Goal: Task Accomplishment & Management: Manage account settings

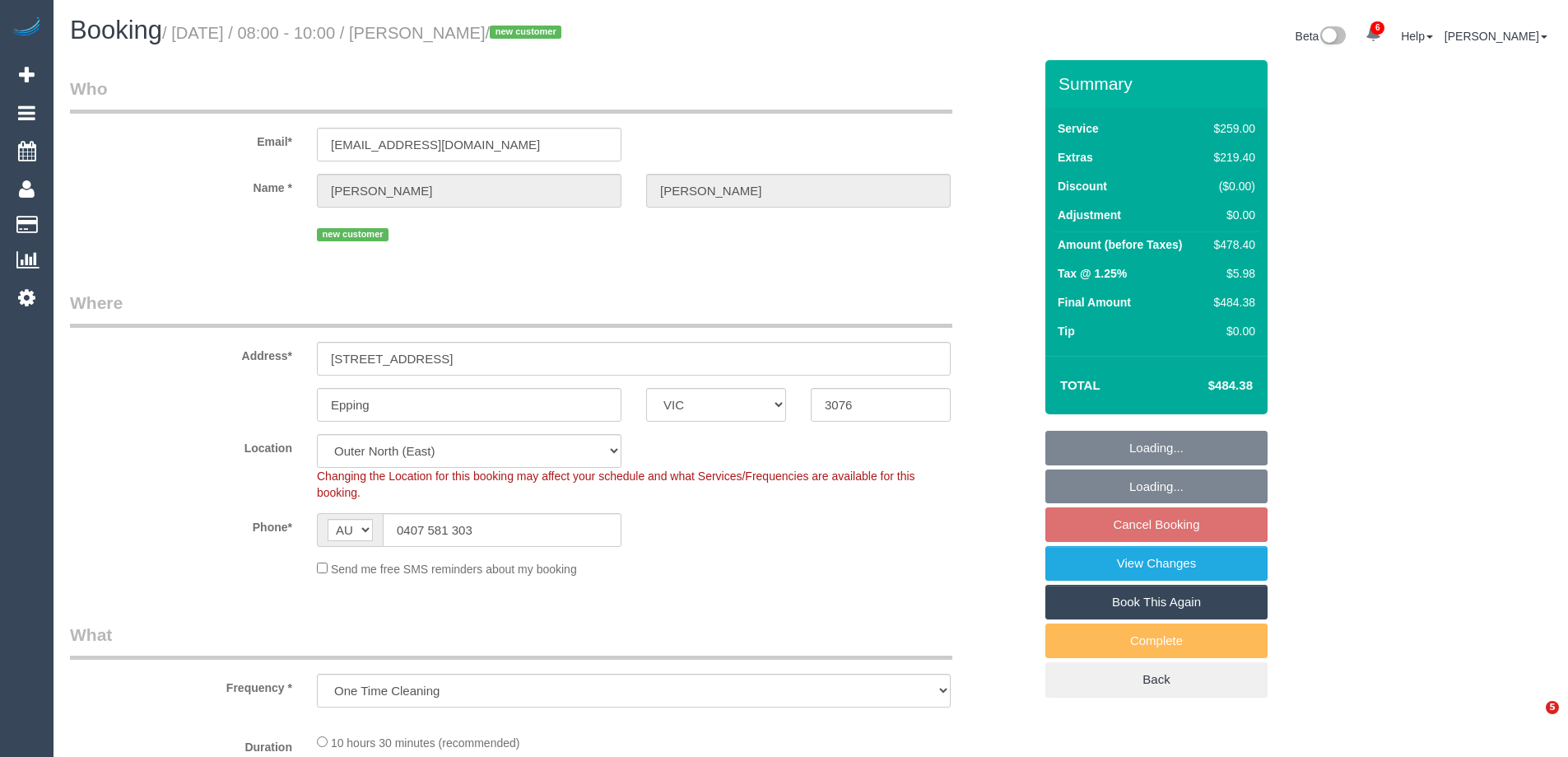
select select "VIC"
select select "number:28"
select select "number:14"
select select "number:19"
select select "number:24"
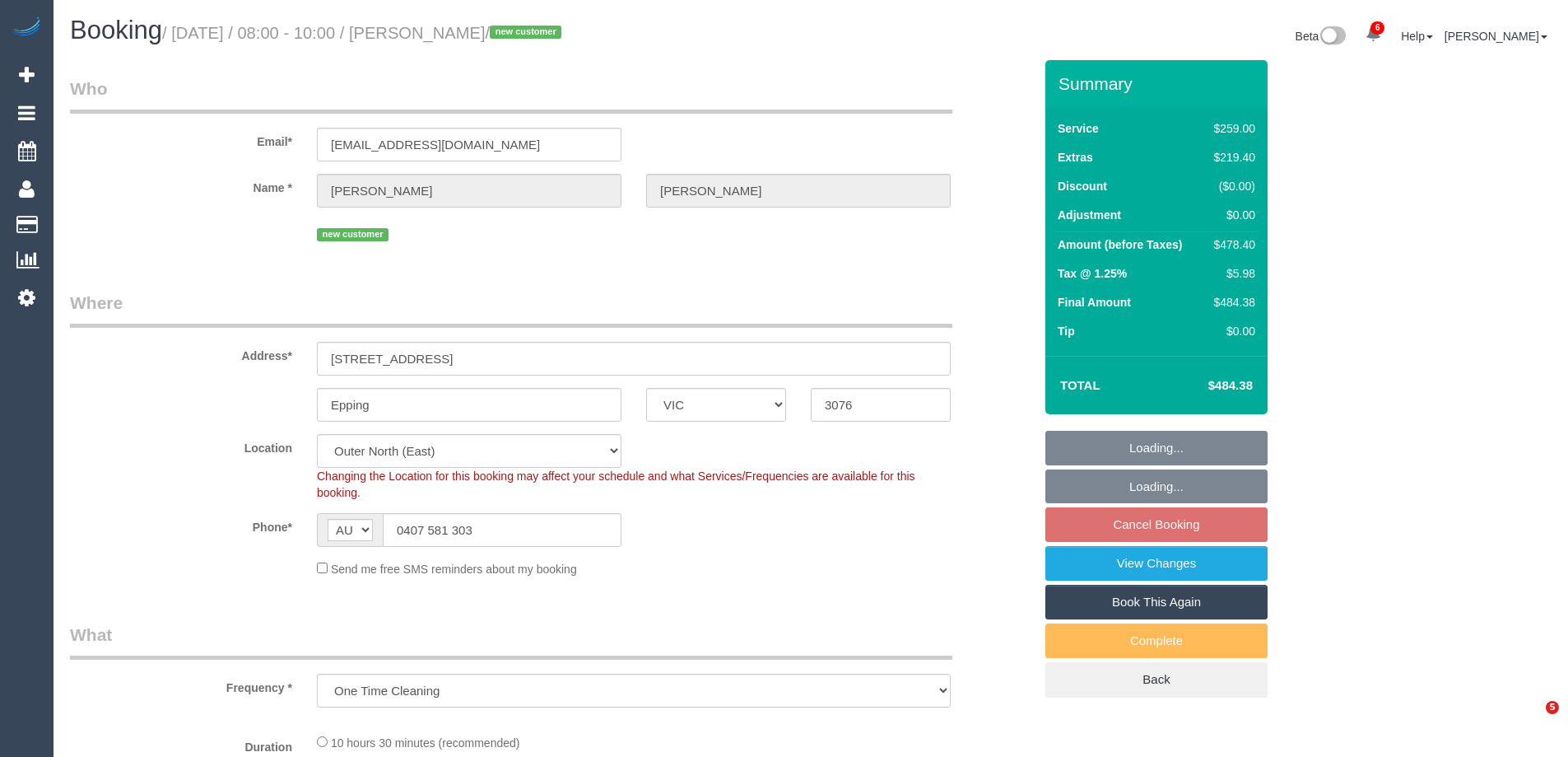
select select "object:840"
select select "spot1"
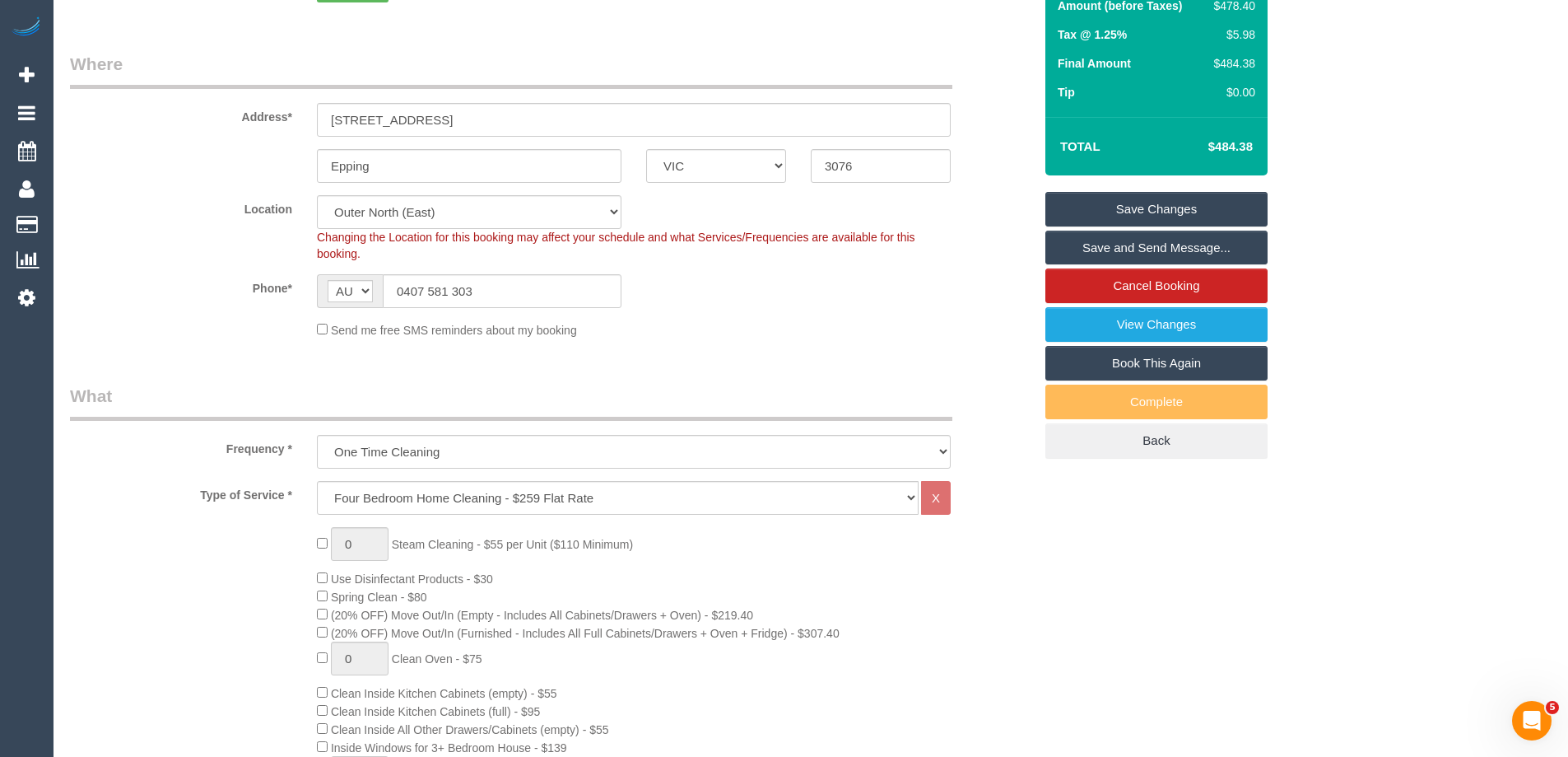
scroll to position [82, 0]
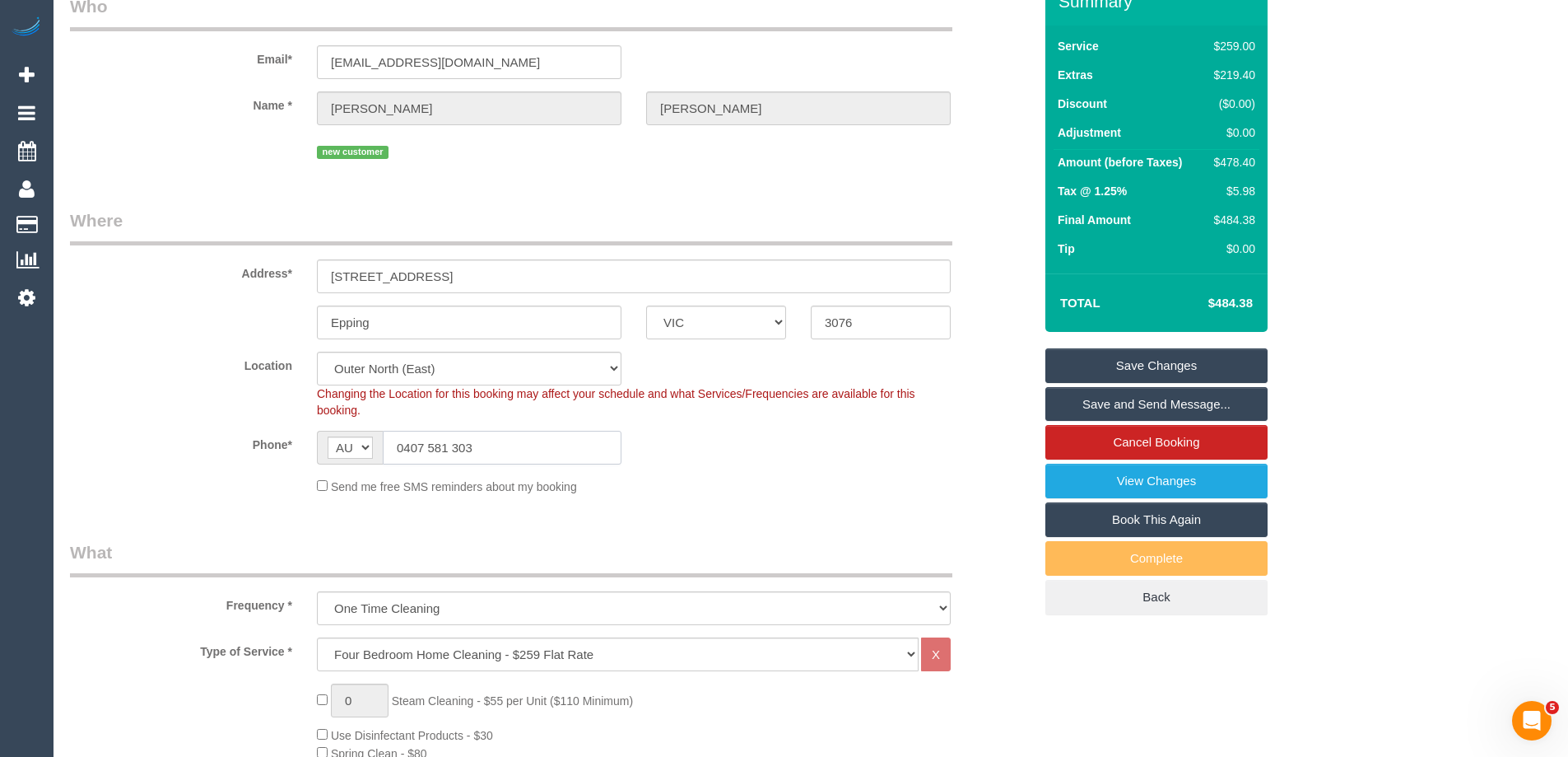
drag, startPoint x: 488, startPoint y: 448, endPoint x: 357, endPoint y: 451, distance: 131.0
click at [357, 451] on div "AF AL DZ AD AO AI AQ AG AR AM AW AU AT AZ BS BH BD BB BY BE BZ BJ BM BT BO BA B…" at bounding box center [469, 447] width 304 height 34
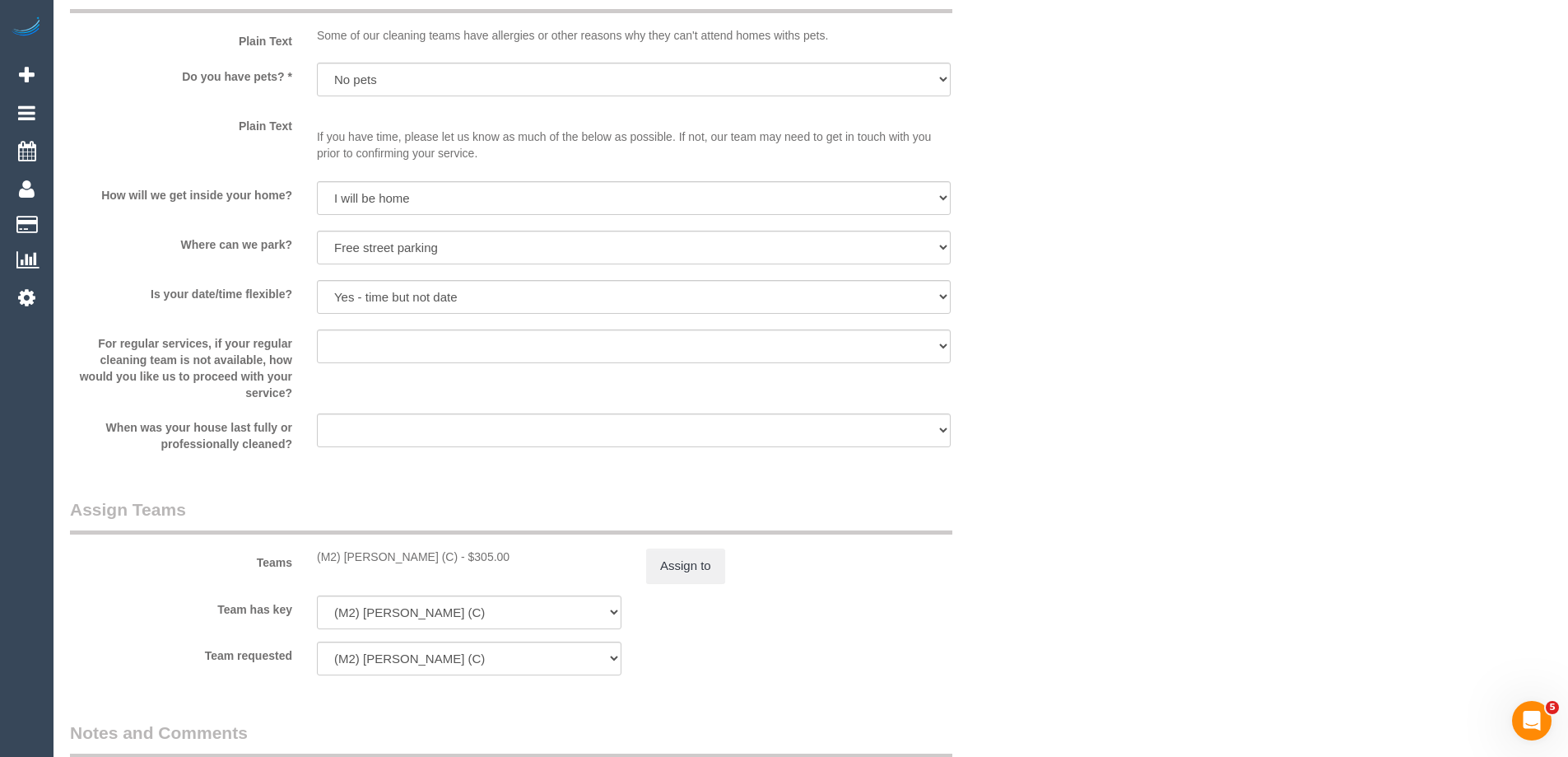
scroll to position [2471, 0]
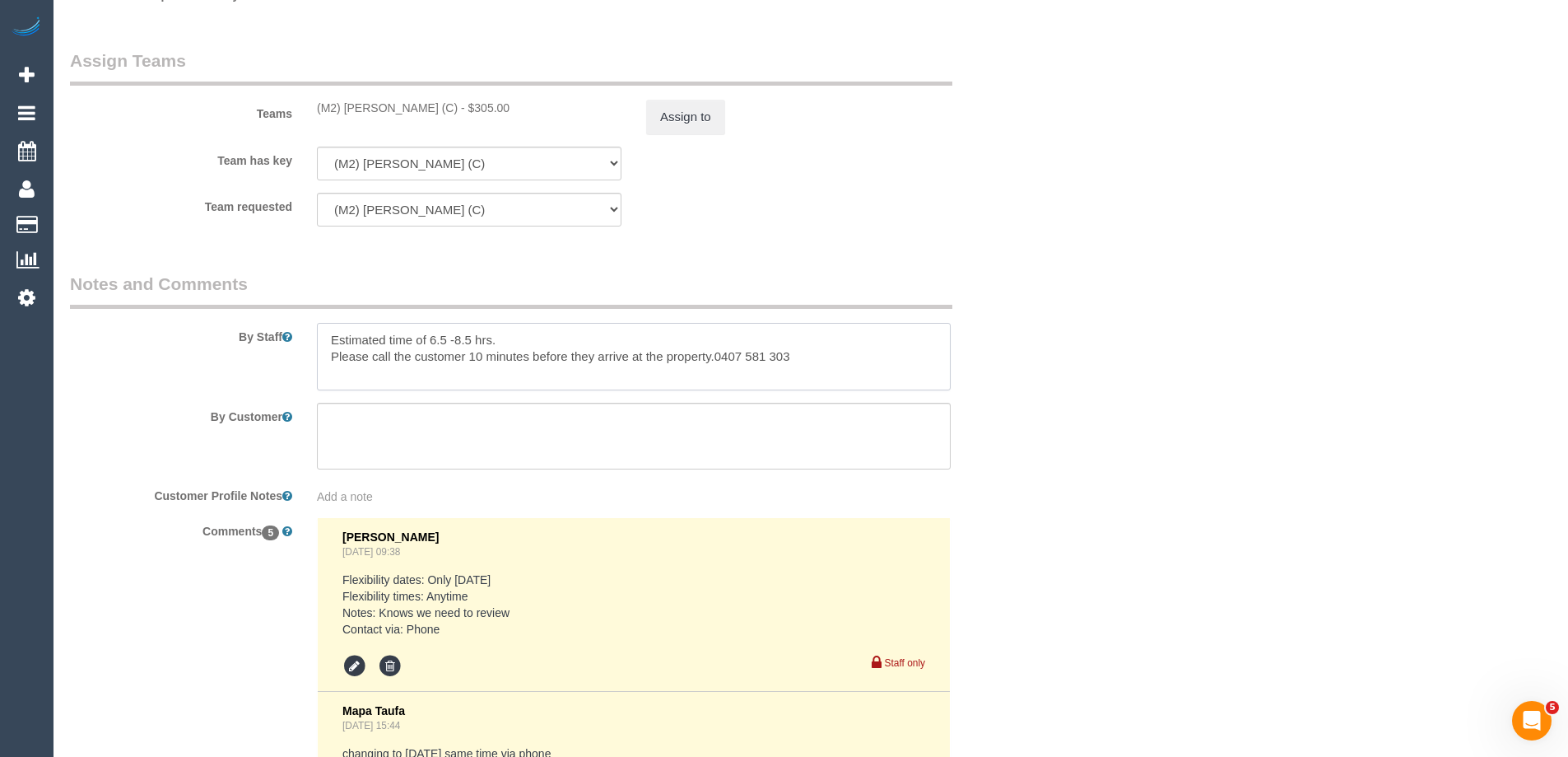
click at [481, 353] on textarea at bounding box center [634, 357] width 634 height 67
drag, startPoint x: 800, startPoint y: 358, endPoint x: 715, endPoint y: 352, distance: 85.2
click at [715, 352] on textarea at bounding box center [634, 357] width 634 height 67
paste textarea "0407 581 303"
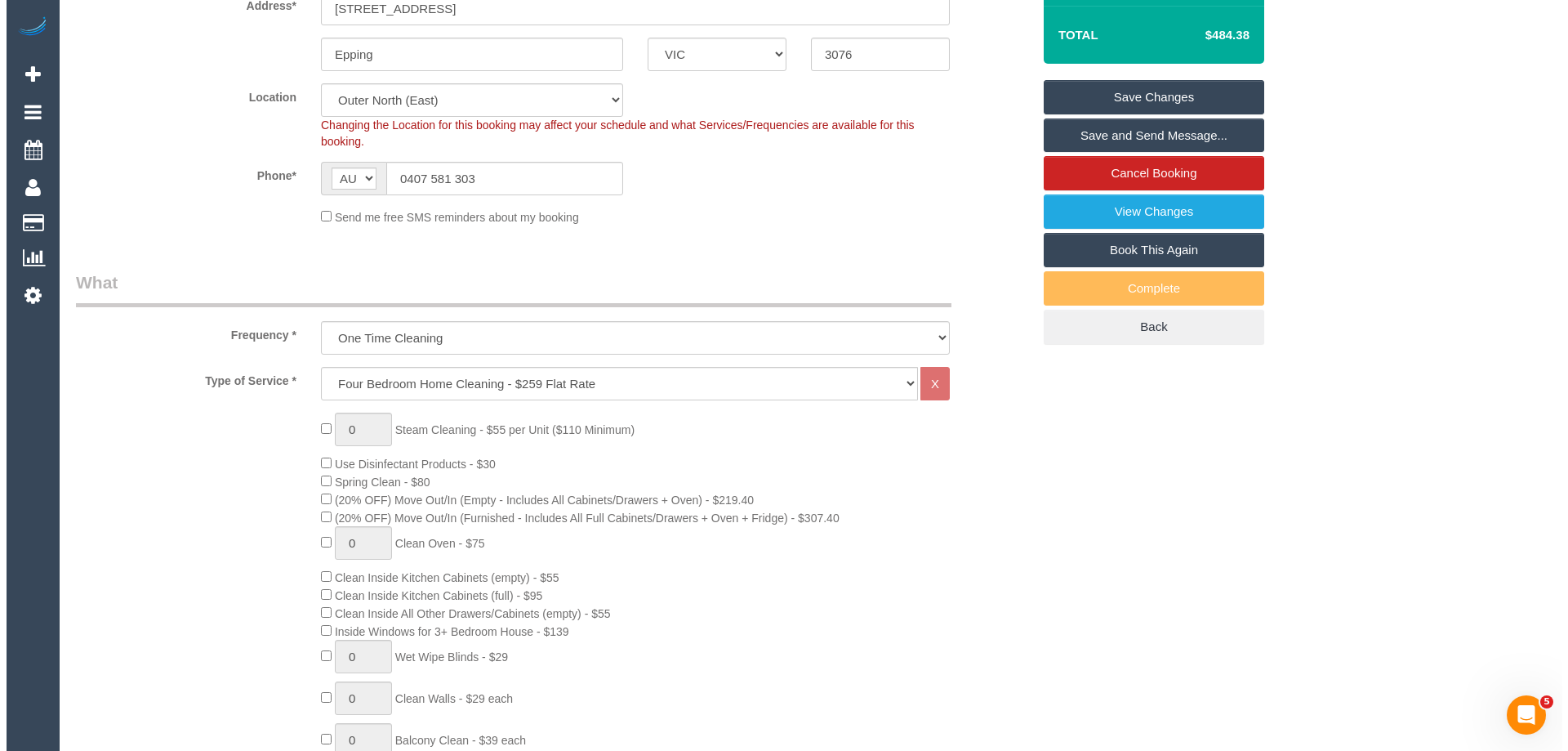
scroll to position [0, 0]
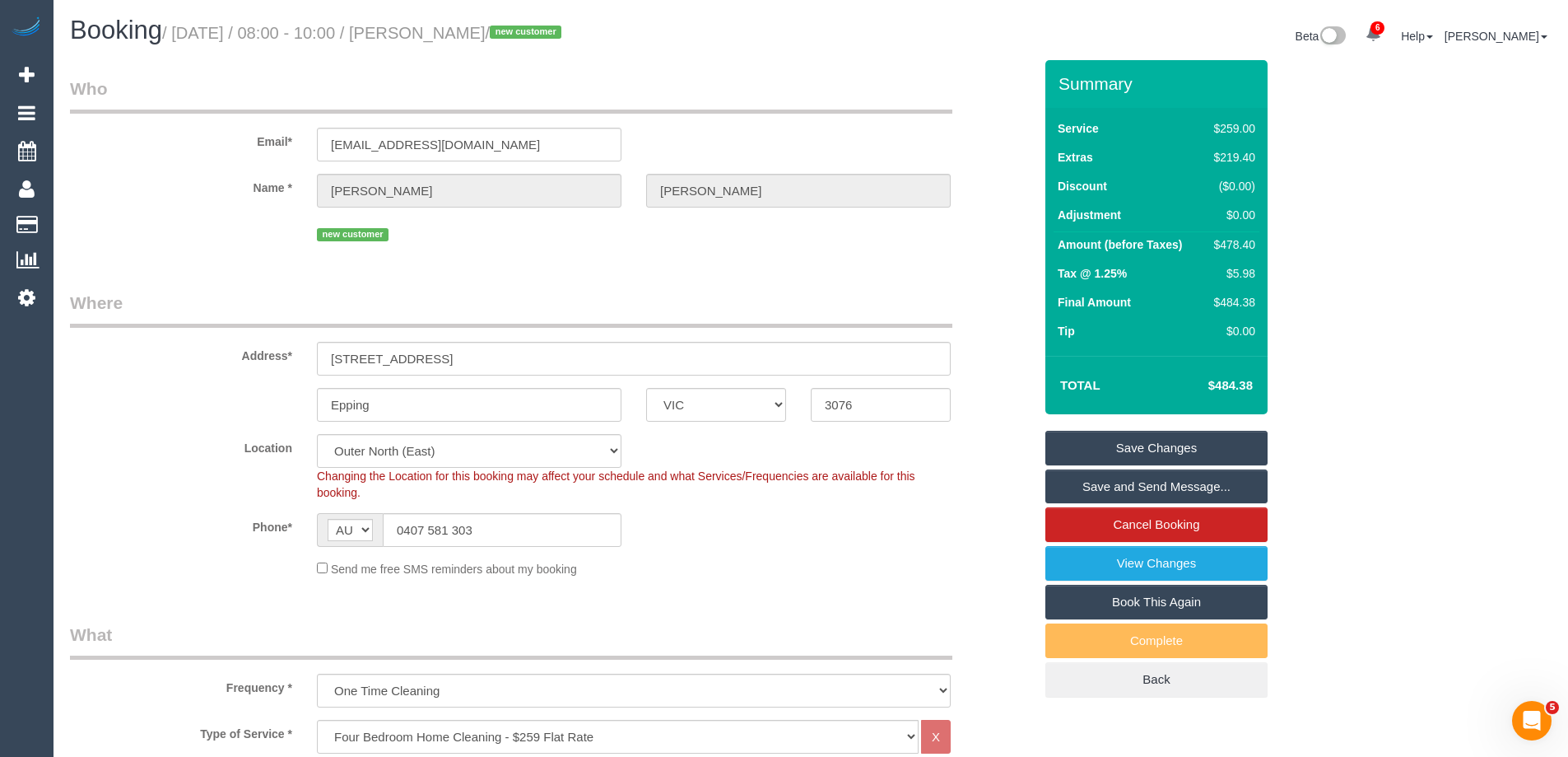
type textarea "Estimated time of 6.5 -8.5 hrs. Please call the customer 30 minutes before they…"
click at [1159, 438] on link "Save Changes" at bounding box center [1157, 448] width 222 height 35
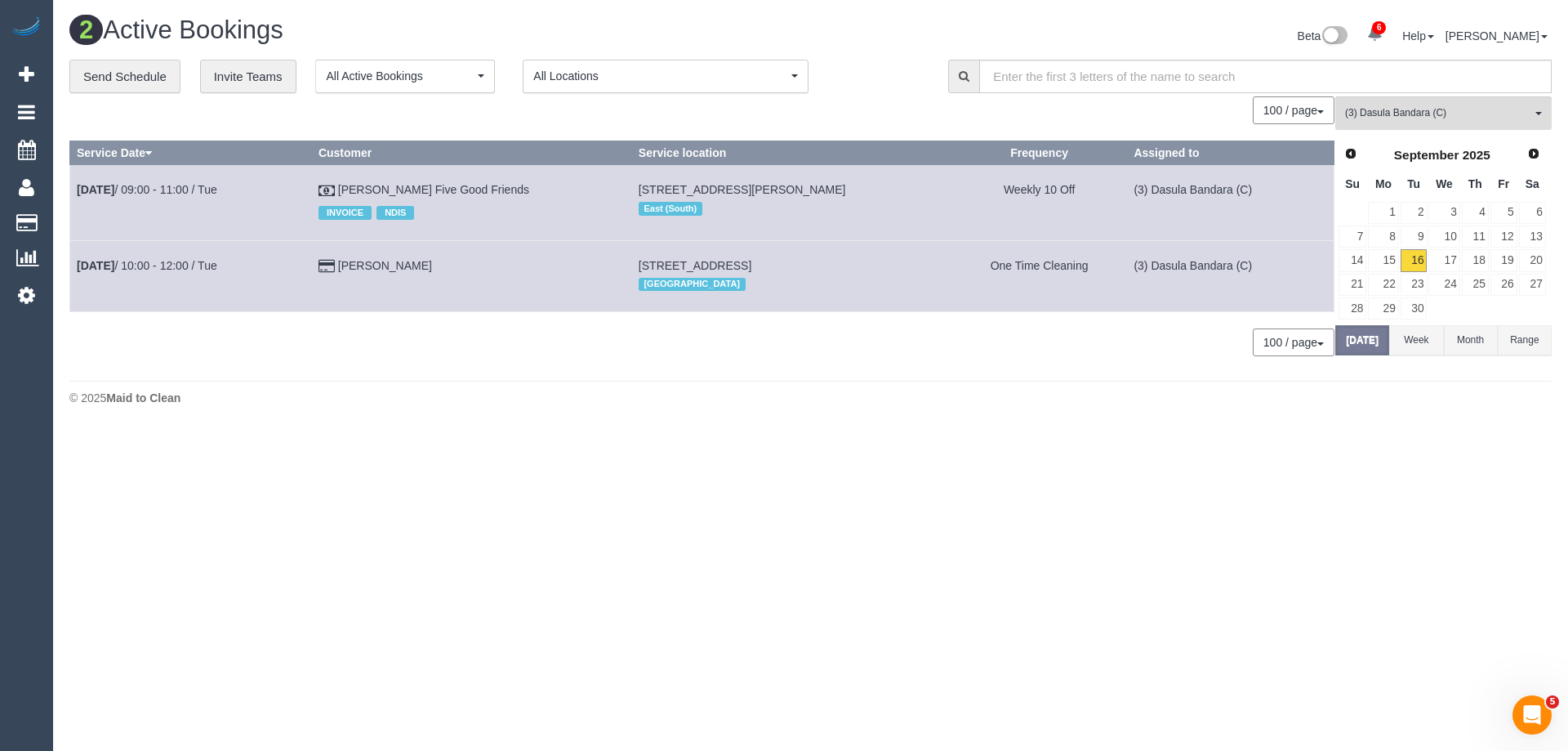
click at [1305, 416] on div "2 Active Bookings Beta 6 Your Notifications You have 0 alerts × You have 2 to c…" at bounding box center [810, 214] width 1515 height 430
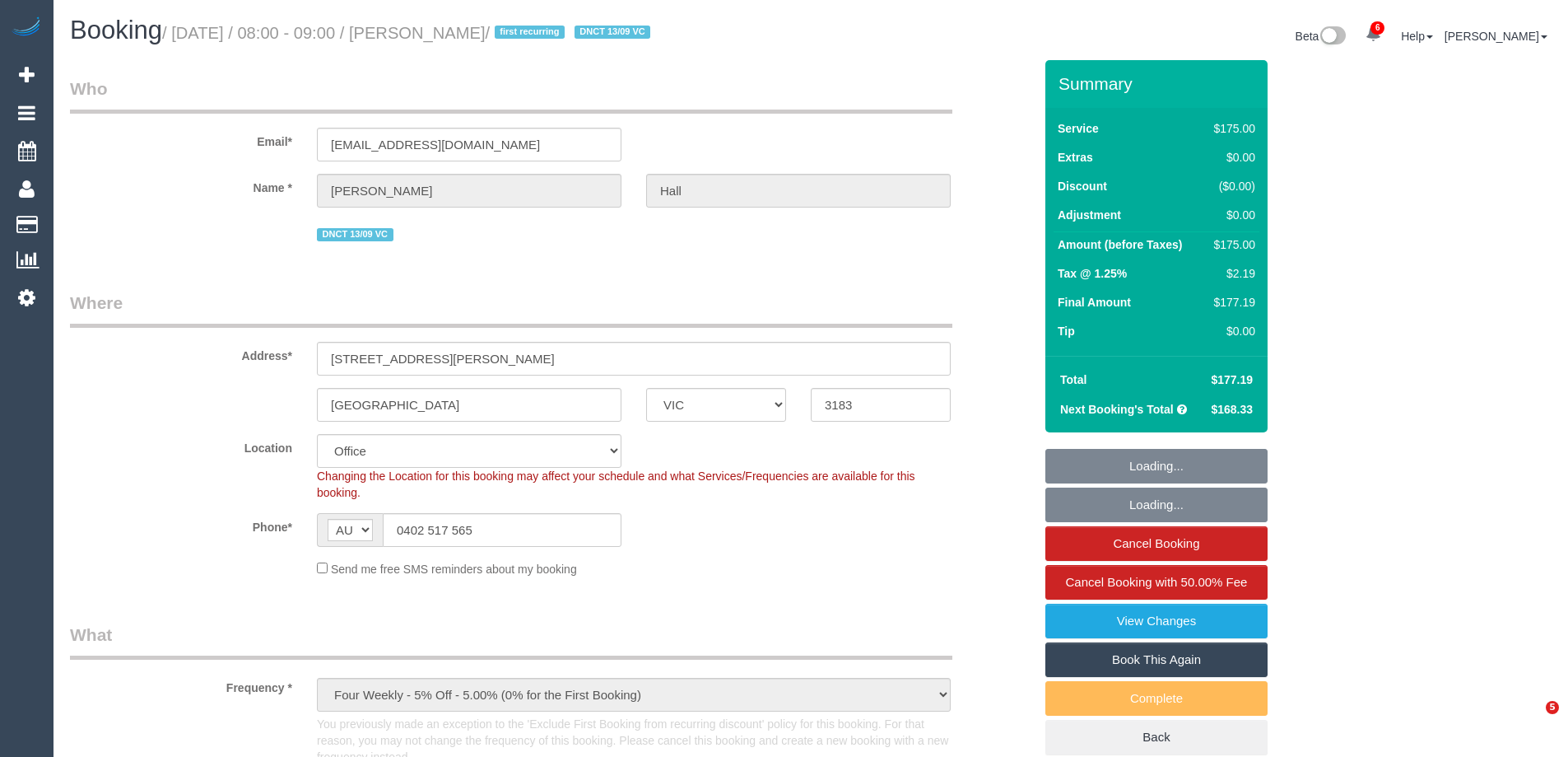
select select "VIC"
select select "150"
select select "number:28"
select select "number:14"
select select "number:19"
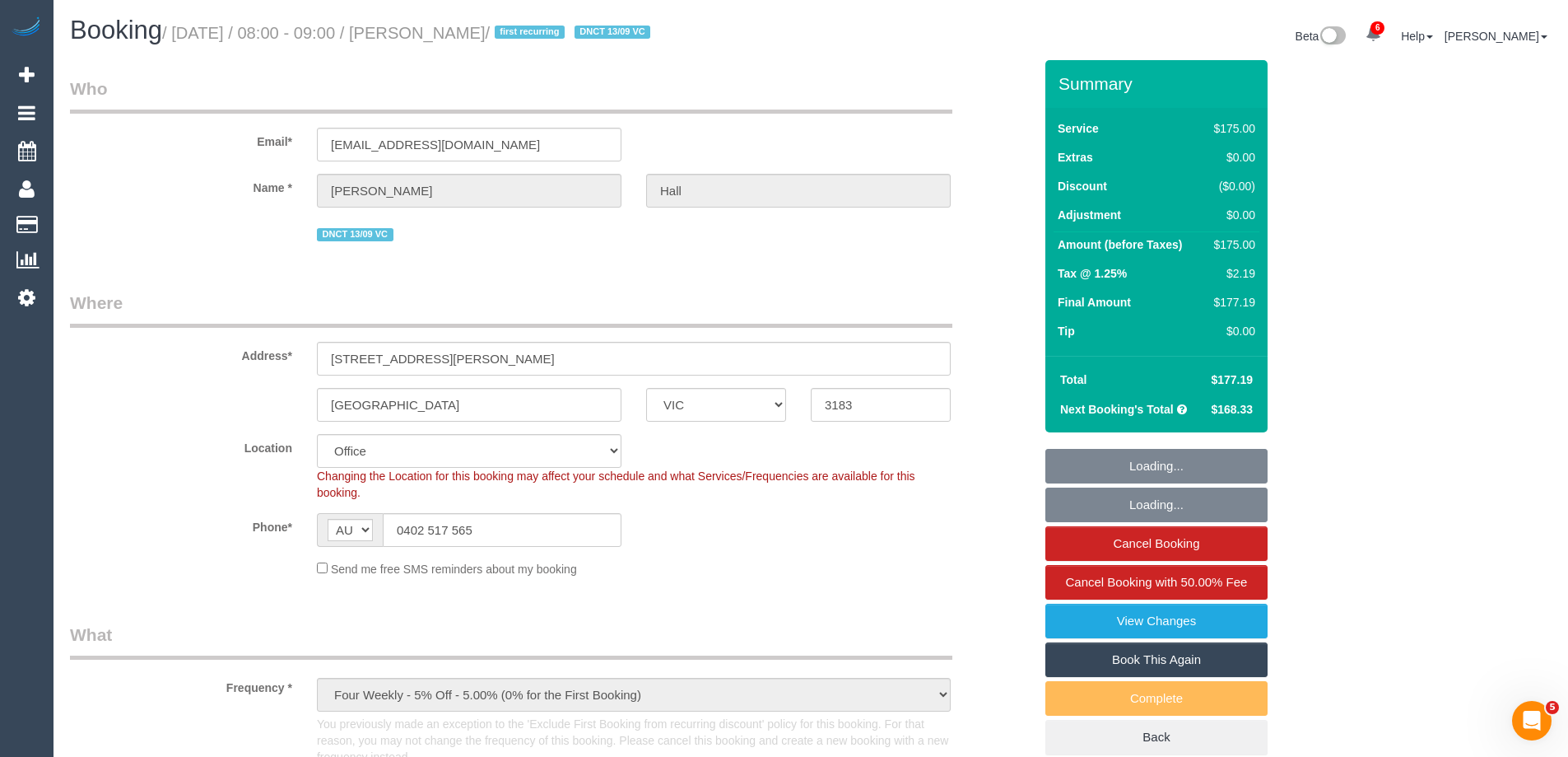
select select "number:25"
select select "number:34"
select select "number:13"
select select "object:988"
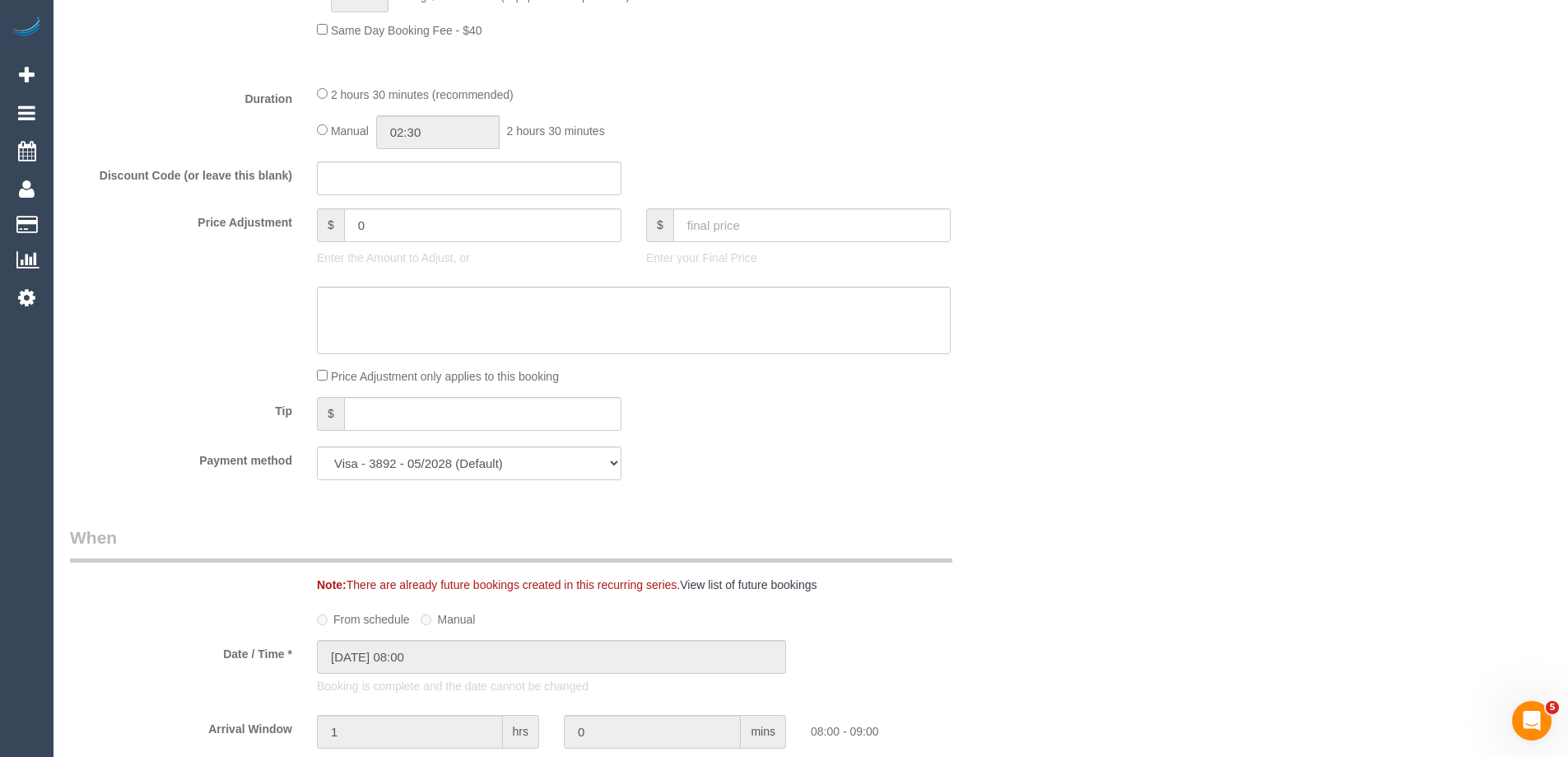
scroll to position [1482, 0]
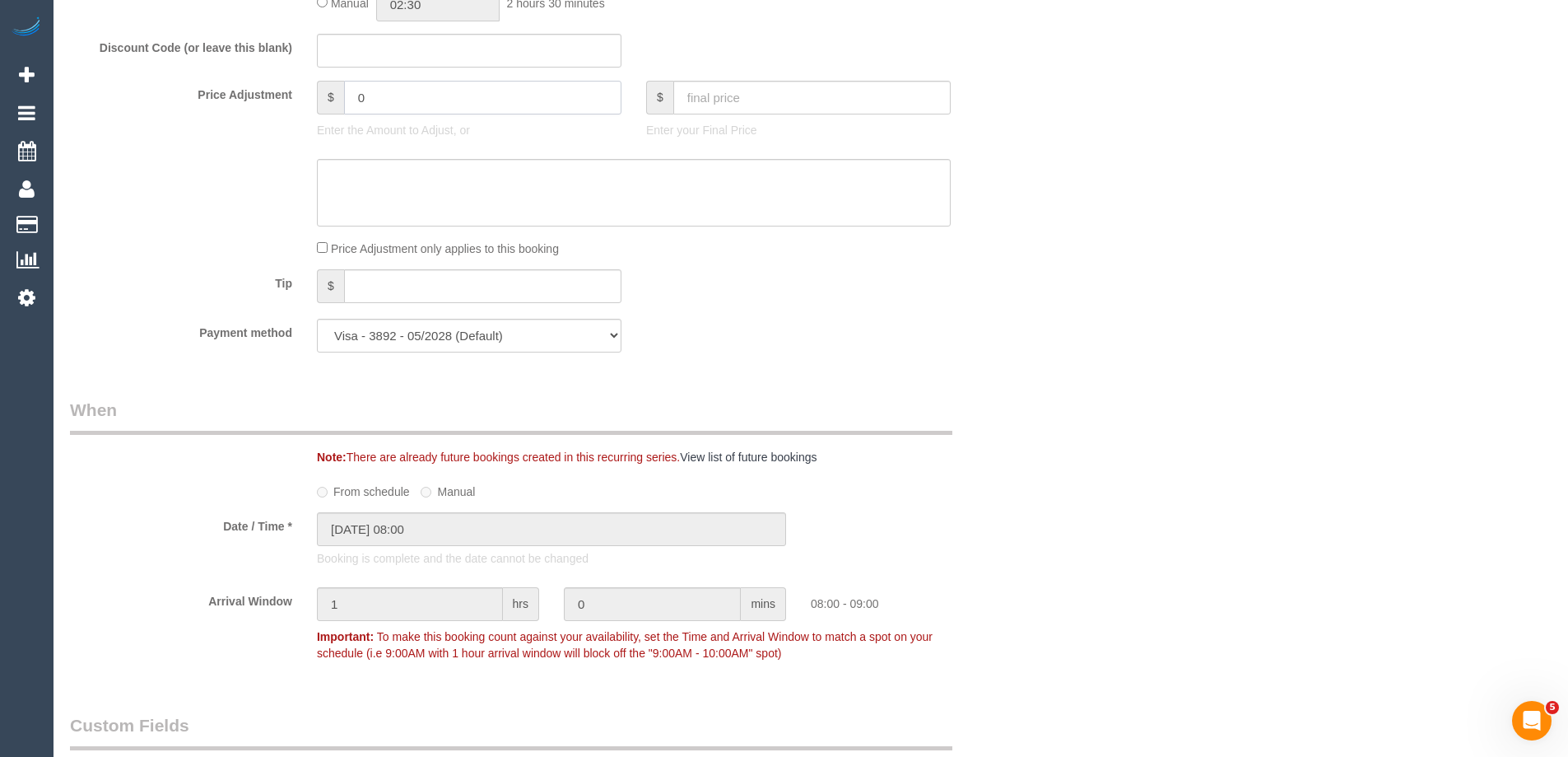
click at [366, 86] on input "0" at bounding box center [482, 97] width 277 height 34
type input "-50"
click at [389, 226] on sui-booking-price-adjustment "Price Adjustment $ -50 Enter the Amount to Adjust, or $ Enter your Final Price …" at bounding box center [552, 168] width 963 height 176
click at [398, 191] on textarea at bounding box center [634, 192] width 634 height 67
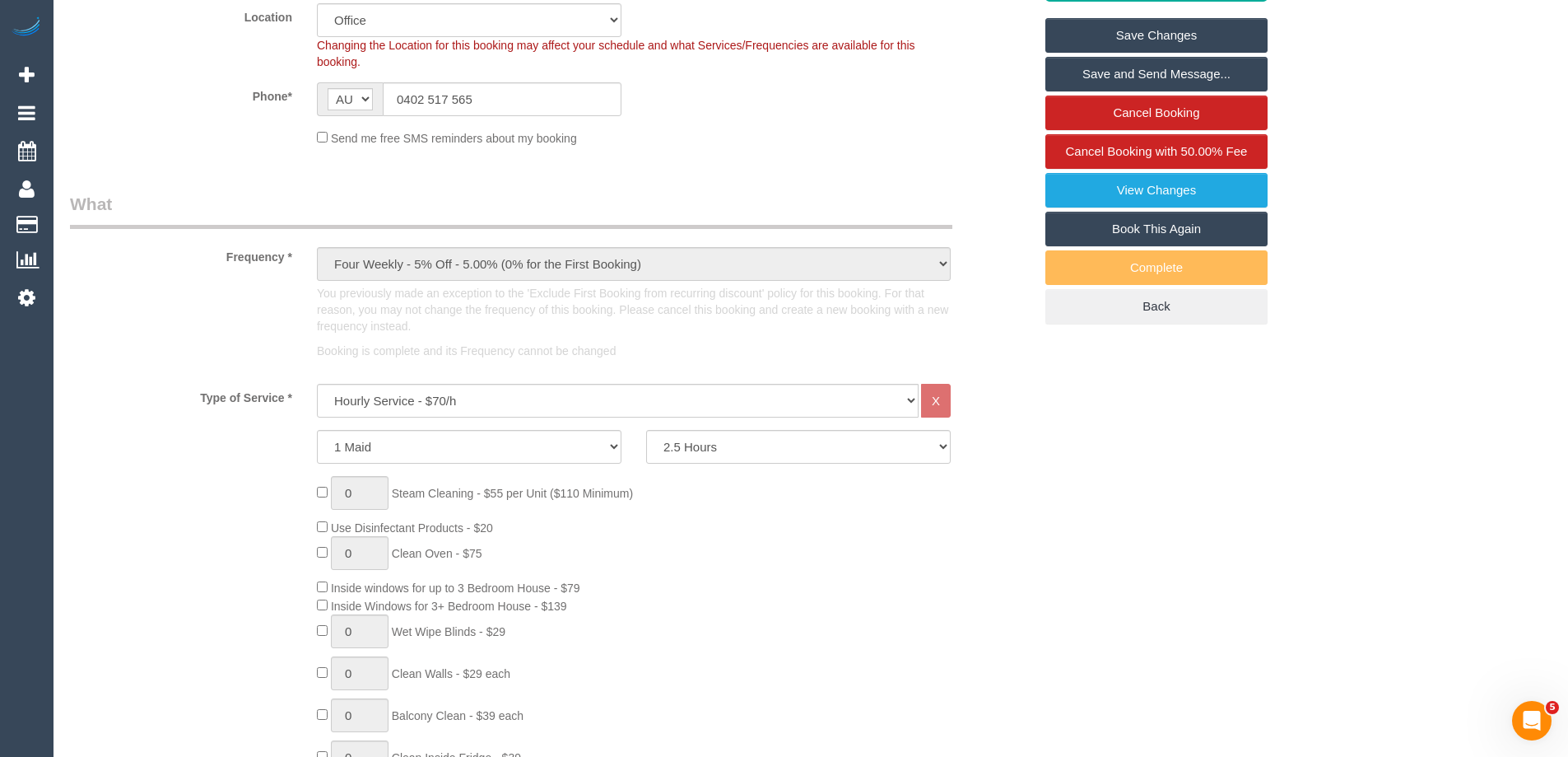
scroll to position [165, 0]
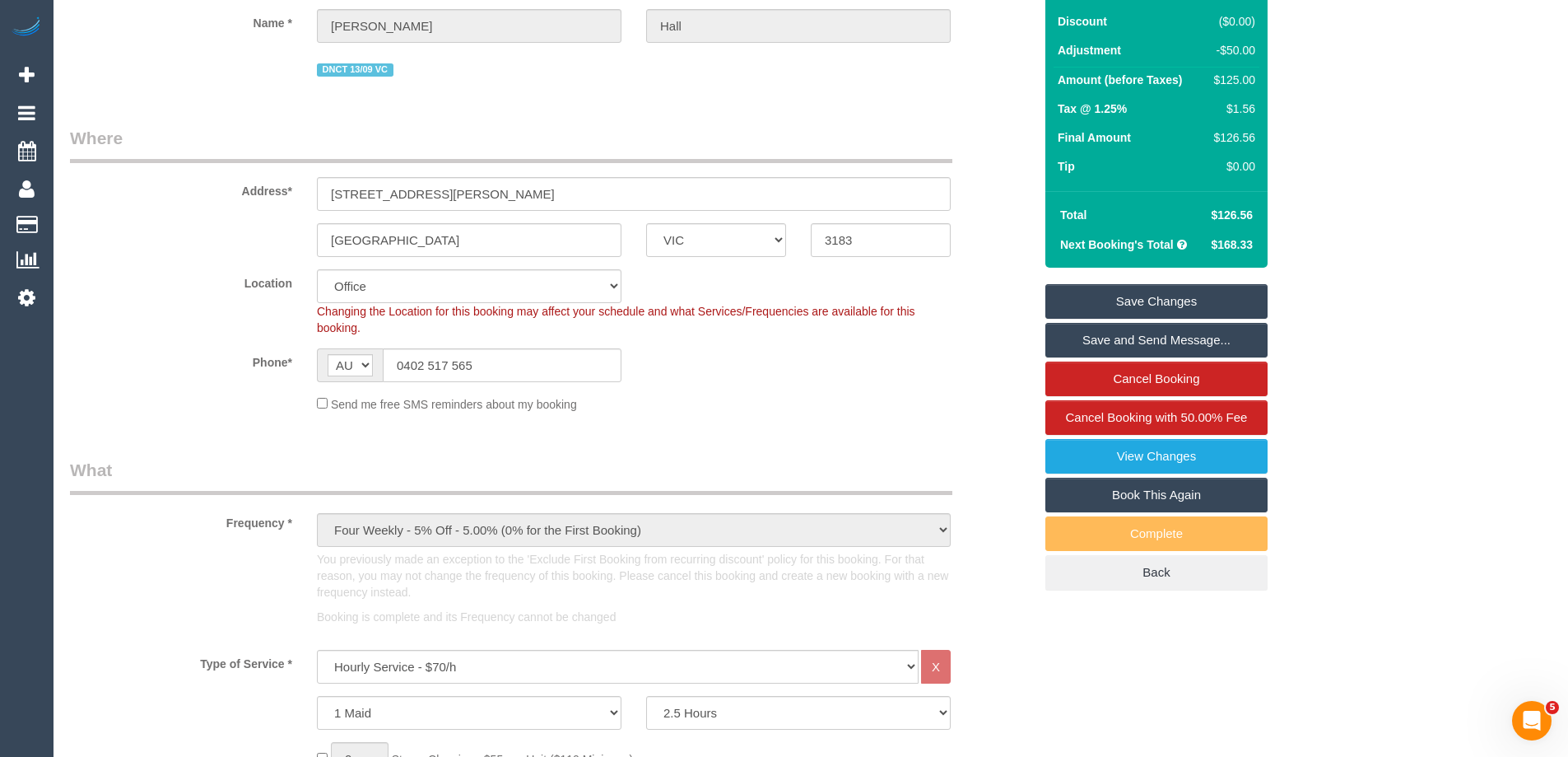
type textarea "Customer given $50 discount due to complaint via email VC"
click at [1150, 305] on link "Save Changes" at bounding box center [1157, 302] width 222 height 35
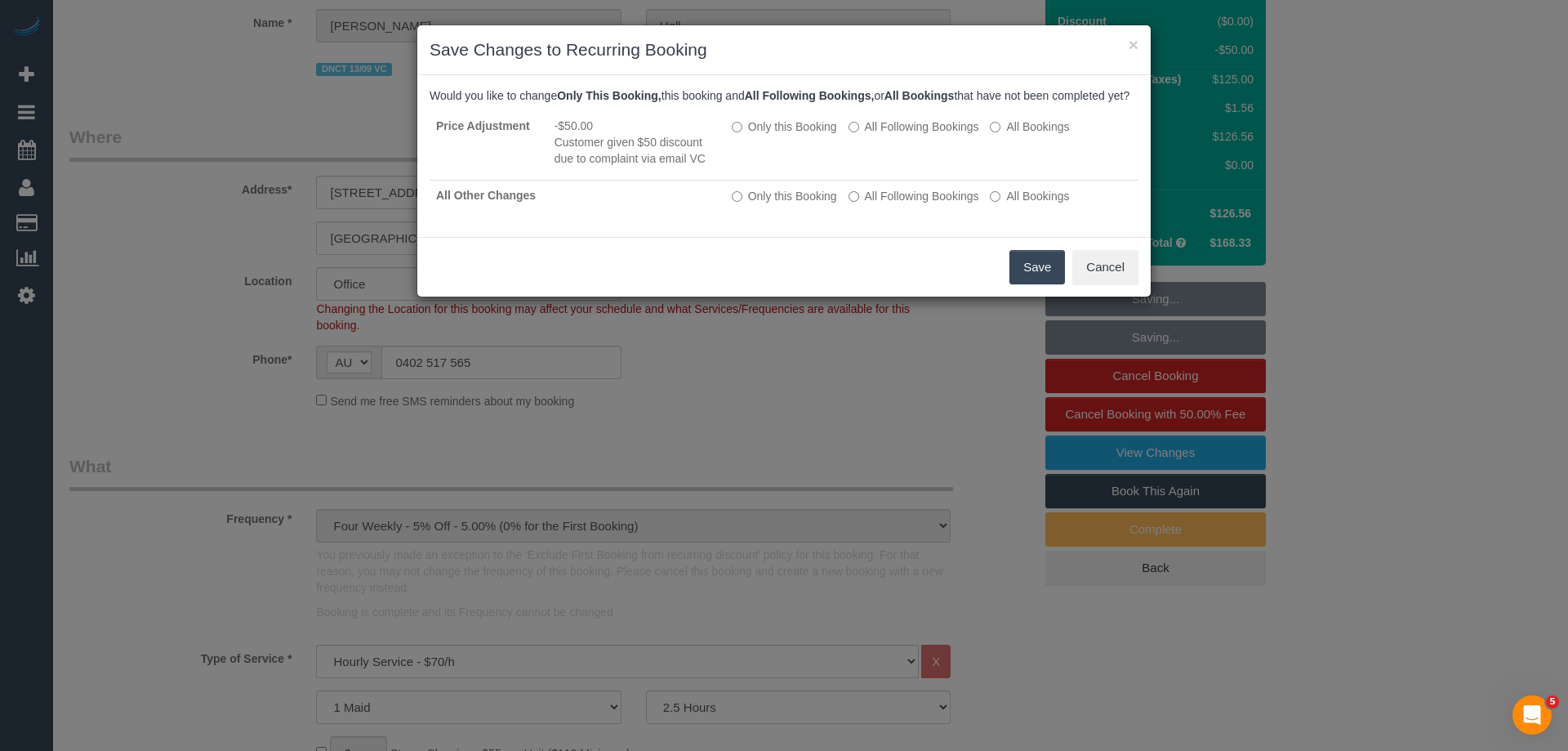
click at [1025, 284] on button "Save" at bounding box center [1036, 267] width 55 height 34
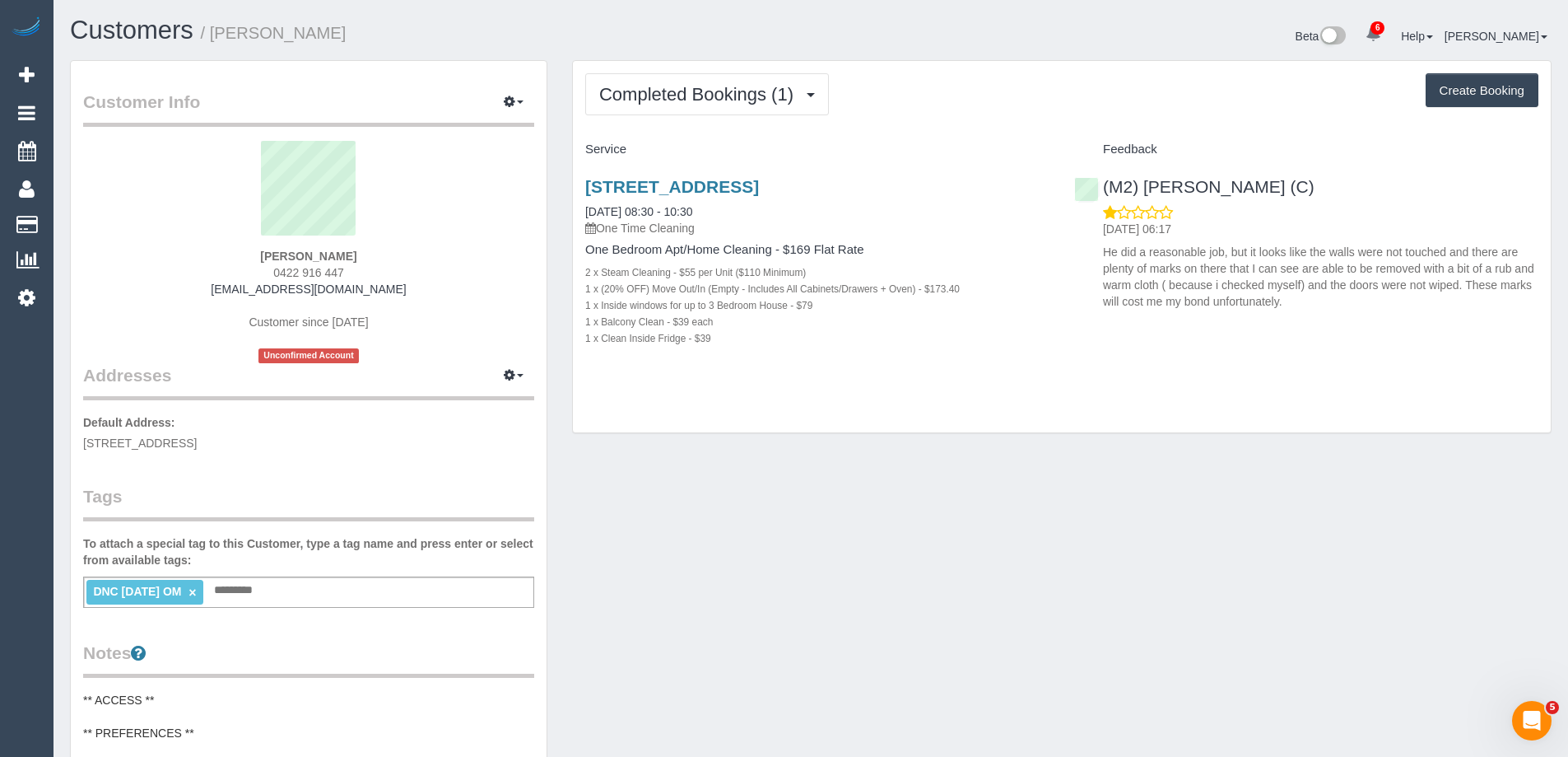
drag, startPoint x: 378, startPoint y: 261, endPoint x: 200, endPoint y: 259, distance: 178.0
click at [200, 259] on div "Alison Cranston 0422 916 447 alison.cranston91@gmail.com Customer since 2025 Un…" at bounding box center [308, 252] width 451 height 223
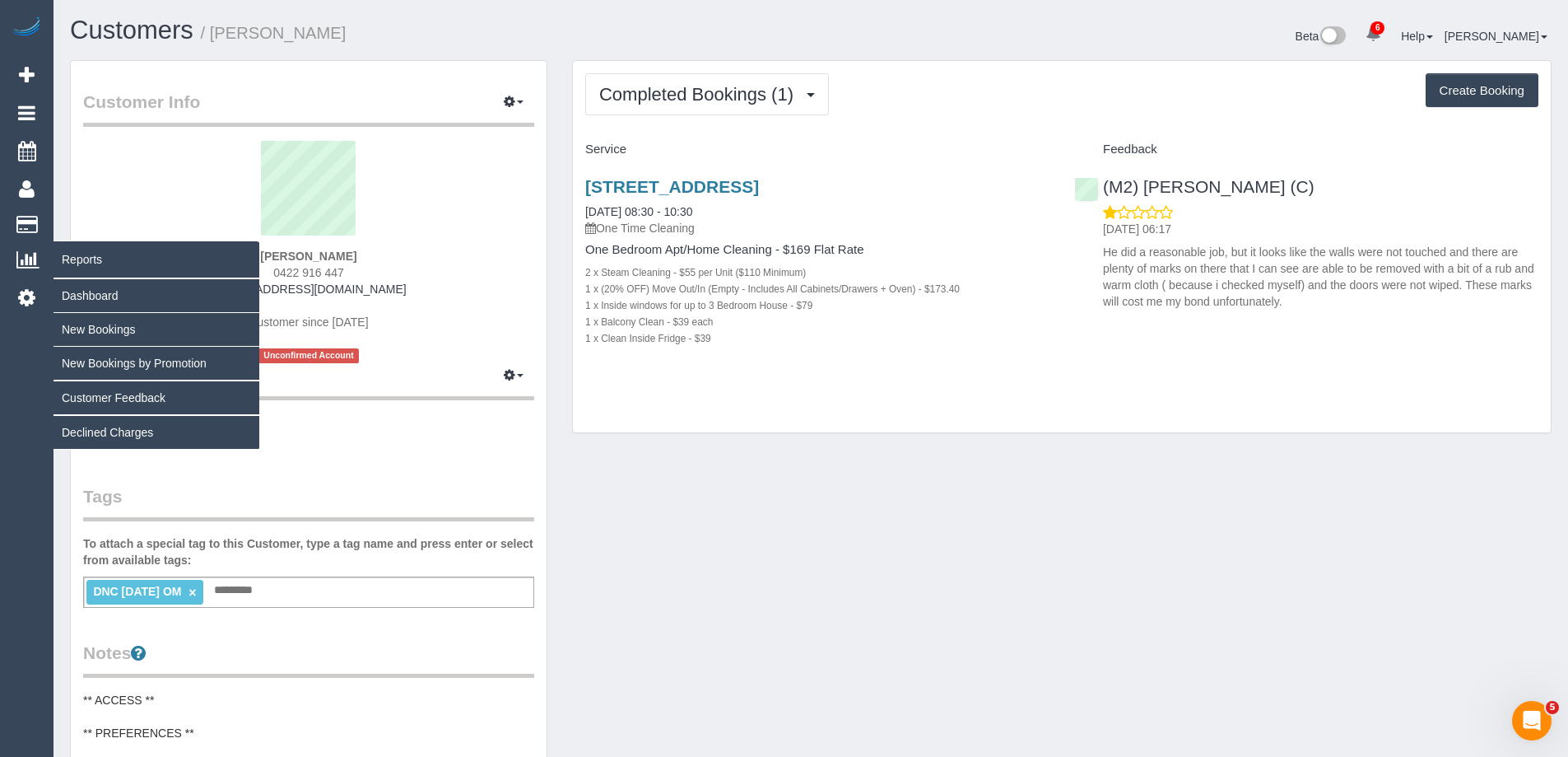
copy strong "Alison Cranston"
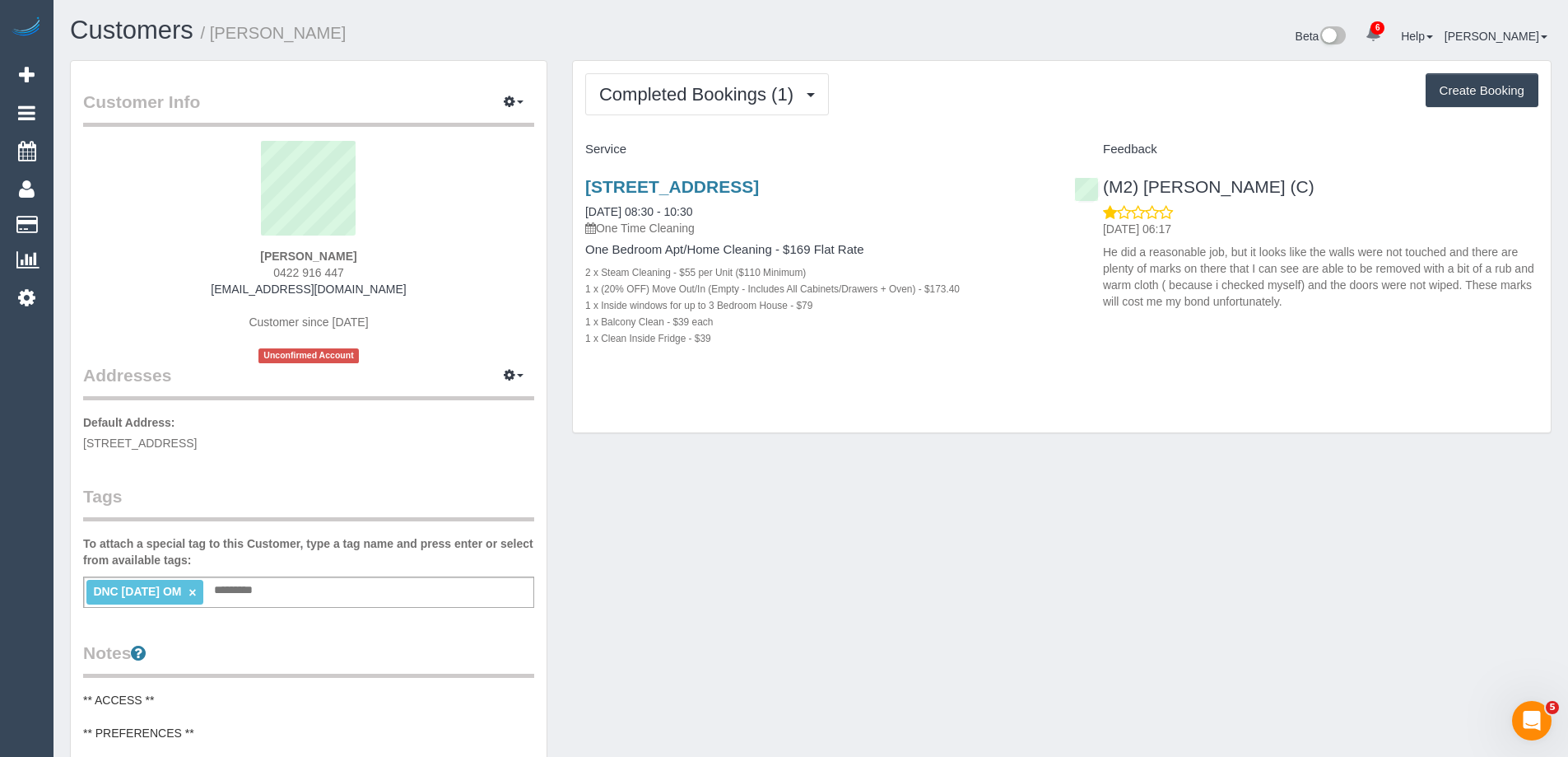
drag, startPoint x: 106, startPoint y: 154, endPoint x: 284, endPoint y: 125, distance: 180.3
click at [106, 154] on sui-profile-pic at bounding box center [309, 193] width 427 height 107
drag, startPoint x: 393, startPoint y: 257, endPoint x: 187, endPoint y: 262, distance: 206.1
click at [187, 262] on div "Alison Cranston 0422 916 447 alison.cranston91@gmail.com Customer since 2025 Un…" at bounding box center [308, 252] width 451 height 223
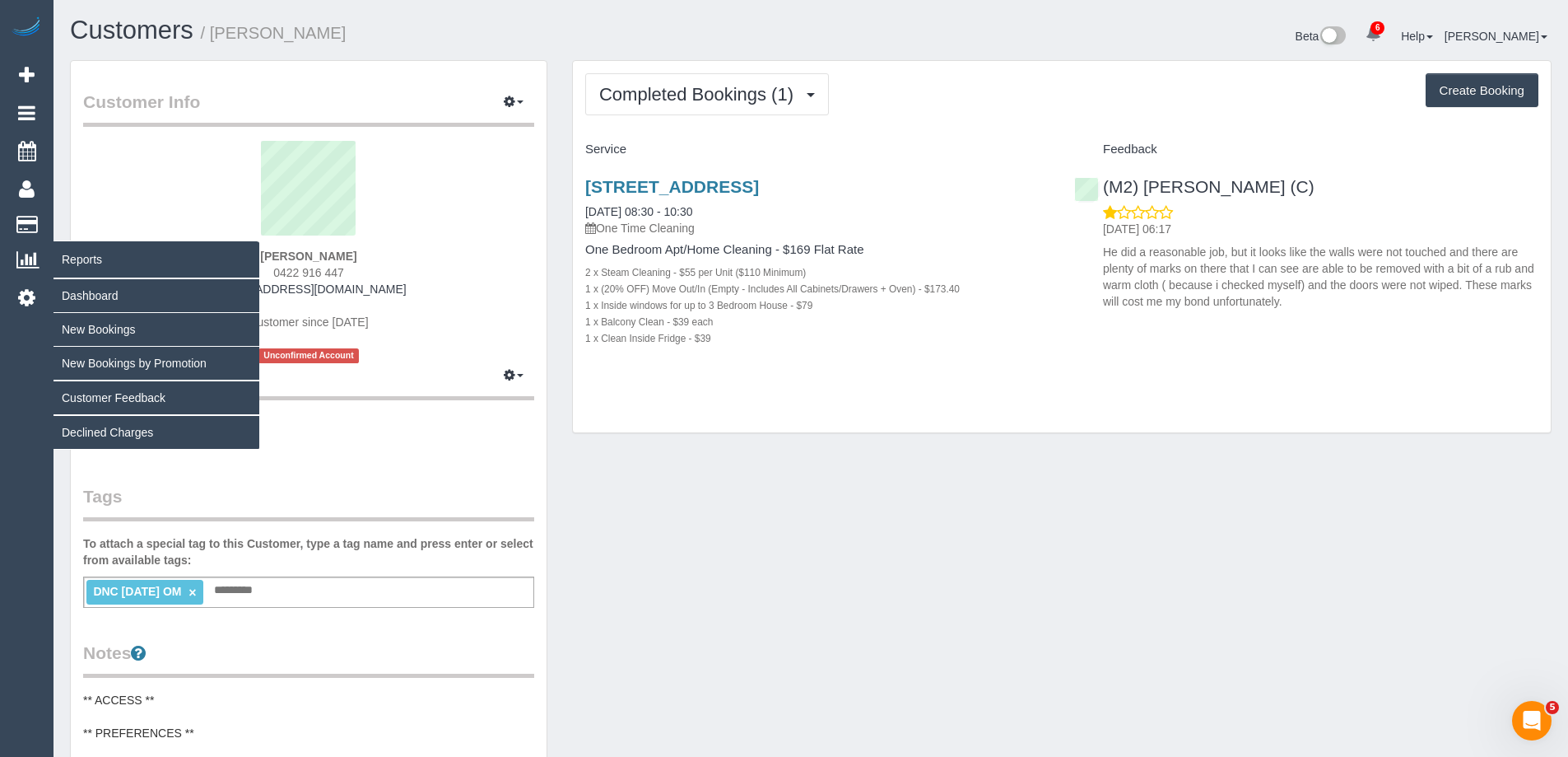
copy strong "Alison Cranston"
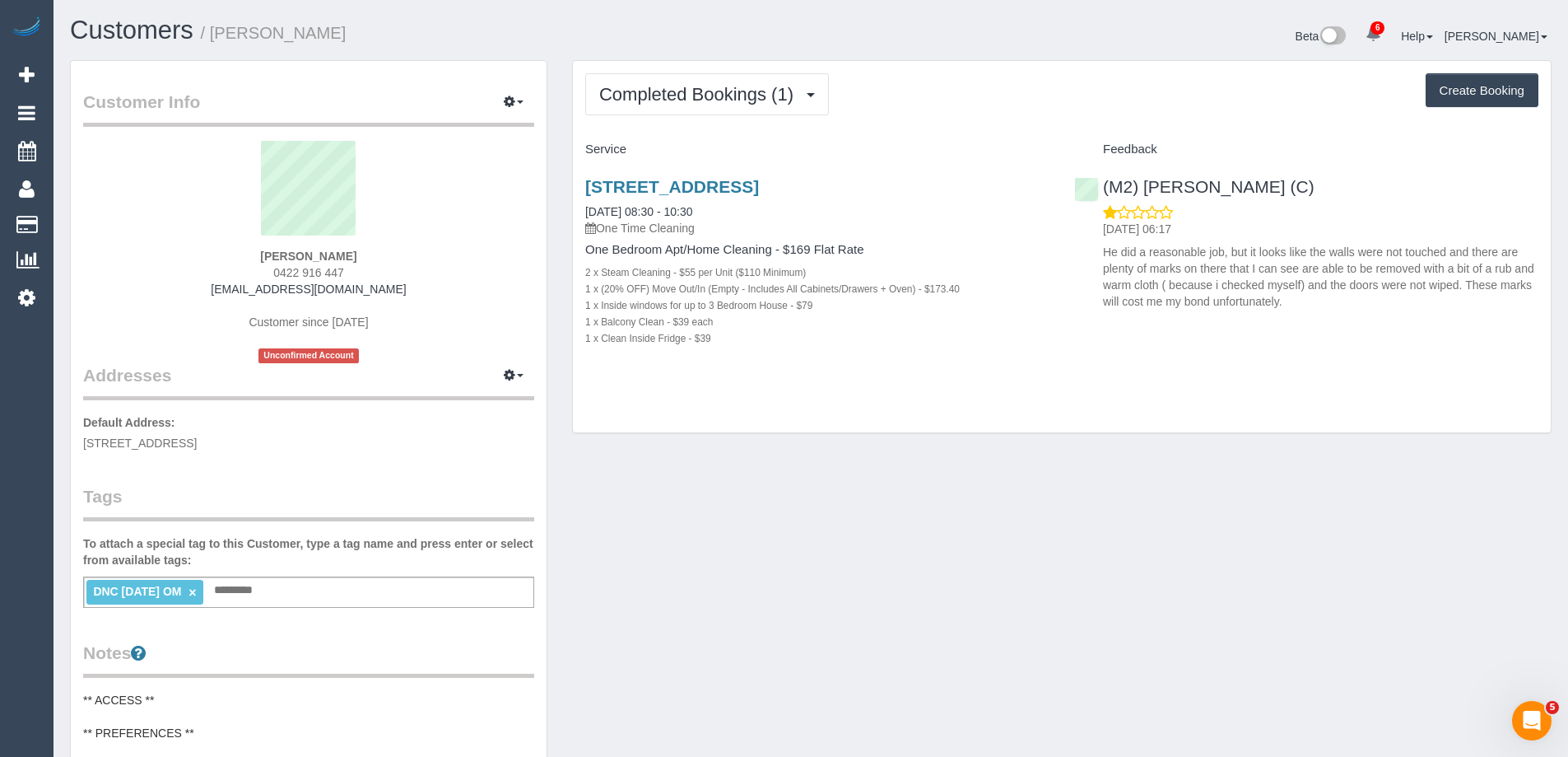
click at [395, 254] on div "Alison Cranston 0422 916 447 alison.cranston91@gmail.com Customer since 2025 Un…" at bounding box center [308, 252] width 451 height 223
drag, startPoint x: 275, startPoint y: 262, endPoint x: 75, endPoint y: 265, distance: 200.0
click at [127, 266] on div "Alison Cranston 0422 916 447 alison.cranston91@gmail.com Customer since 2025 Un…" at bounding box center [308, 252] width 451 height 223
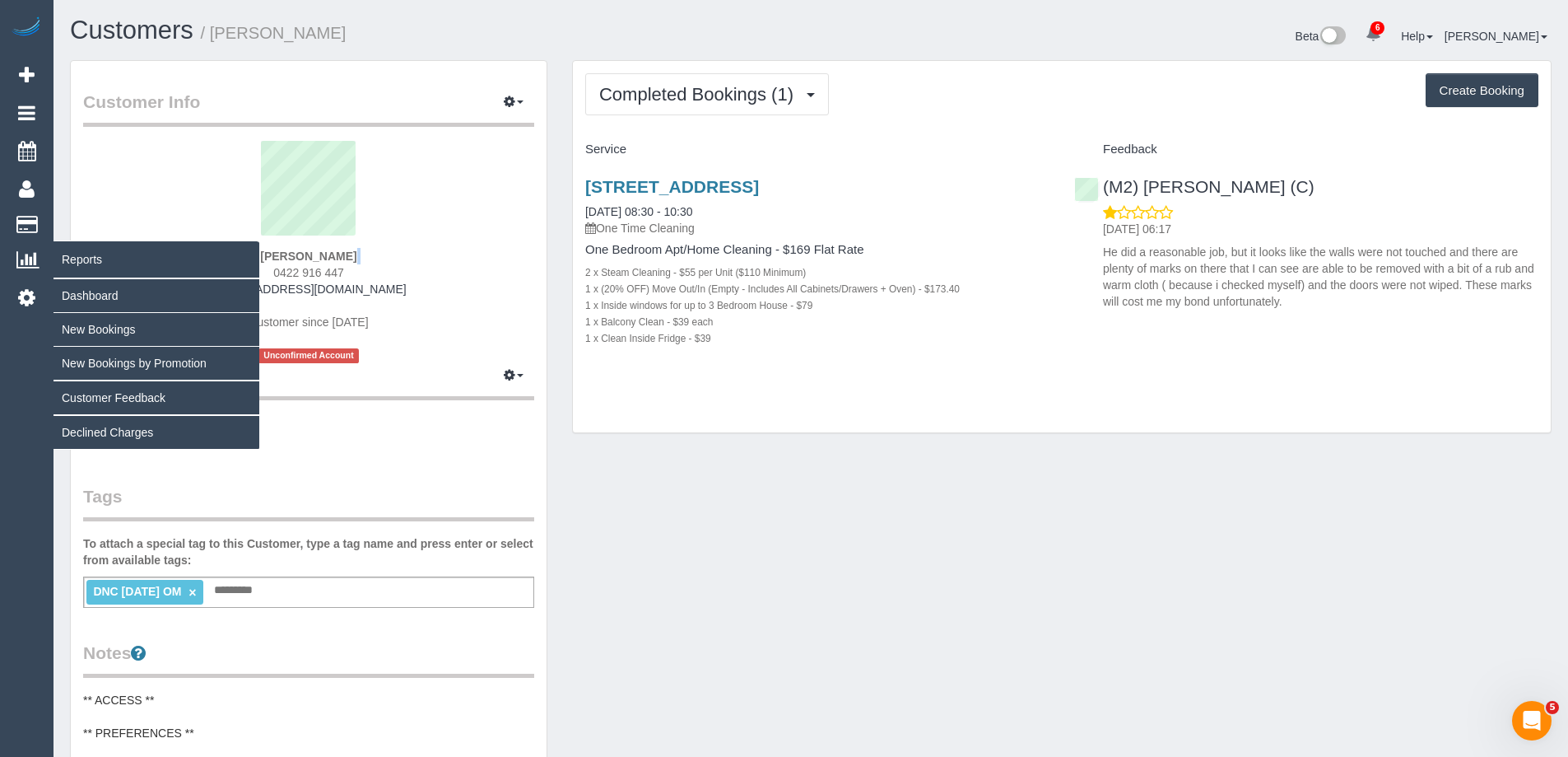
copy div
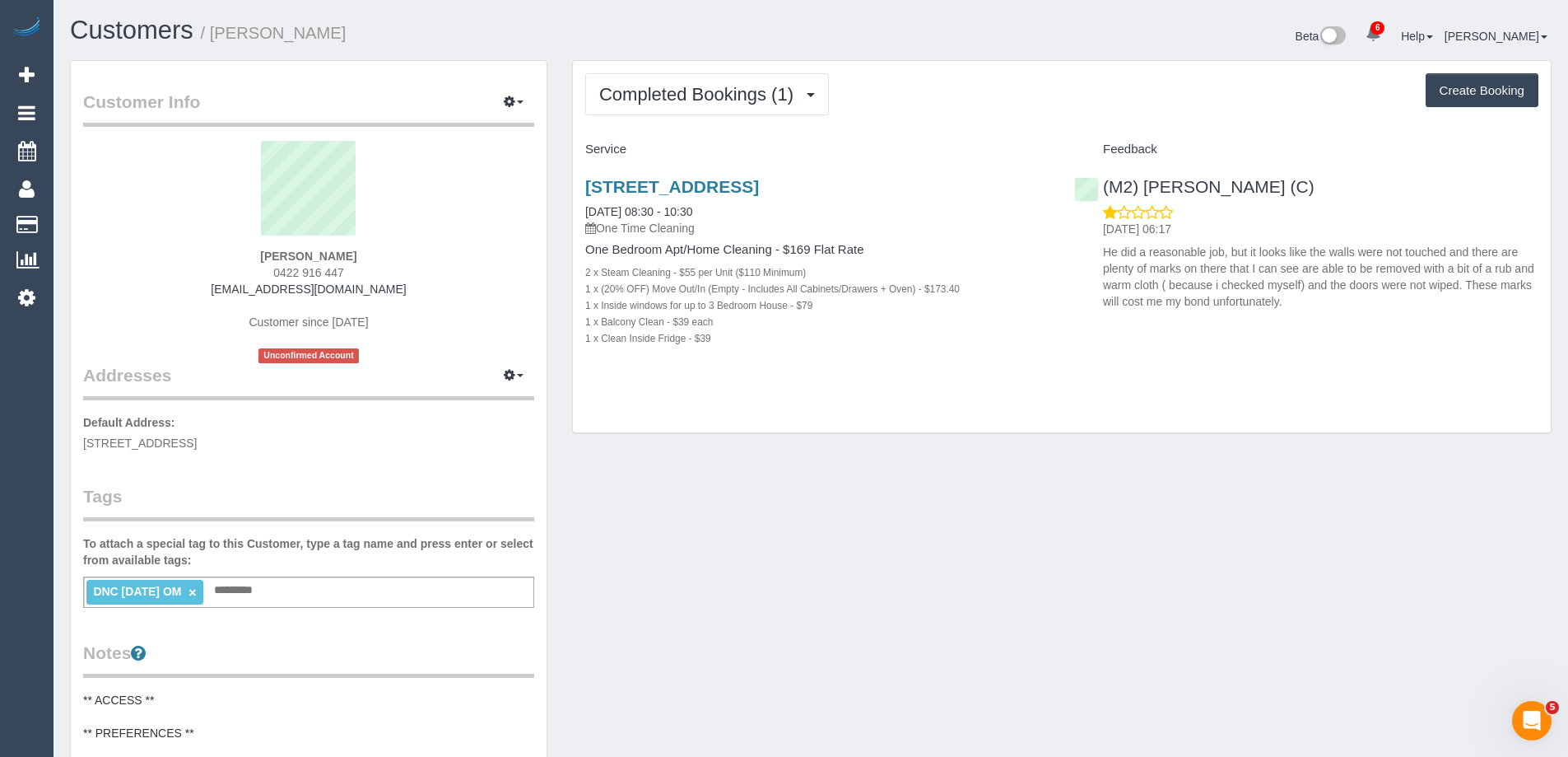
click at [380, 227] on sui-profile-pic at bounding box center [309, 193] width 427 height 107
drag, startPoint x: 366, startPoint y: 258, endPoint x: 136, endPoint y: 257, distance: 230.0
click at [149, 256] on div "Alison Cranston 0422 916 447 alison.cranston91@gmail.com Customer since 2025 Un…" at bounding box center [308, 252] width 451 height 223
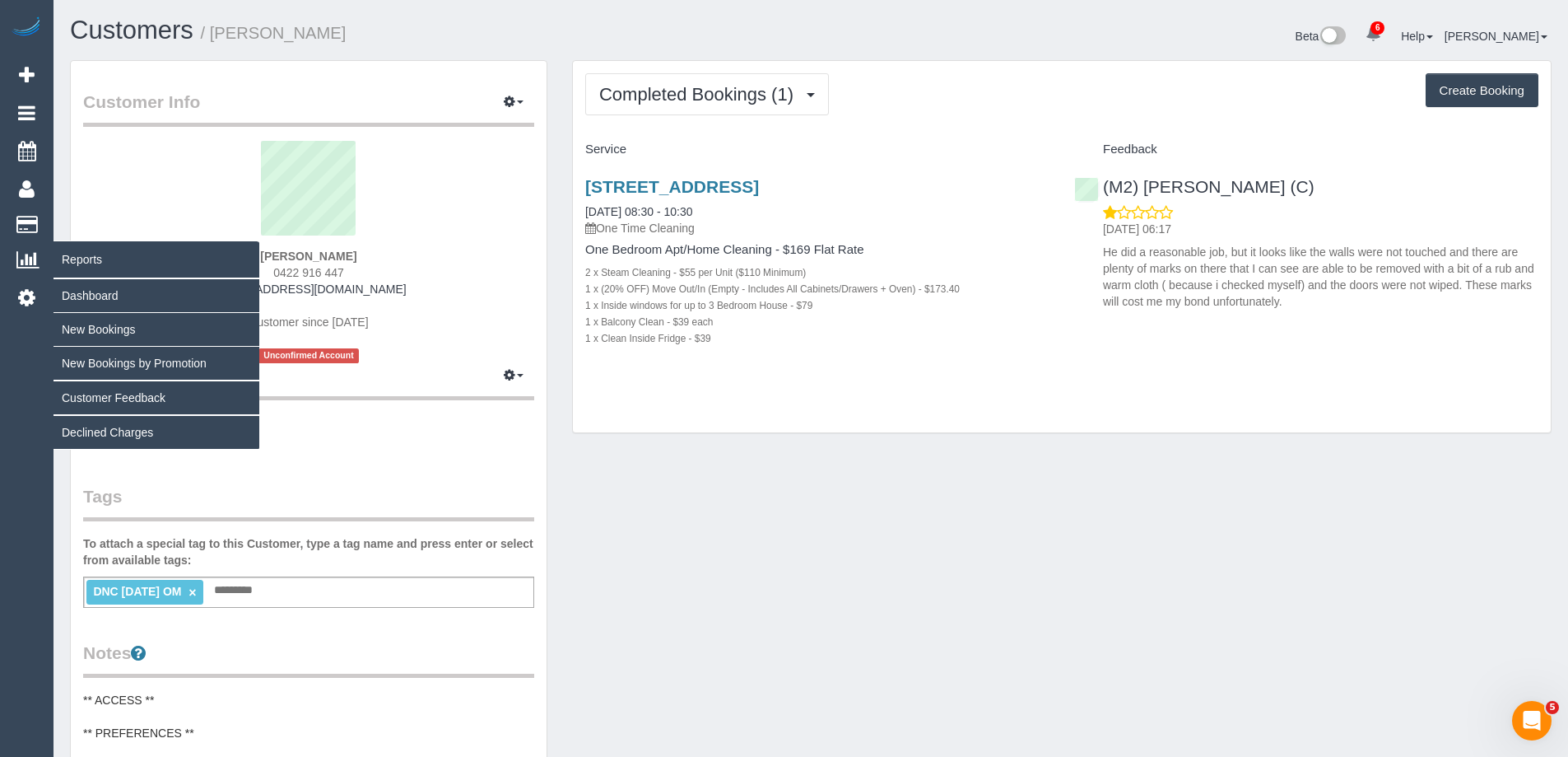
copy strong "Alison Cranston"
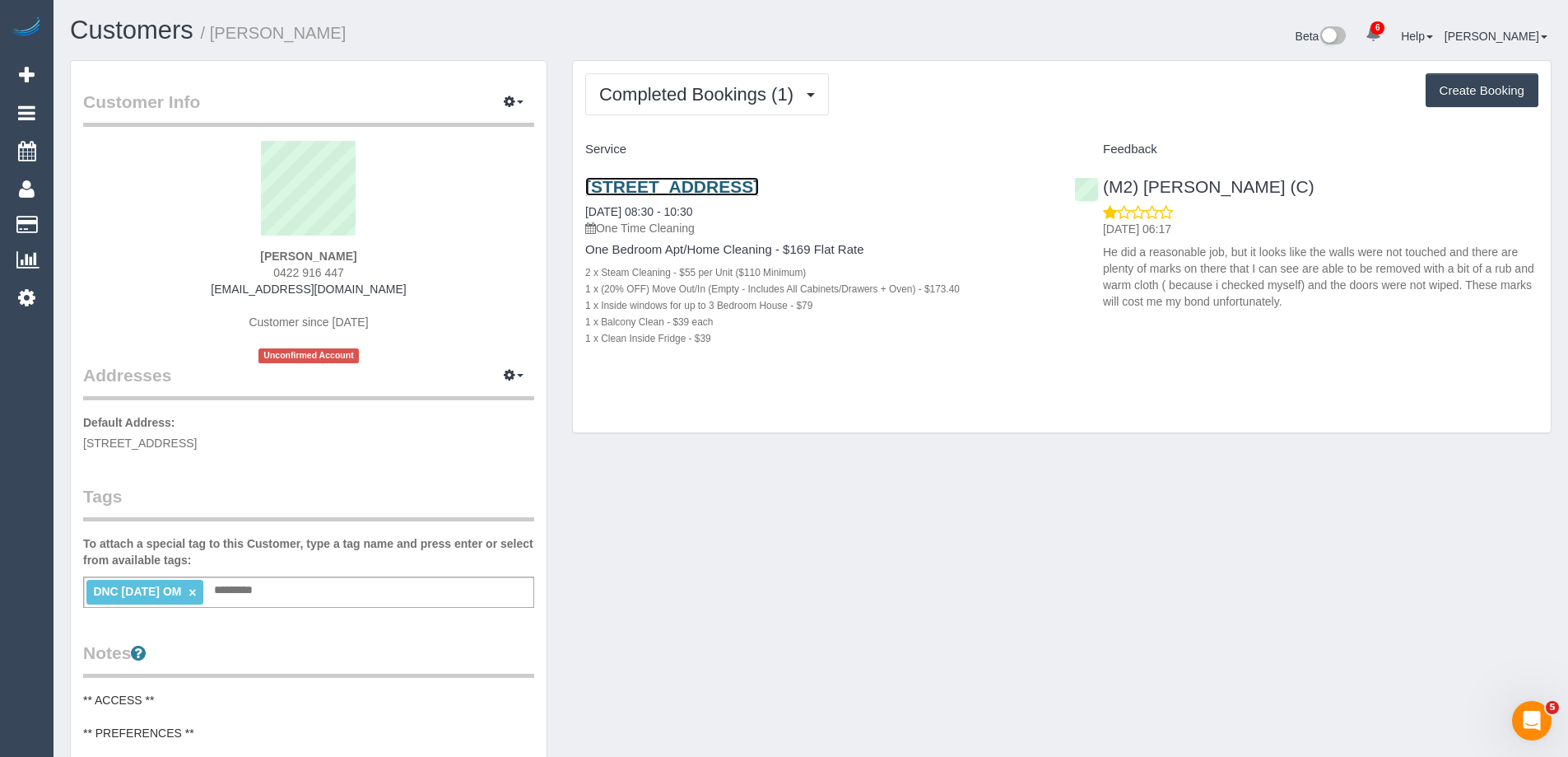
click at [700, 180] on link "1 Wellington St, St Kilda Vic, VIC 3182" at bounding box center [672, 186] width 174 height 19
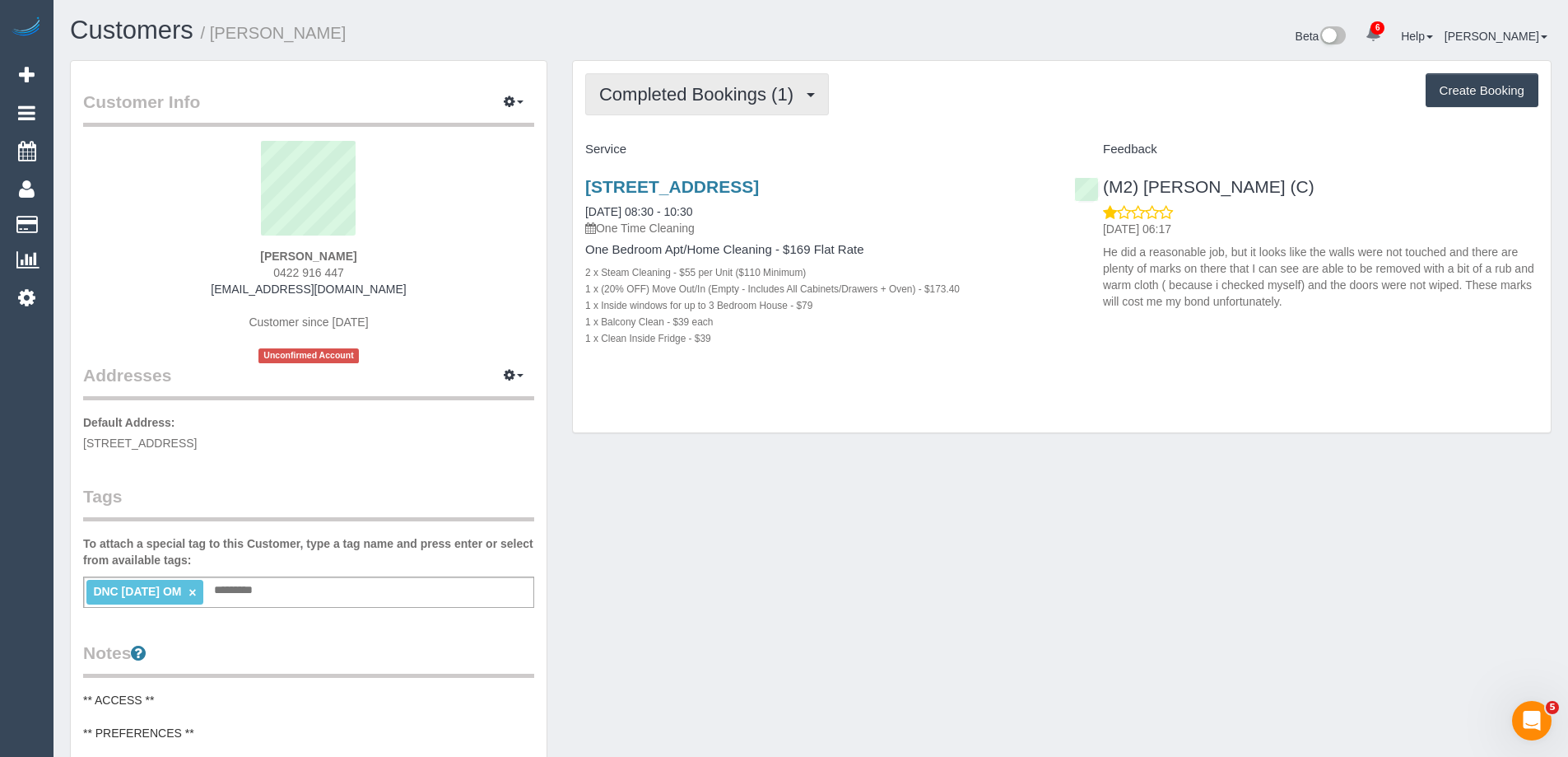
click at [678, 101] on span "Completed Bookings (1)" at bounding box center [700, 94] width 202 height 21
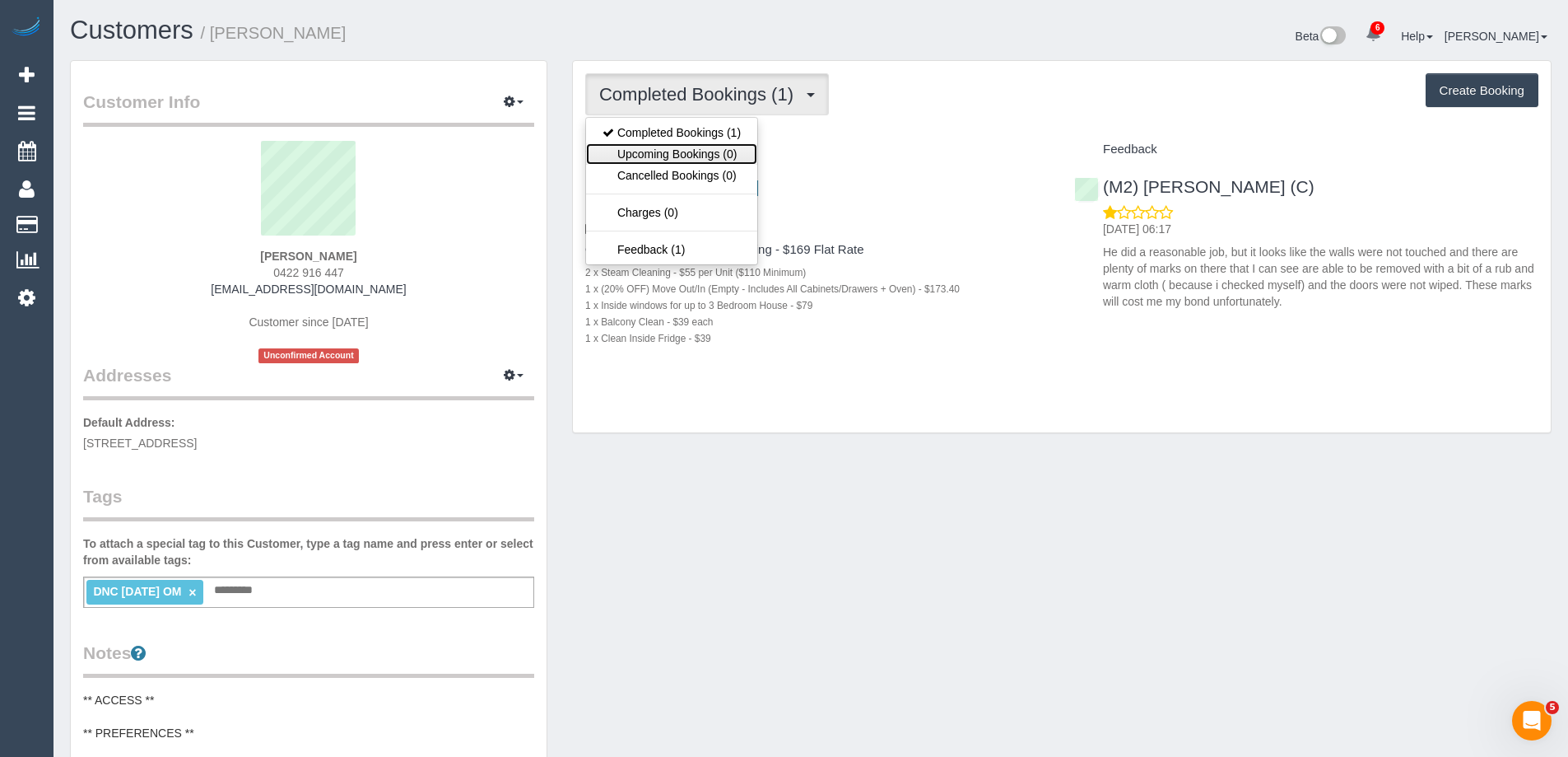
click at [681, 149] on link "Upcoming Bookings (0)" at bounding box center [672, 153] width 171 height 21
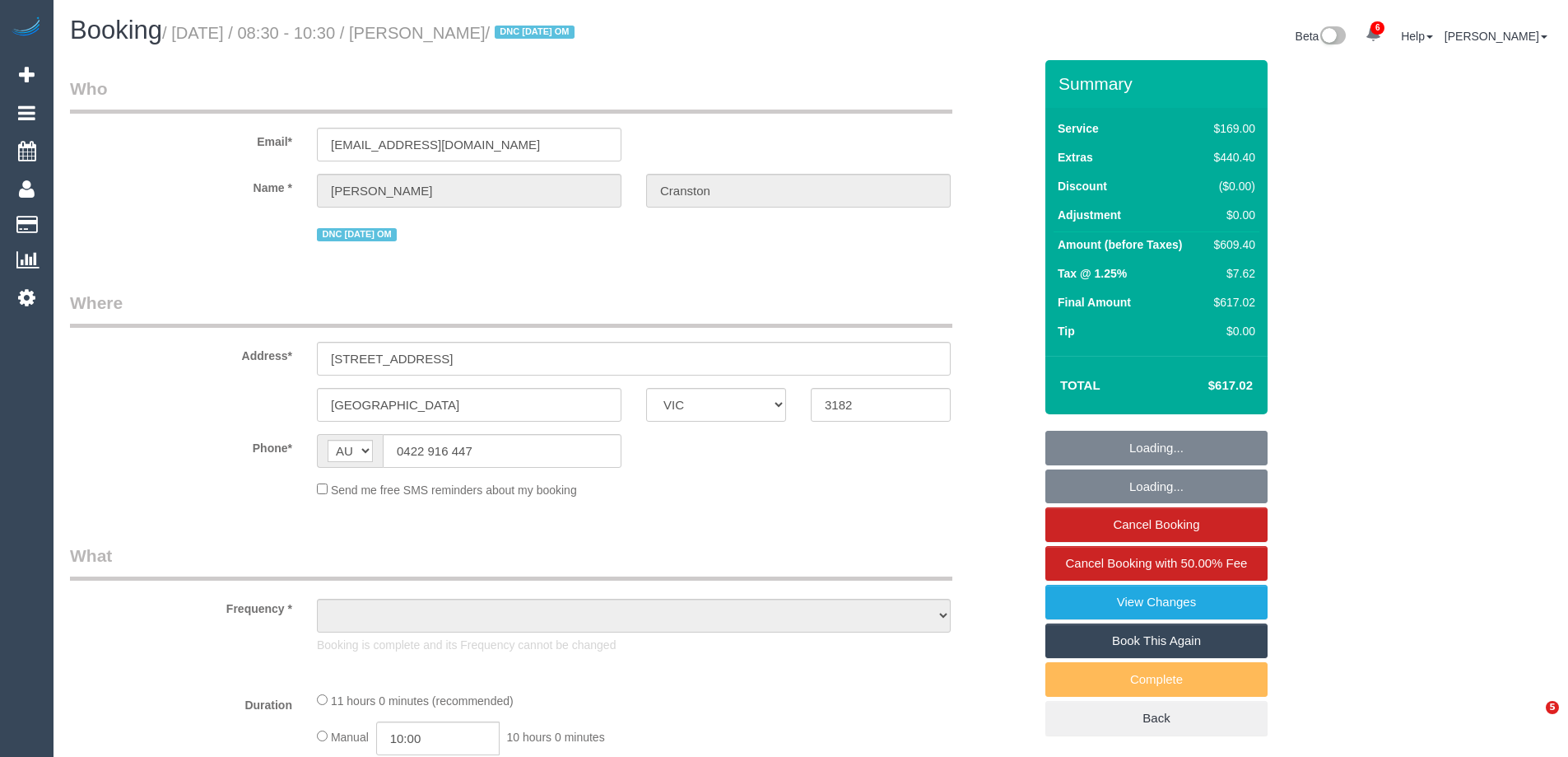
select select "VIC"
select select "object:603"
select select "string:stripe-pm_1S4vde2GScqysDRV2Izijv1z"
click at [1145, 637] on link "Book This Again" at bounding box center [1157, 641] width 222 height 35
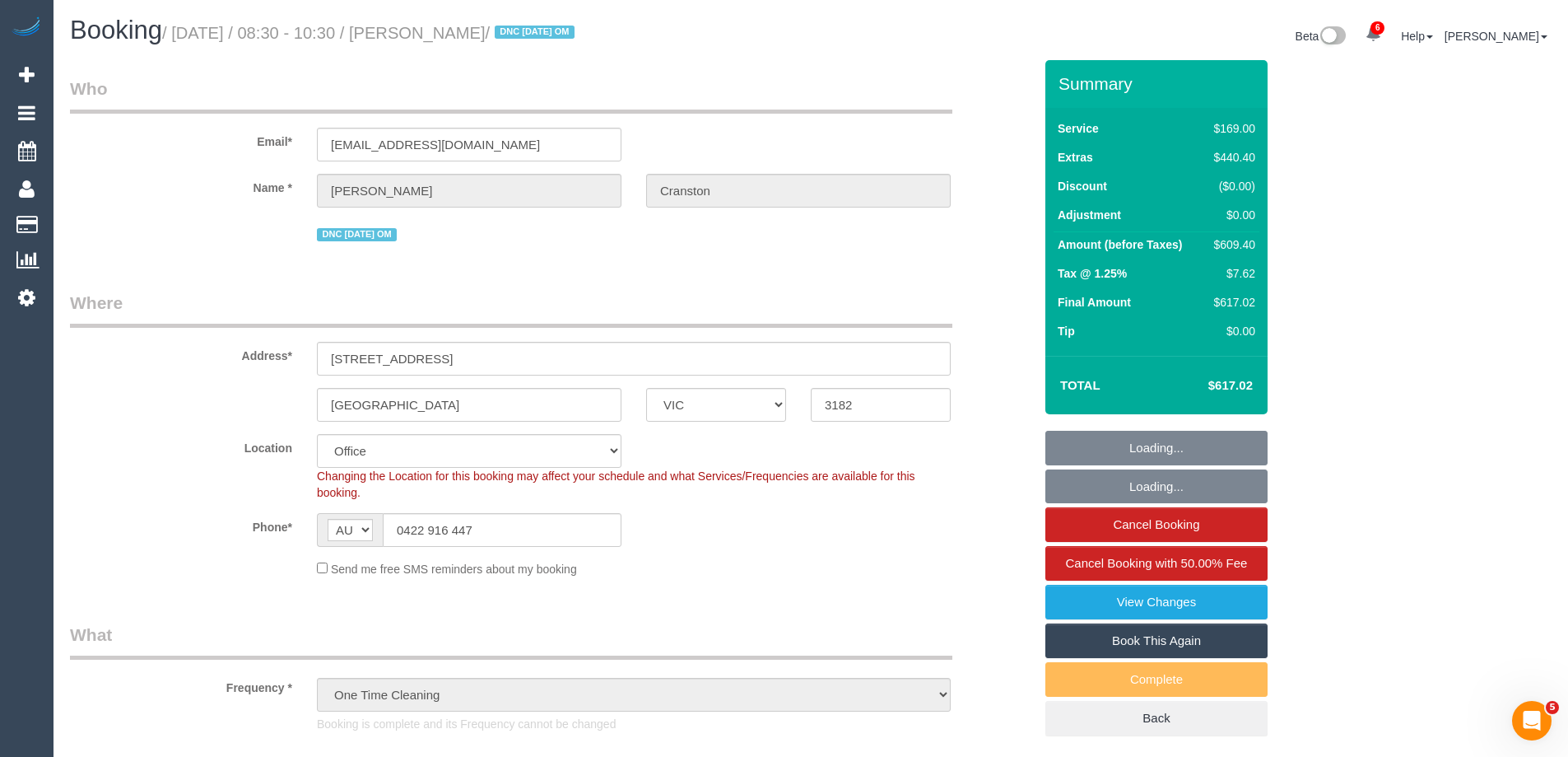
select select "object:2047"
select select "number:28"
select select "number:14"
select select "VIC"
select select "number:28"
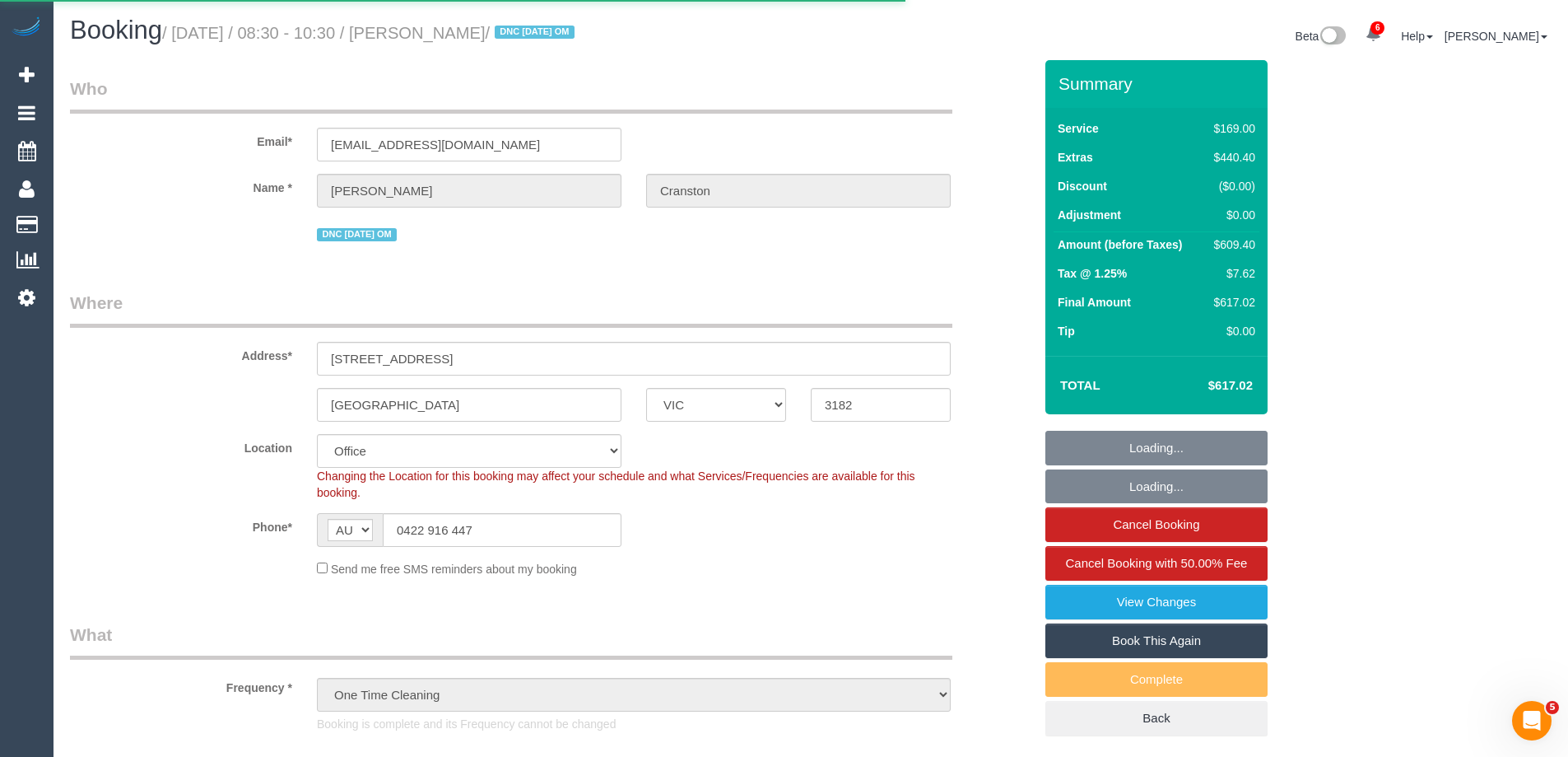
select select "number:14"
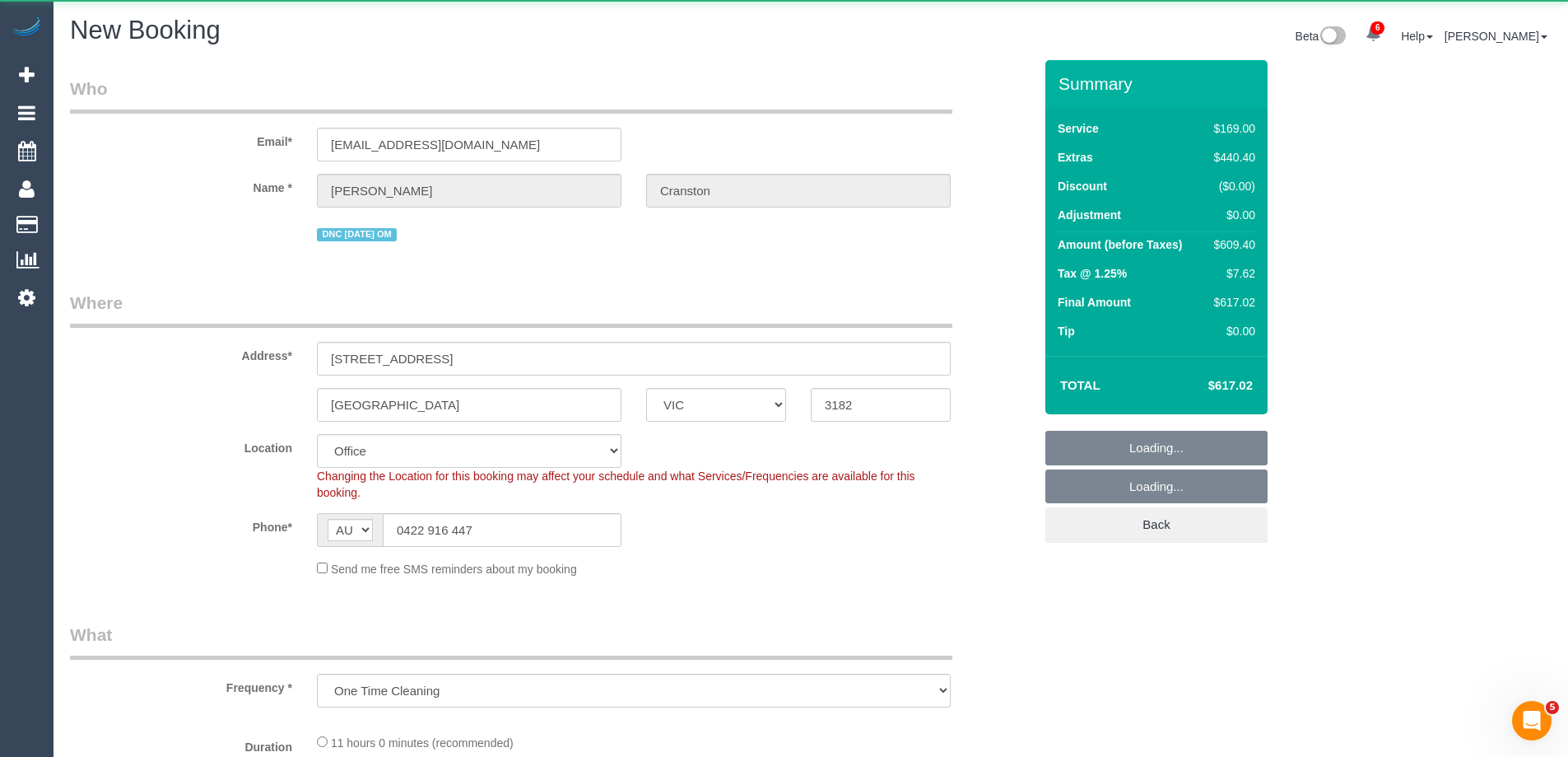
select select "object:3803"
select select "string:stripe-pm_1S4vde2GScqysDRV2Izijv1z"
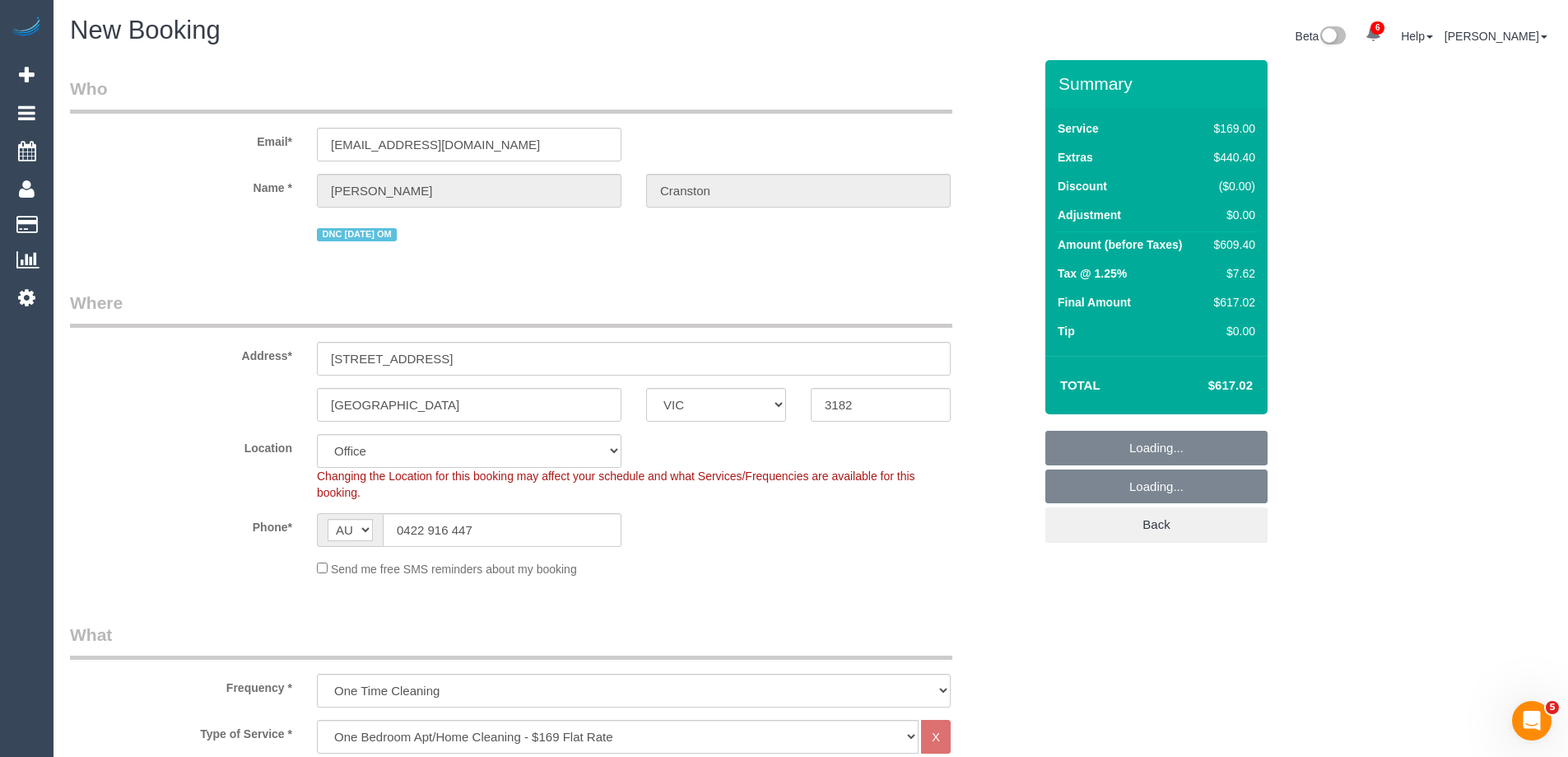
select select "object:3906"
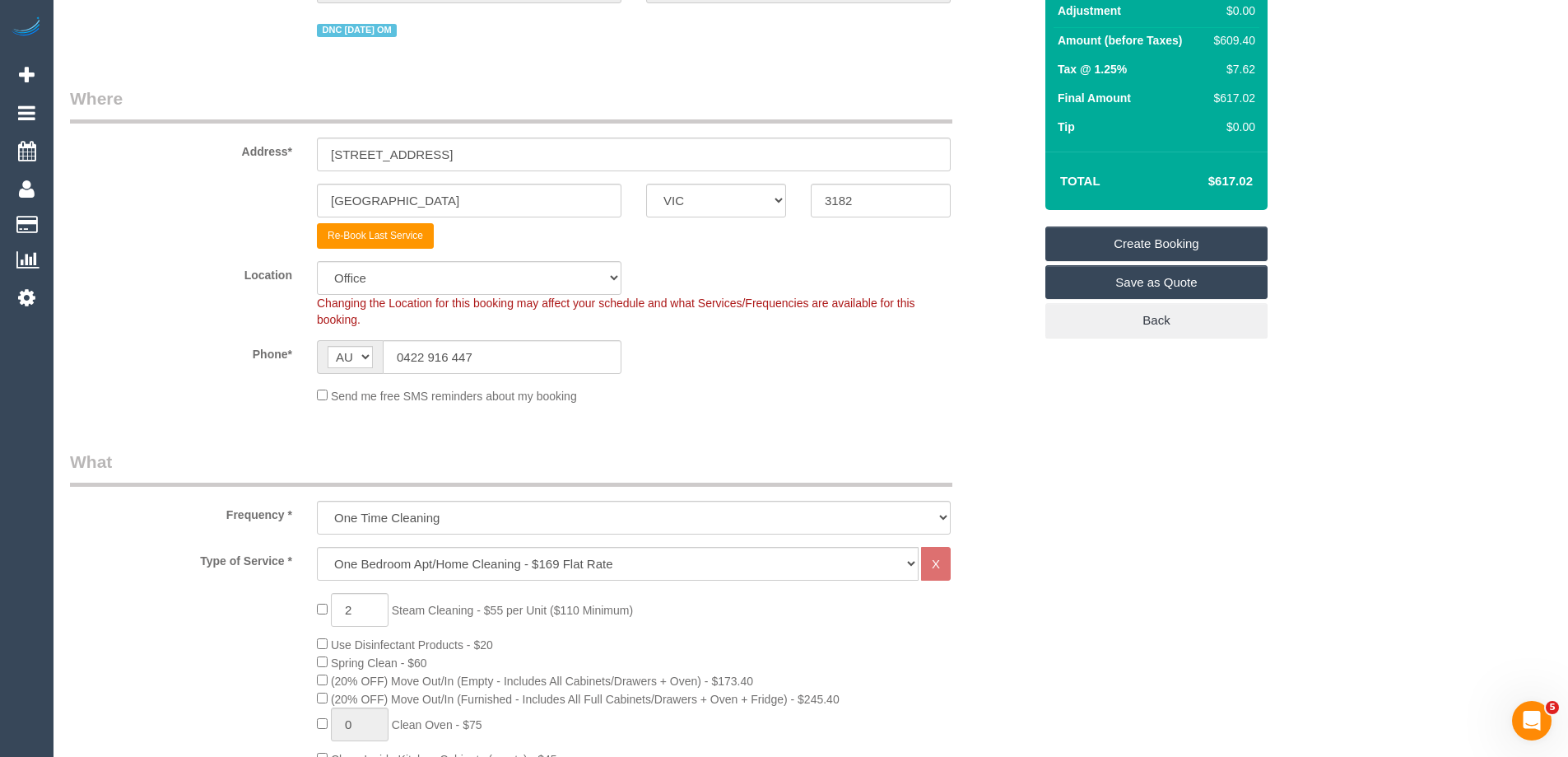
scroll to position [247, 0]
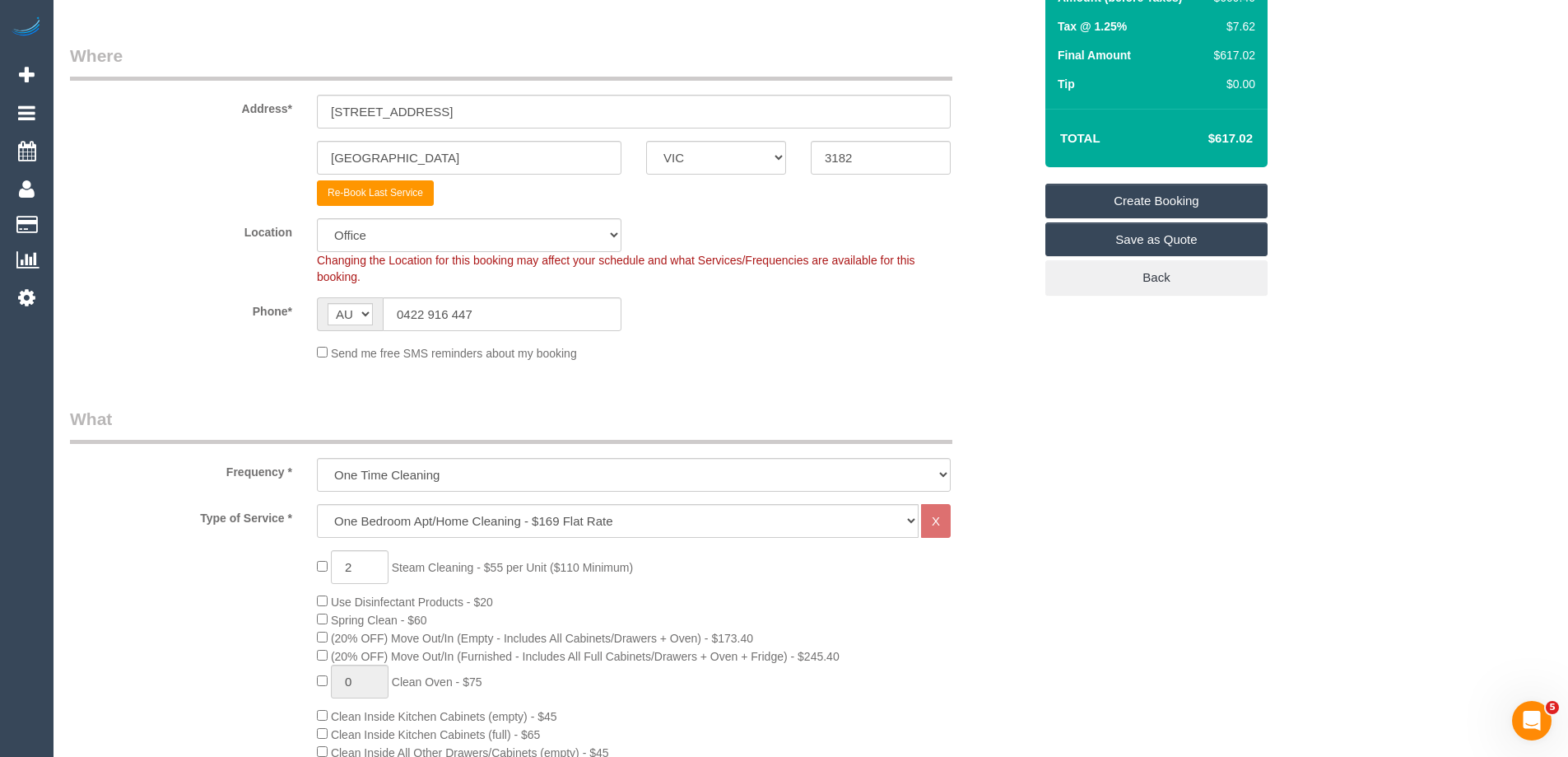
select select "55"
select select "object:3916"
click at [446, 530] on select "Hourly Service - $70/h Hourly Service - $65/h Hourly Service - $60/h Hourly Ser…" at bounding box center [618, 521] width 602 height 34
click at [512, 233] on select "Office City East (North) East (South) Inner East Inner North (East) Inner North…" at bounding box center [469, 234] width 304 height 34
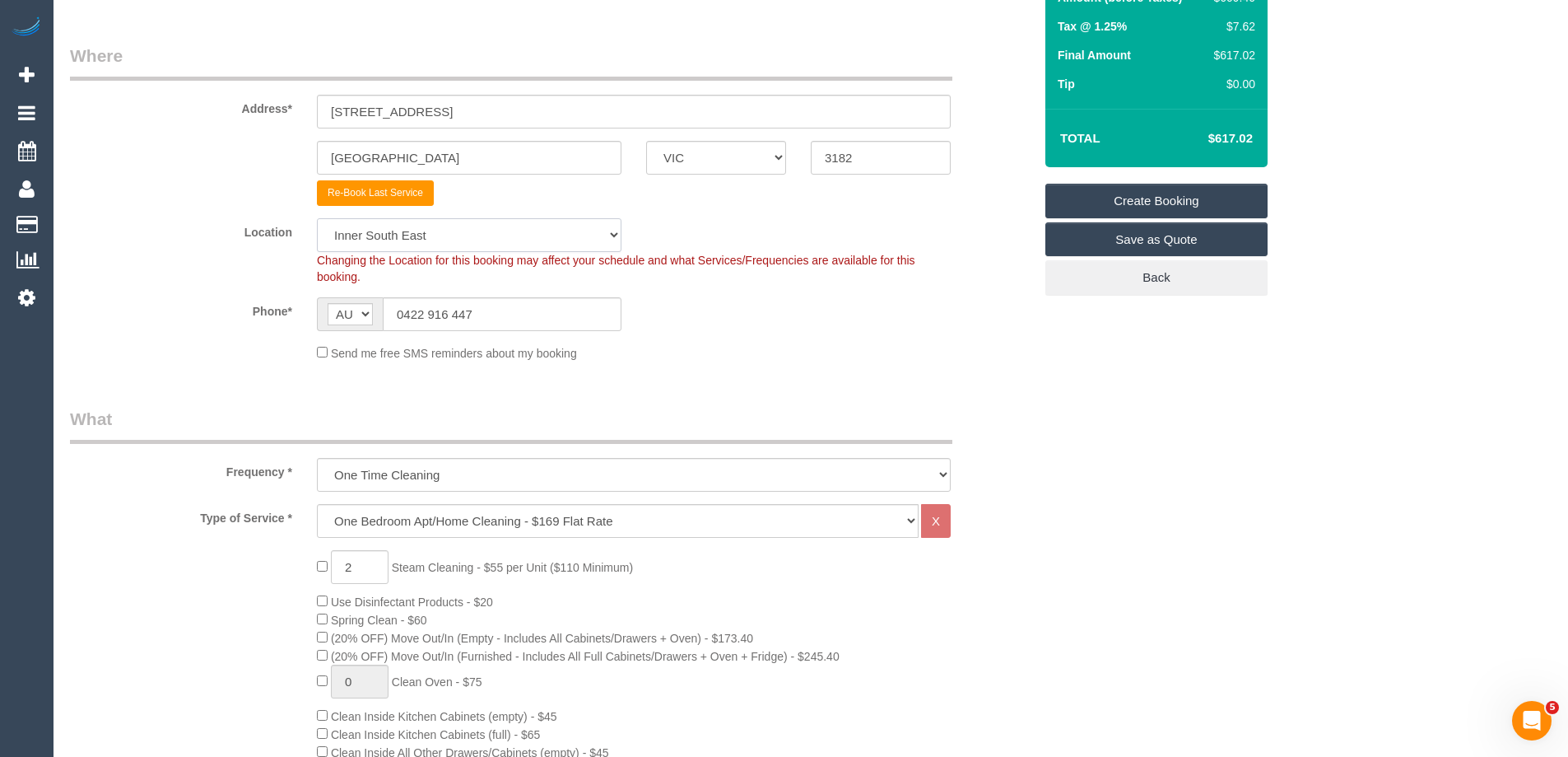
select select "50"
click at [317, 218] on select "Office City East (North) East (South) Inner East Inner North (East) Inner North…" at bounding box center [469, 234] width 304 height 34
select select "object:4483"
click at [473, 513] on select "Hourly Service - $70/h Hourly Service - $65/h Hourly Service - $60/h Hourly Ser…" at bounding box center [618, 521] width 602 height 34
select select "28"
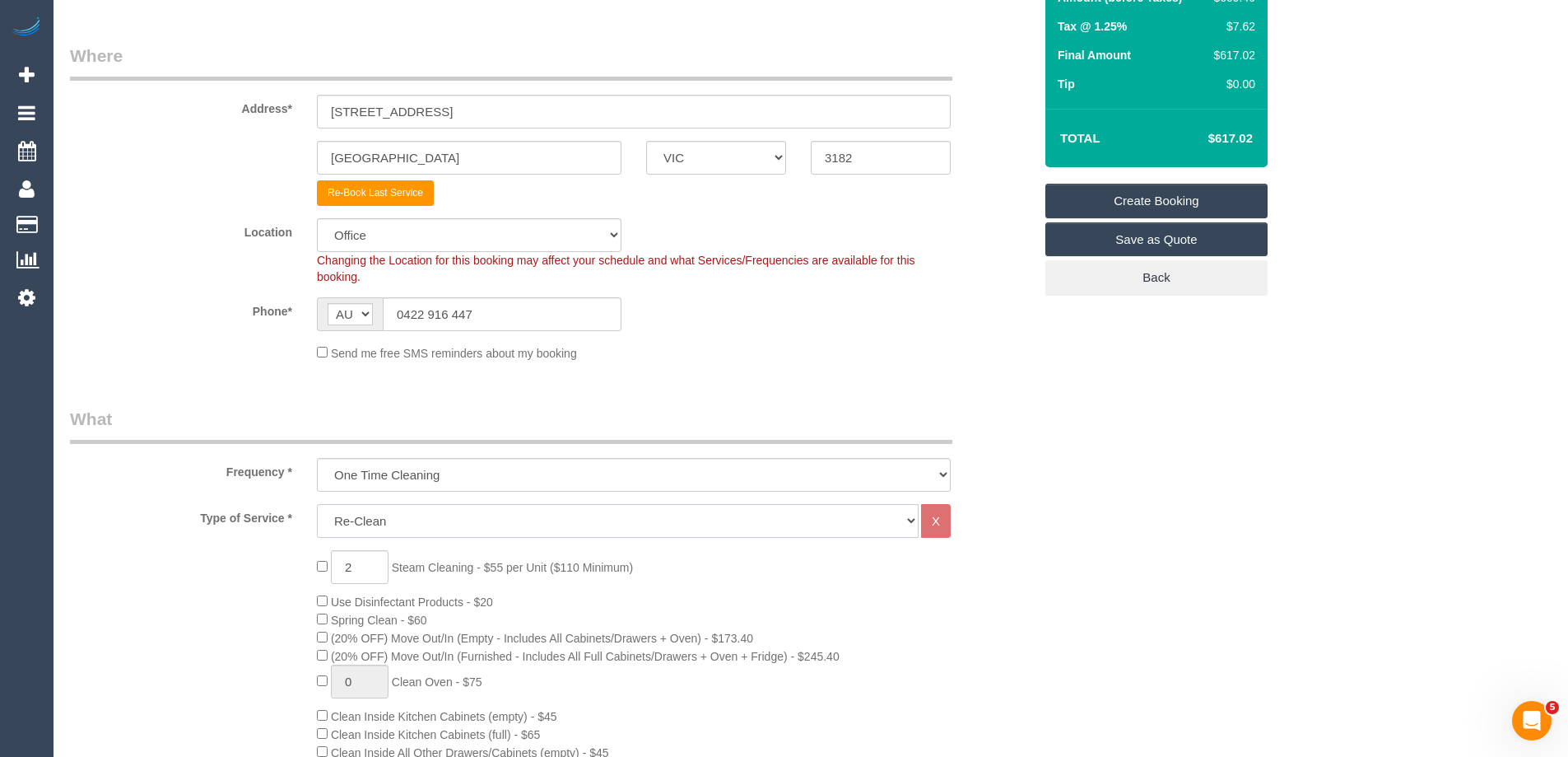
click at [317, 504] on select "Hourly Service - $70/h Hourly Service - $65/h Hourly Service - $60/h Hourly Ser…" at bounding box center [618, 521] width 602 height 34
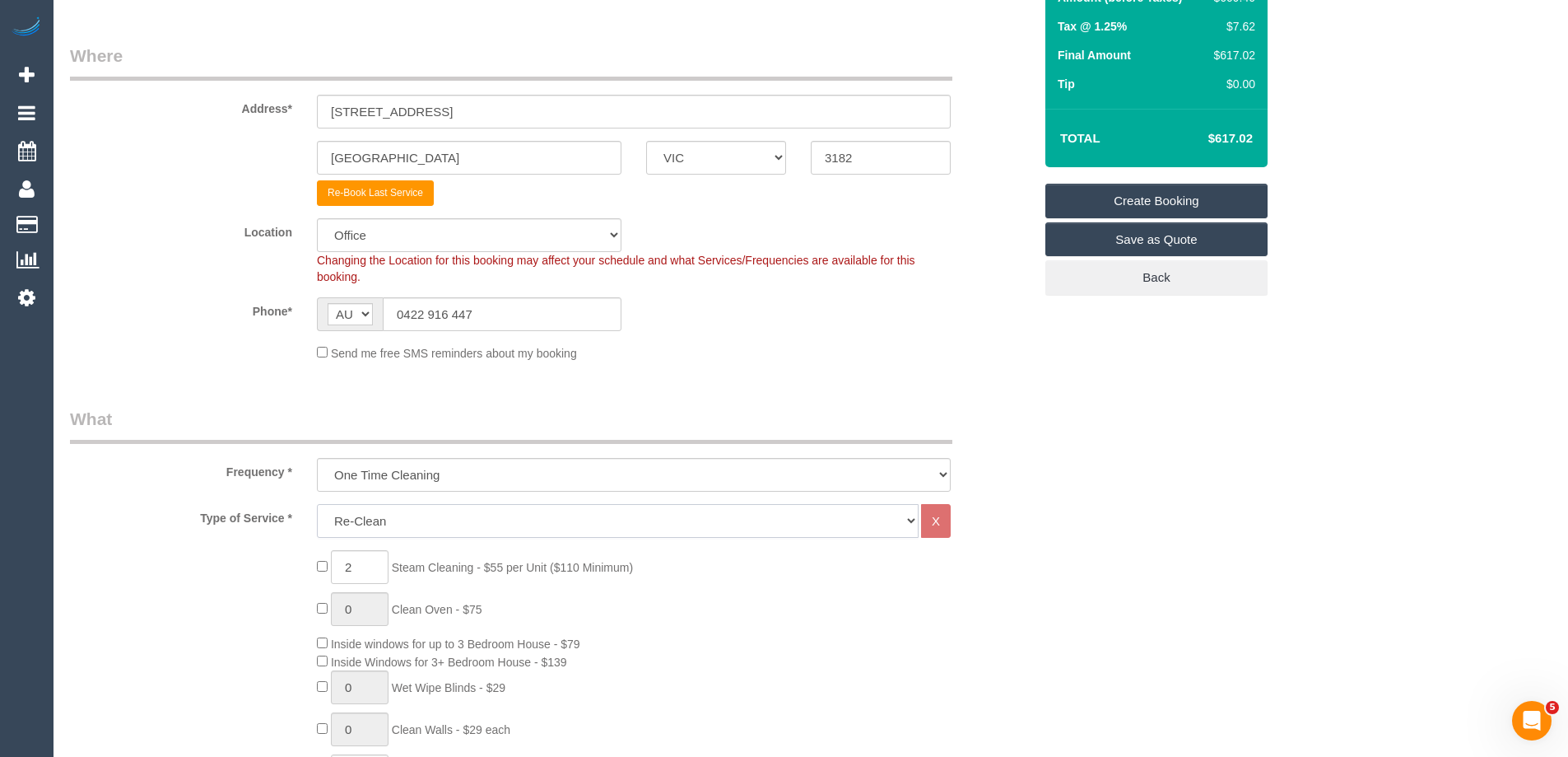
scroll to position [494, 0]
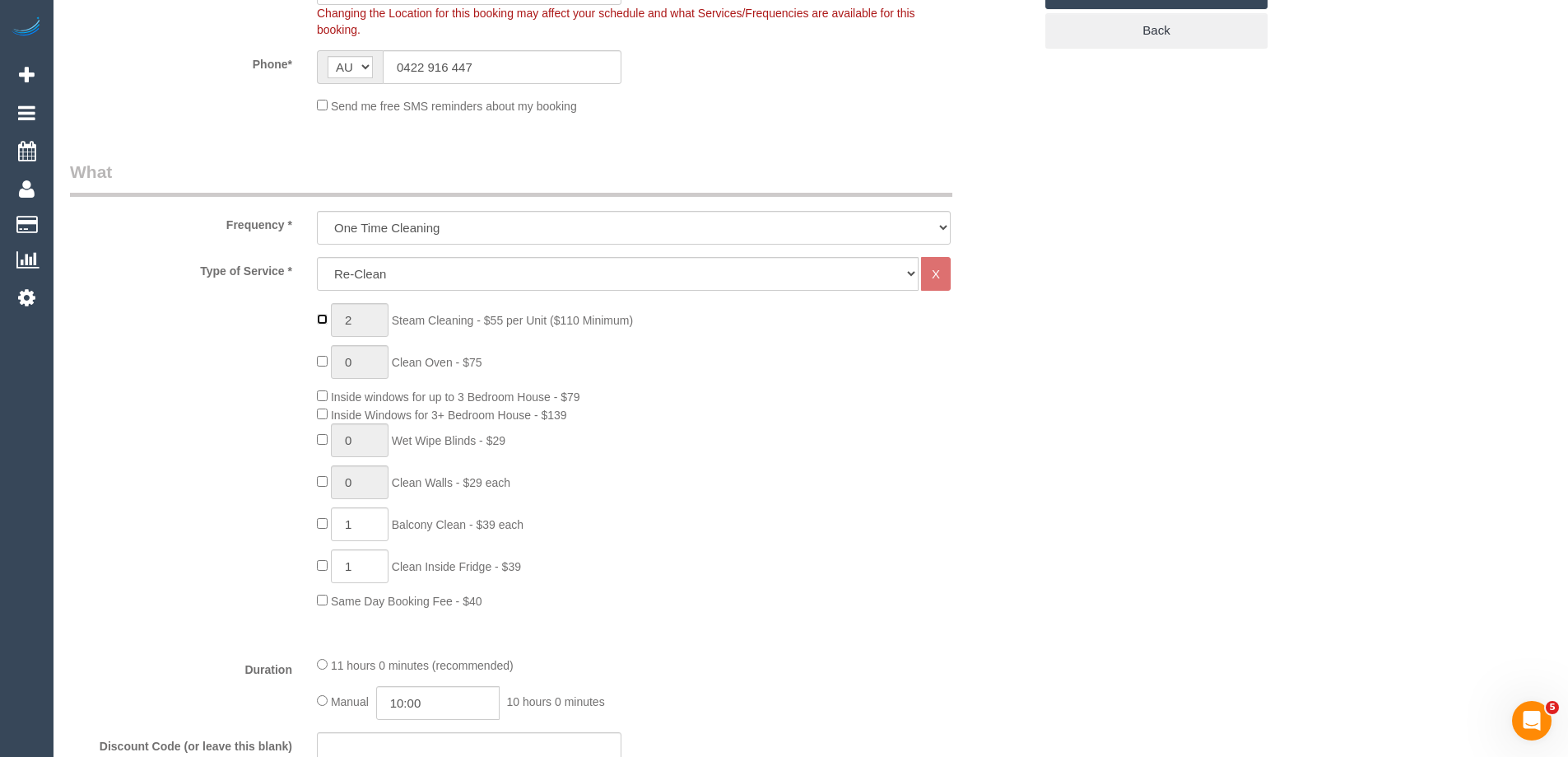
type input "0"
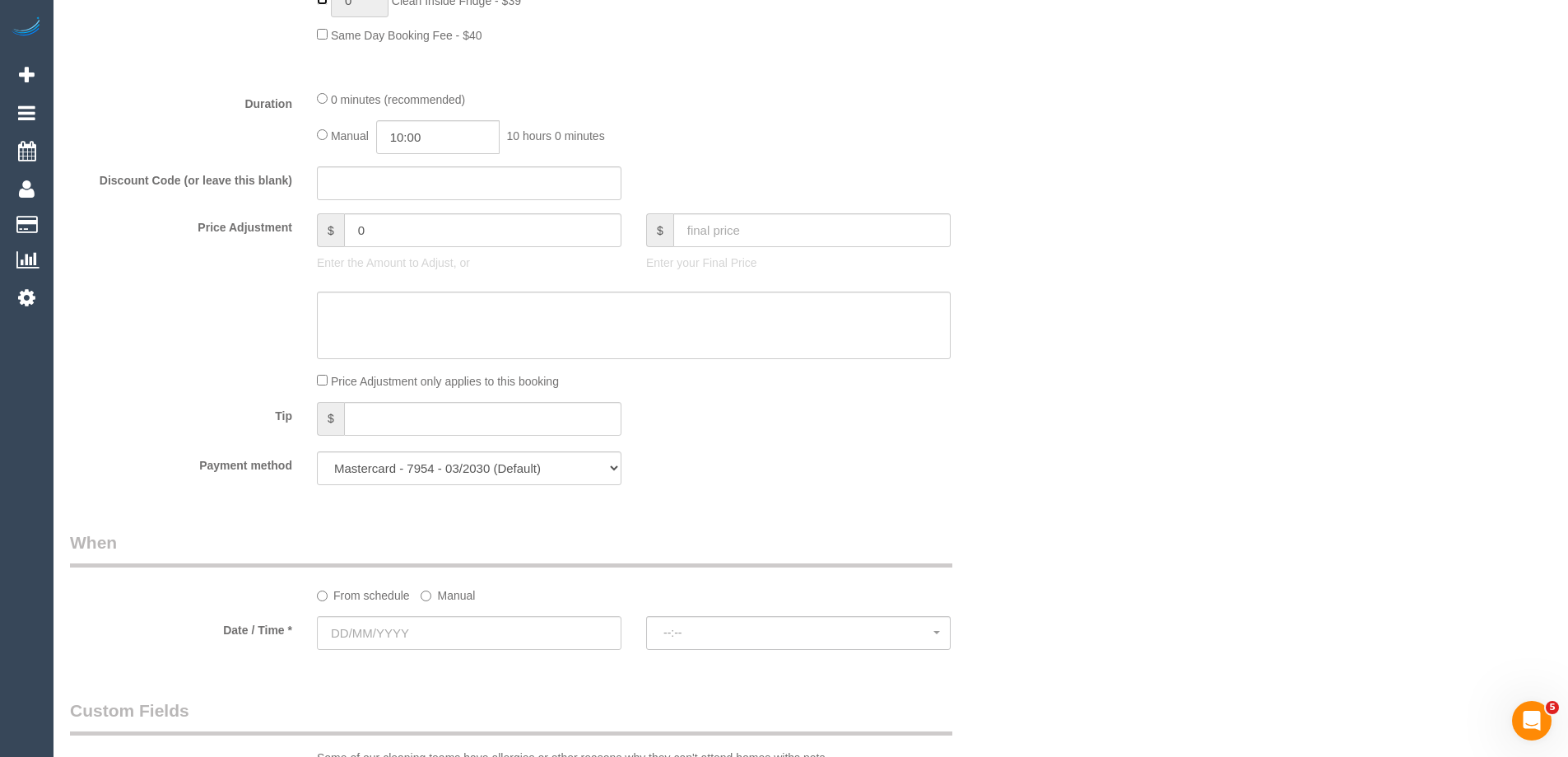
scroll to position [1071, 0]
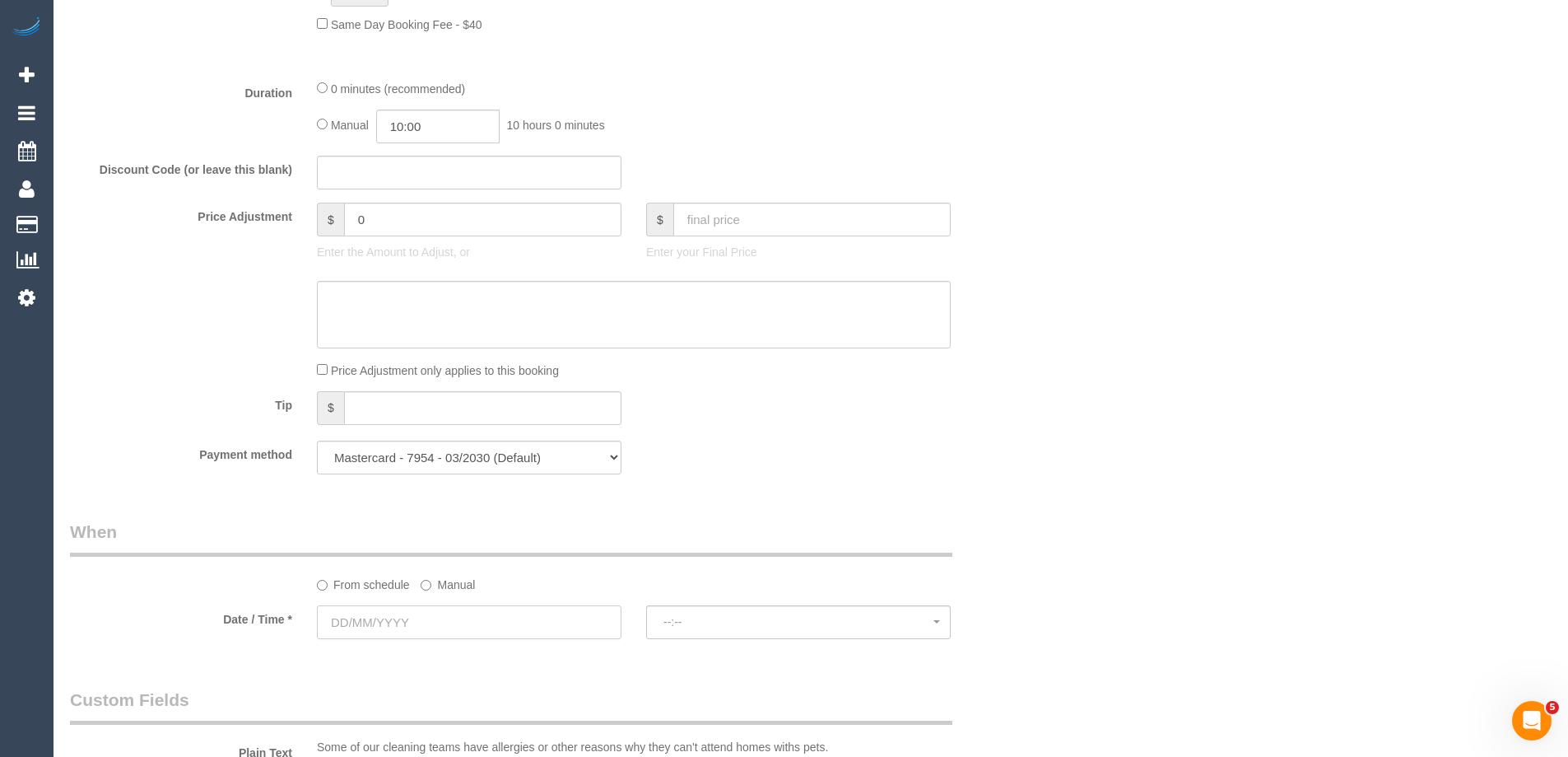
click at [459, 622] on input "text" at bounding box center [469, 622] width 304 height 34
click at [597, 456] on select "Mastercard - 7954 - 03/2030 (Default) Add Credit Card ─────────────── Cash Chec…" at bounding box center [469, 457] width 304 height 34
drag, startPoint x: 810, startPoint y: 506, endPoint x: 632, endPoint y: 533, distance: 180.0
click at [809, 506] on div "Who Email* alison.cranston91@gmail.com Name * Alison Cranston DNC 12/09/25 OM W…" at bounding box center [552, 420] width 988 height 2862
drag, startPoint x: 451, startPoint y: 582, endPoint x: 460, endPoint y: 578, distance: 9.8
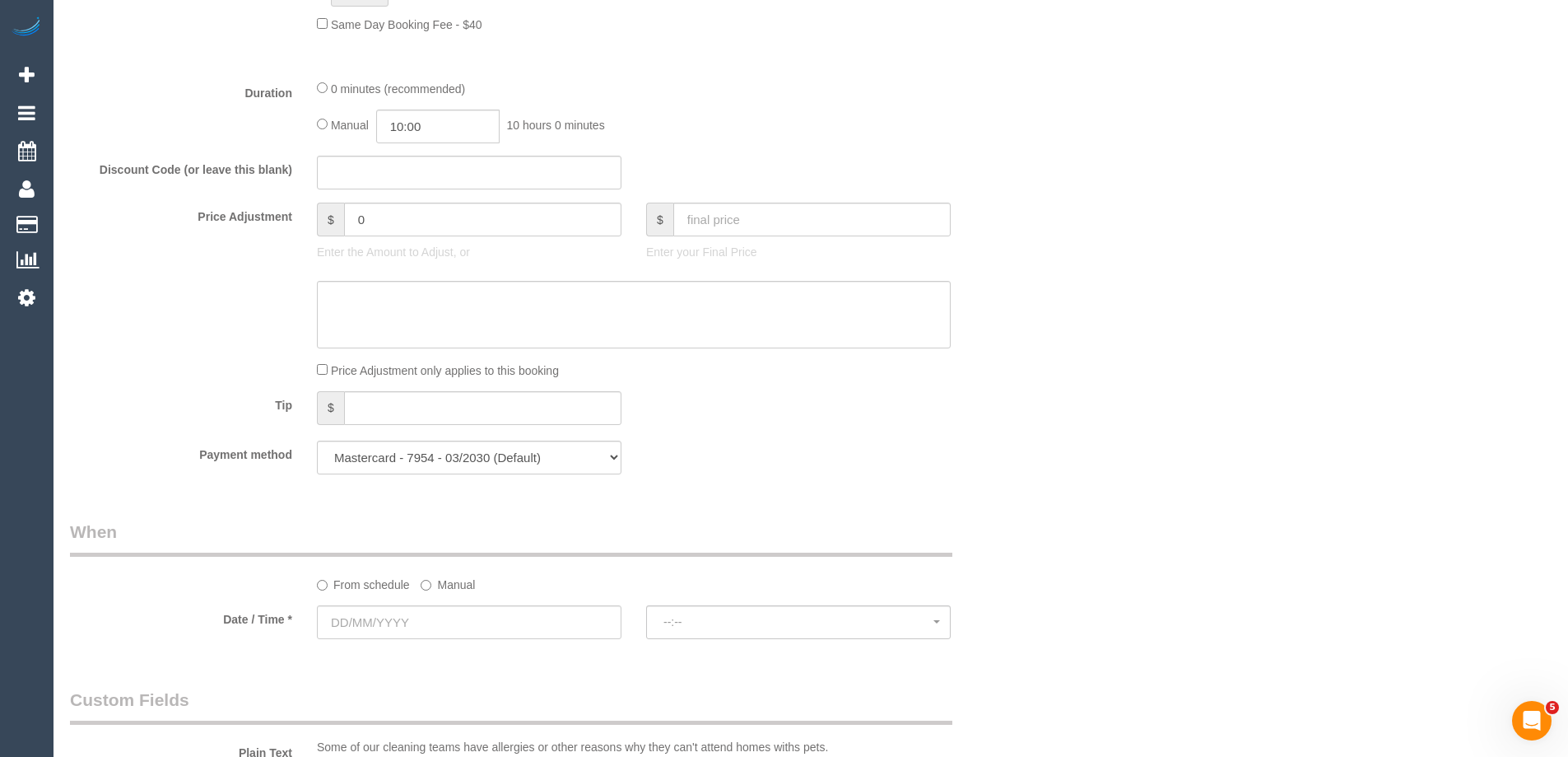
click at [451, 583] on label "Manual" at bounding box center [448, 582] width 55 height 22
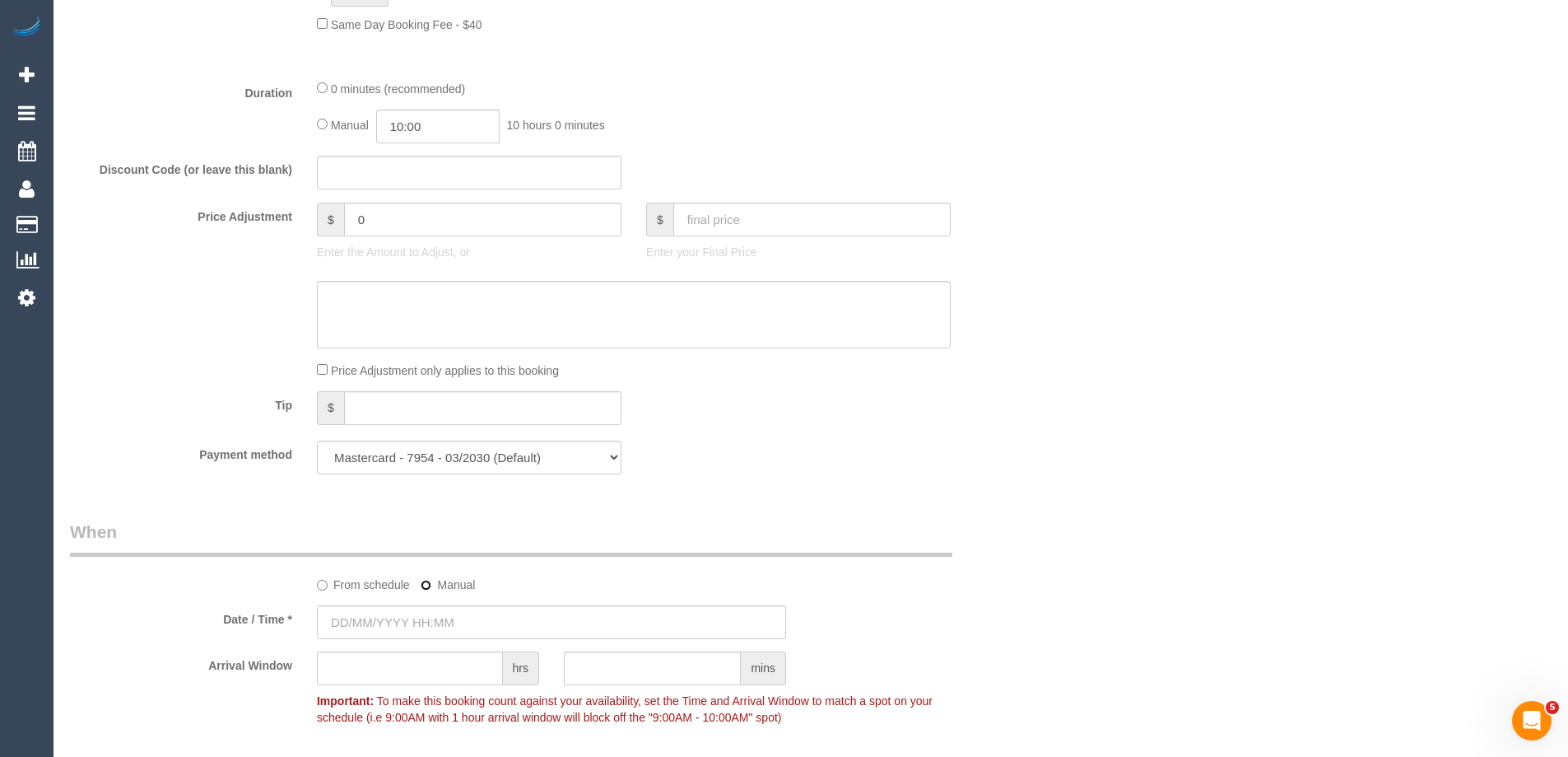
scroll to position [1235, 0]
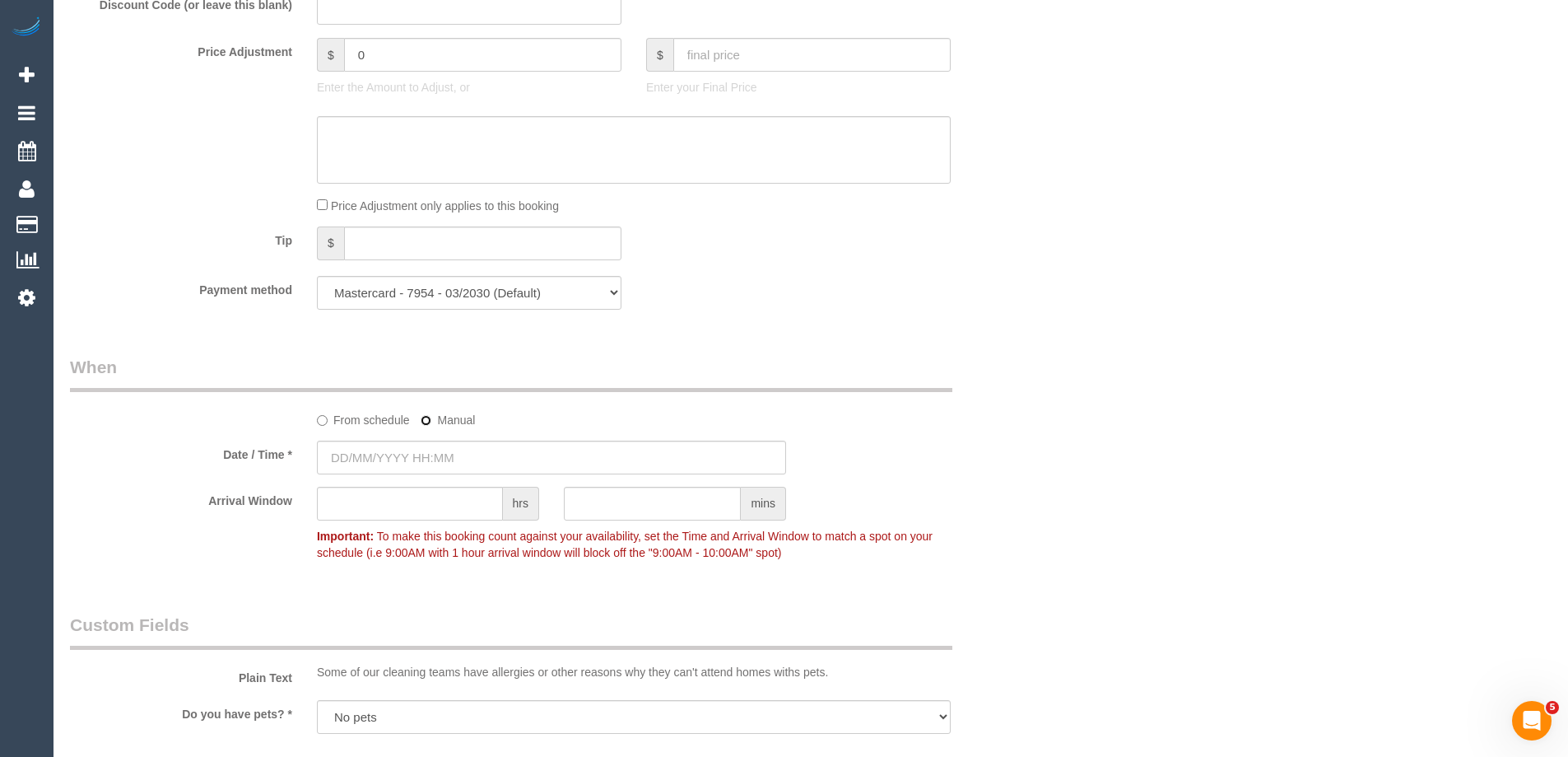
type input "16/09/2025 08:00"
click at [748, 41] on input "text" at bounding box center [812, 55] width 277 height 34
type input "70"
click at [675, 160] on textarea at bounding box center [634, 150] width 634 height 67
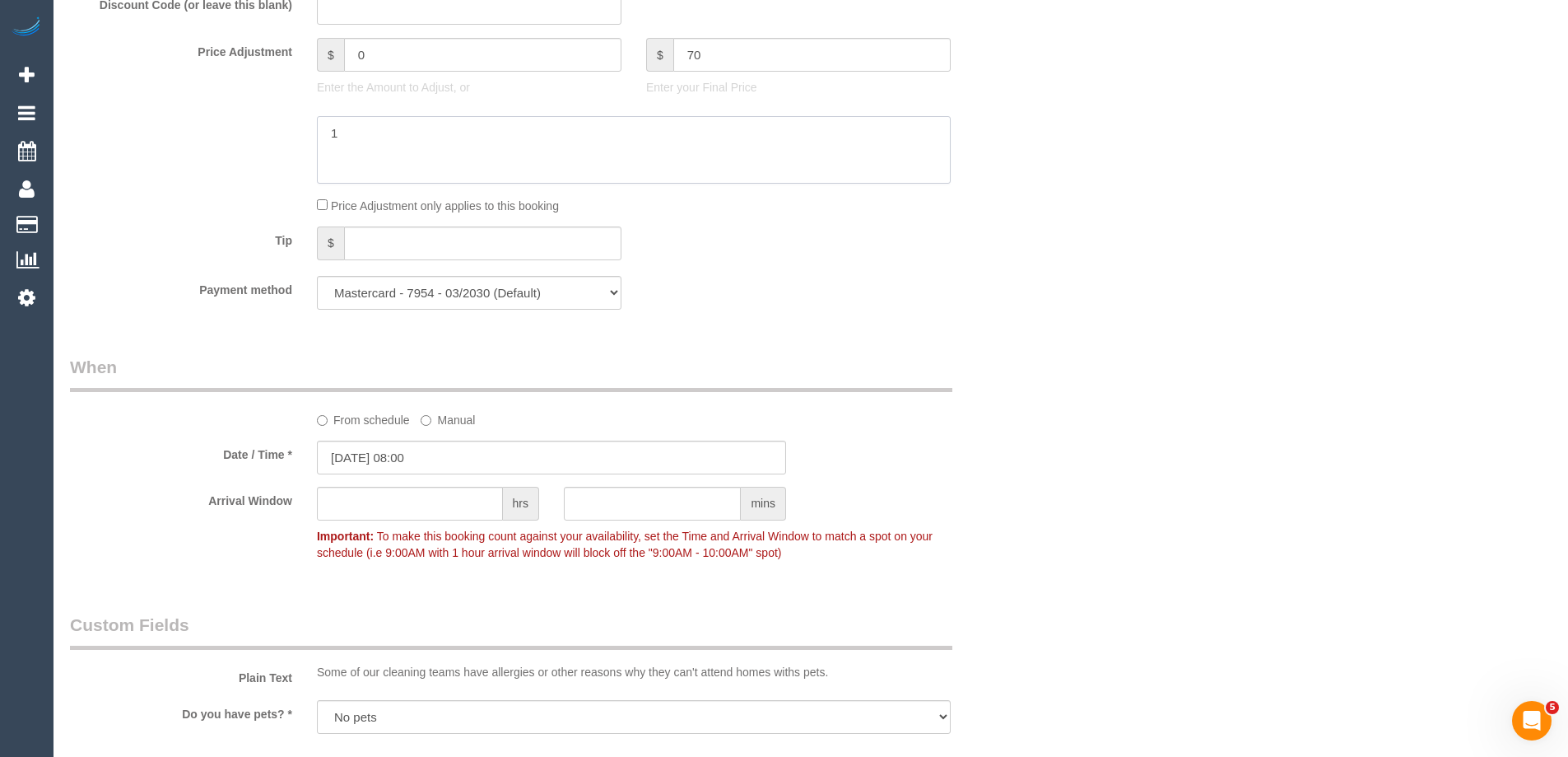
type textarea "1"
type input "69.14"
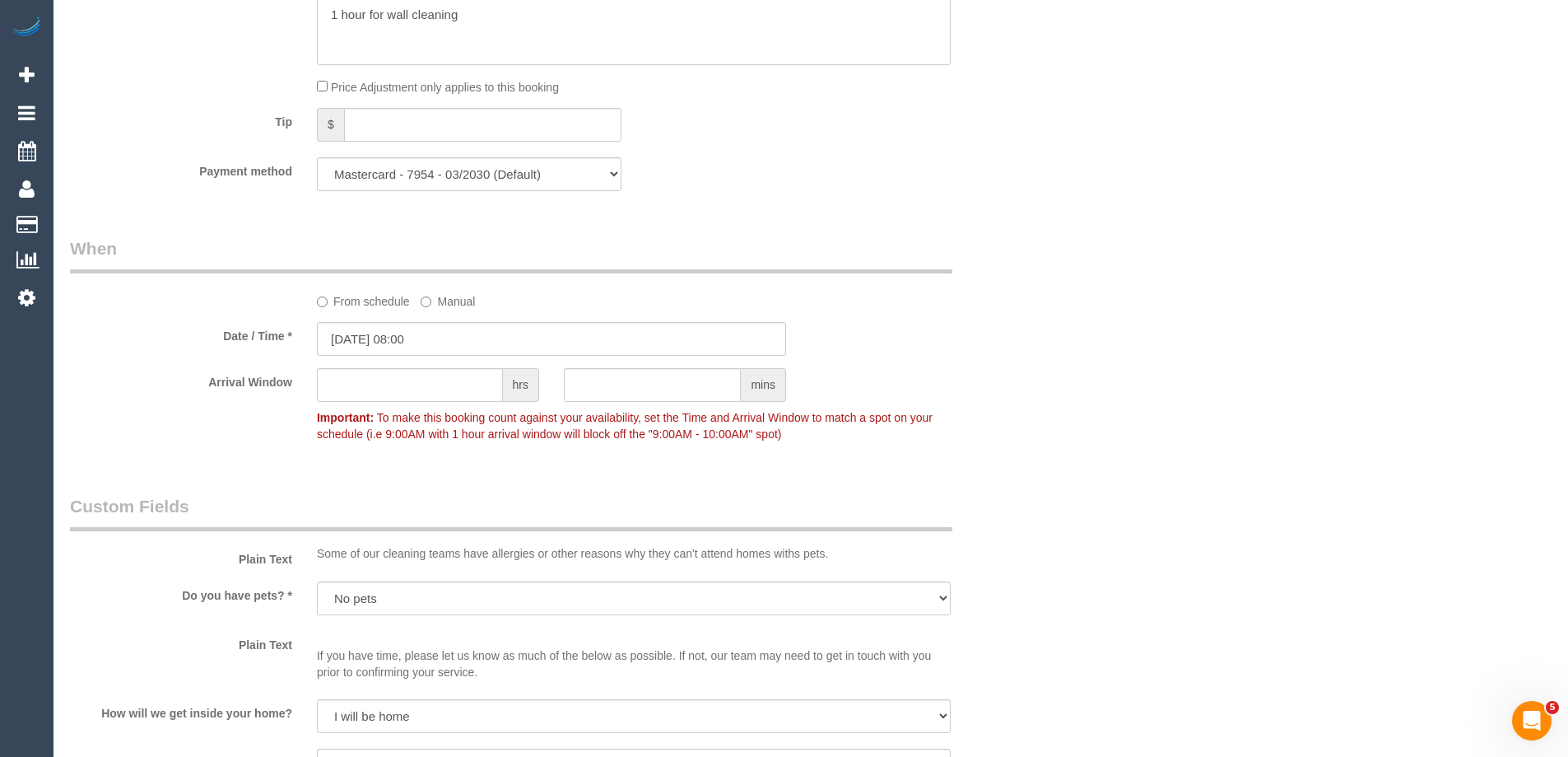
scroll to position [1400, 0]
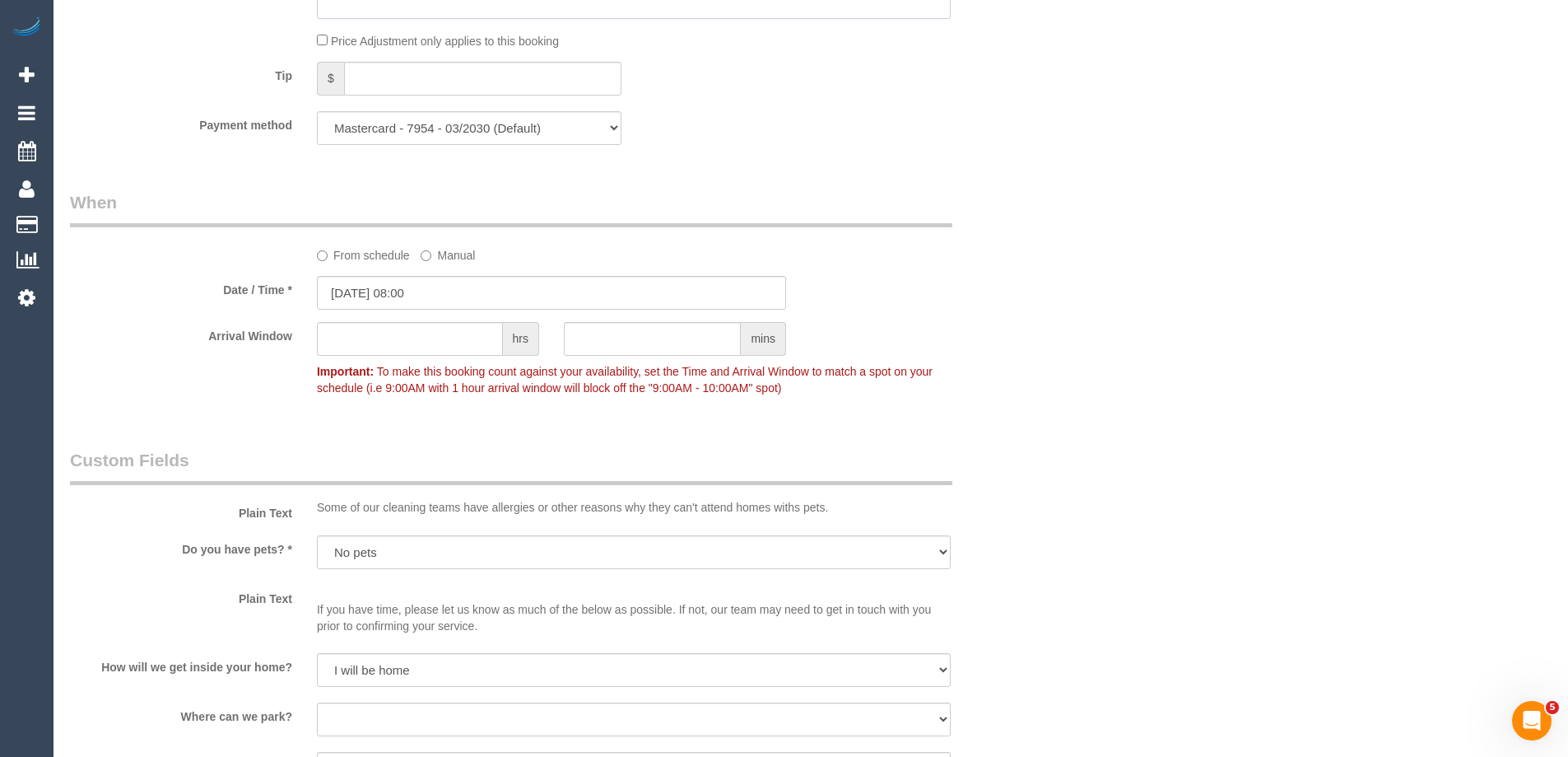
type textarea "1 hour for wall cleaning"
click at [449, 284] on input "16/09/2025 08:00" at bounding box center [552, 292] width 469 height 34
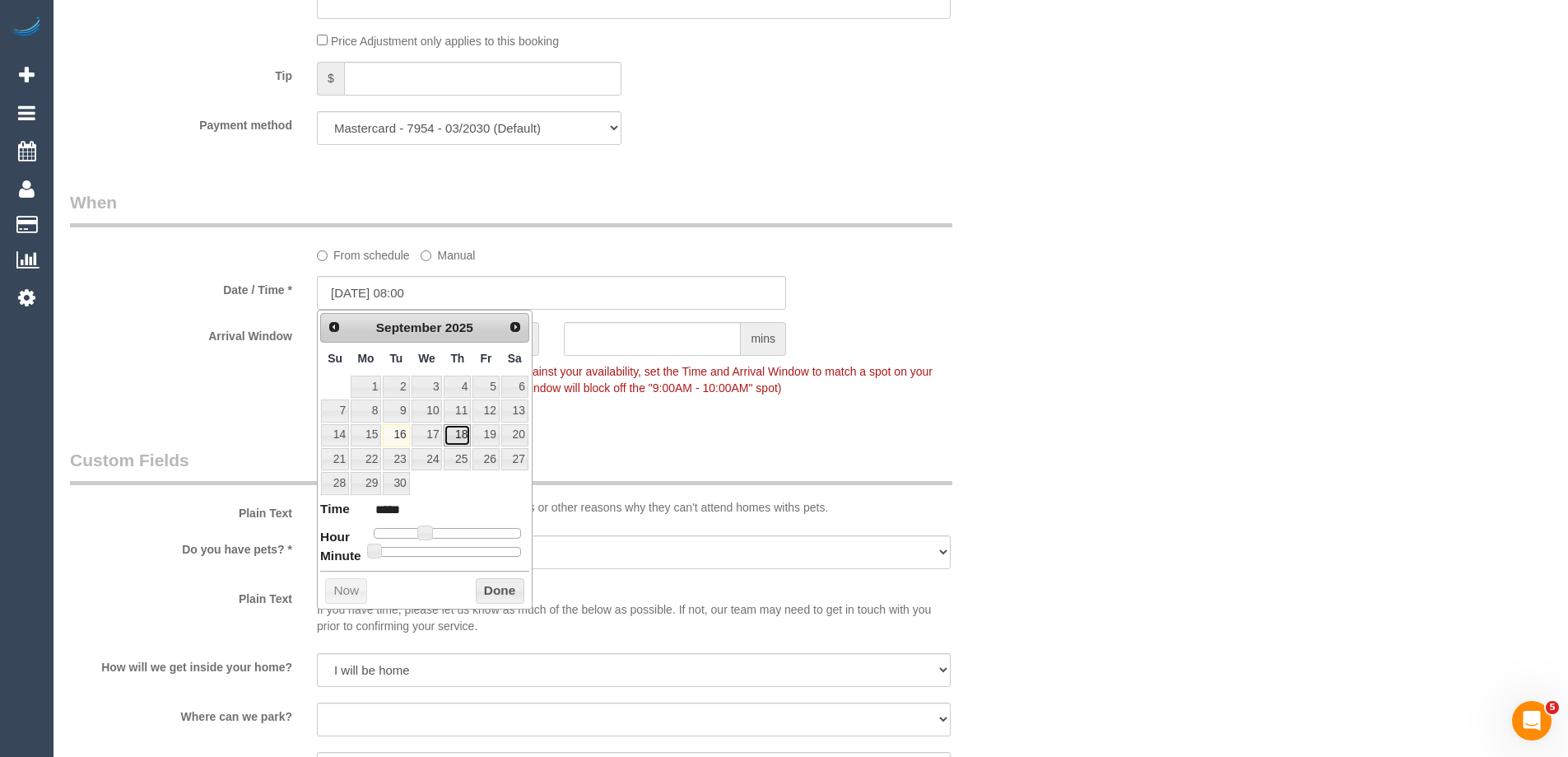
click at [462, 438] on link "18" at bounding box center [458, 435] width 27 height 22
type input "18/09/2025 08:00"
click at [587, 426] on div "Who Email* alison.cranston91@gmail.com Name * Alison Cranston DNC 12/09/25 OM W…" at bounding box center [552, 136] width 988 height 2952
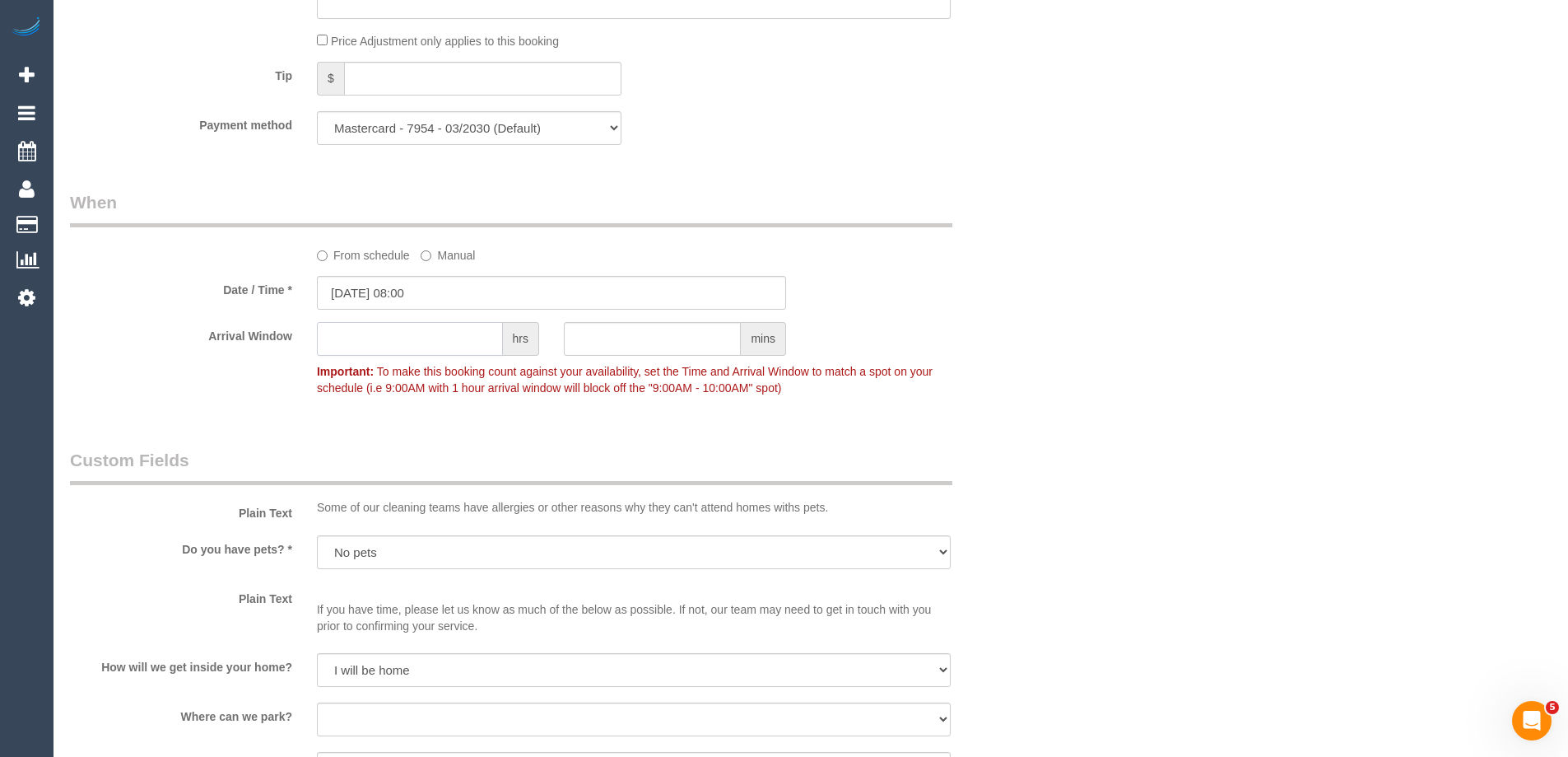
click at [462, 348] on input "text" at bounding box center [410, 338] width 186 height 34
type input "6"
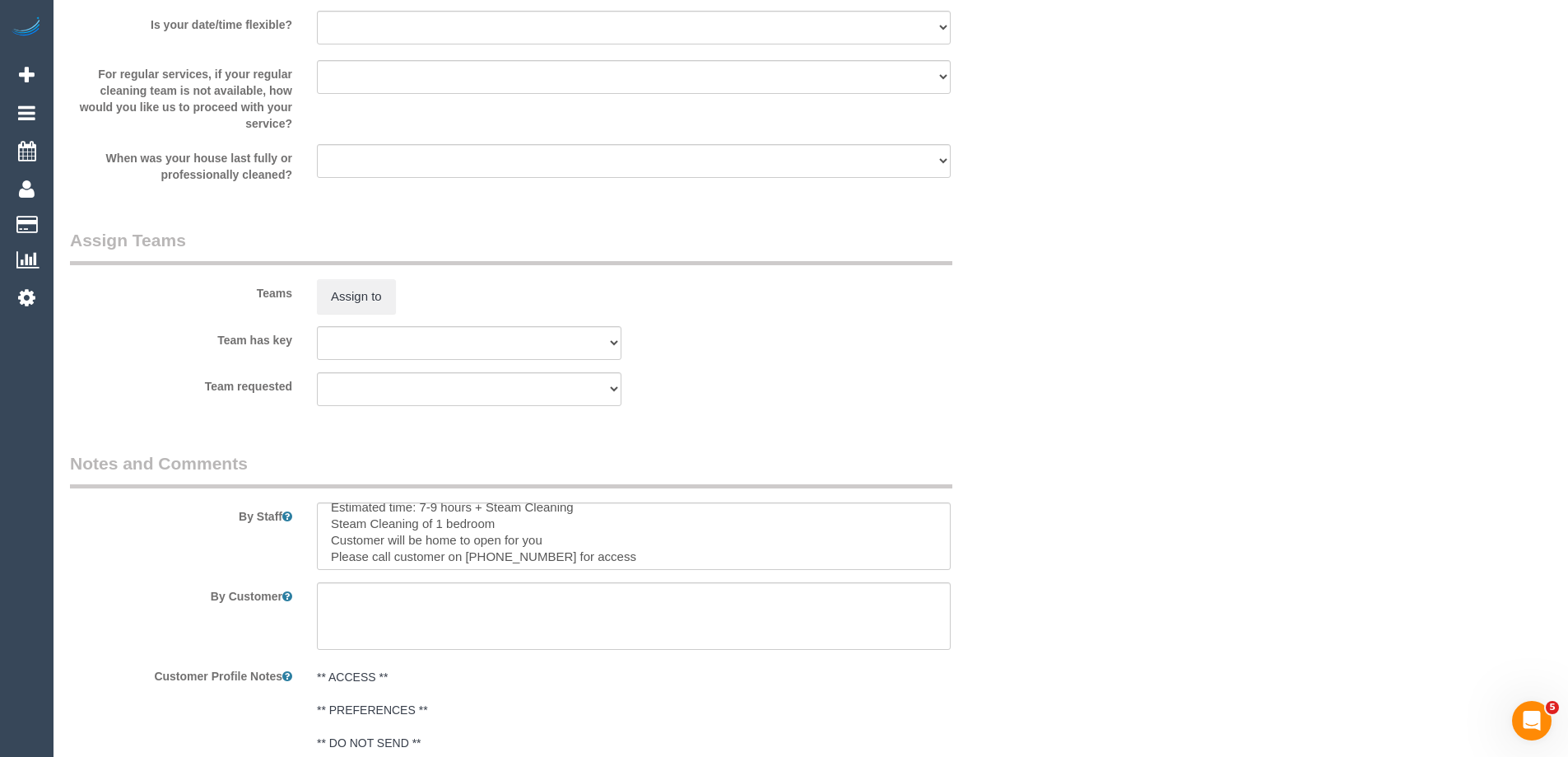
scroll to position [16, 0]
type input "8"
click at [311, 507] on div at bounding box center [634, 536] width 658 height 67
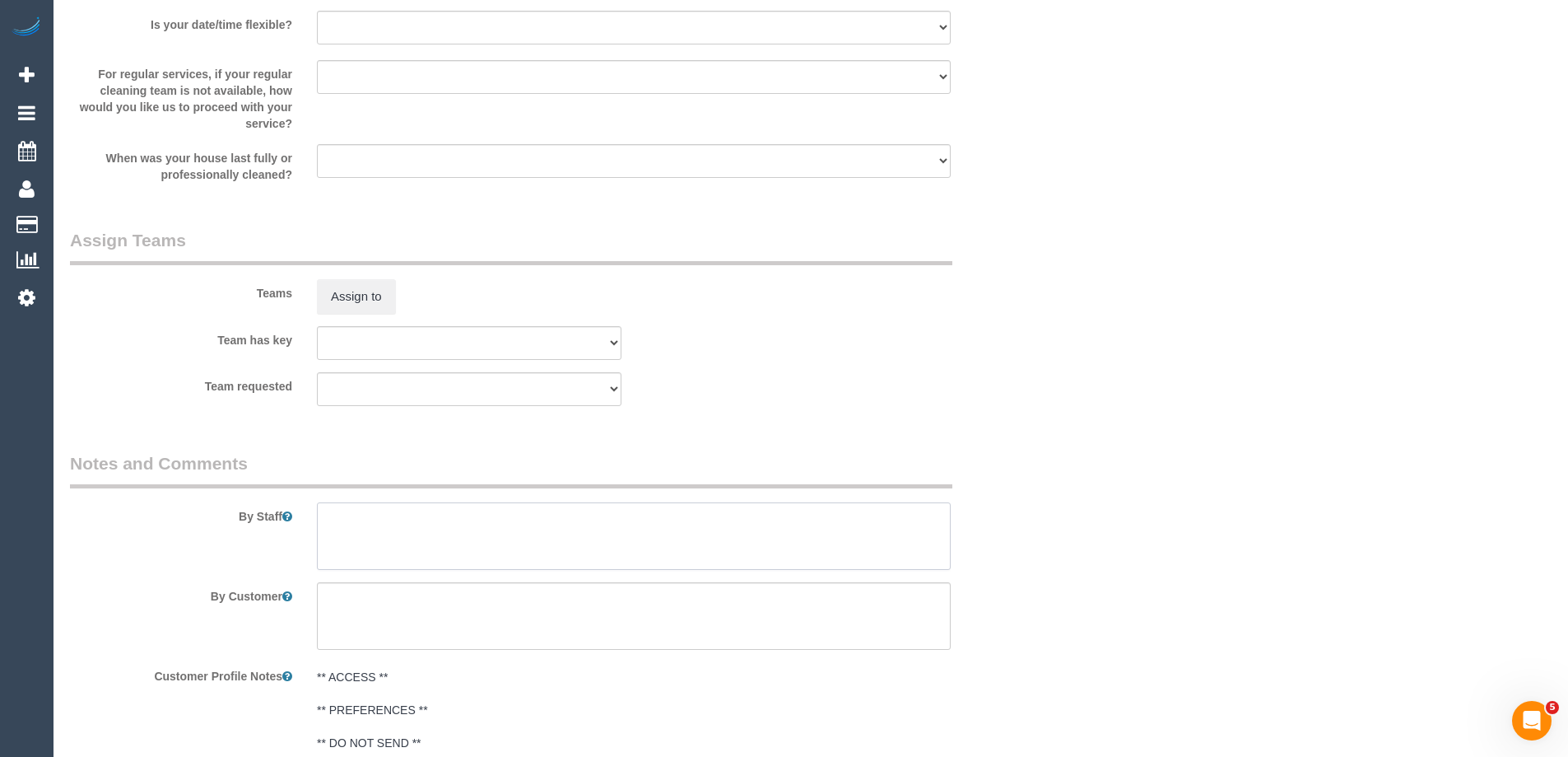
scroll to position [0, 0]
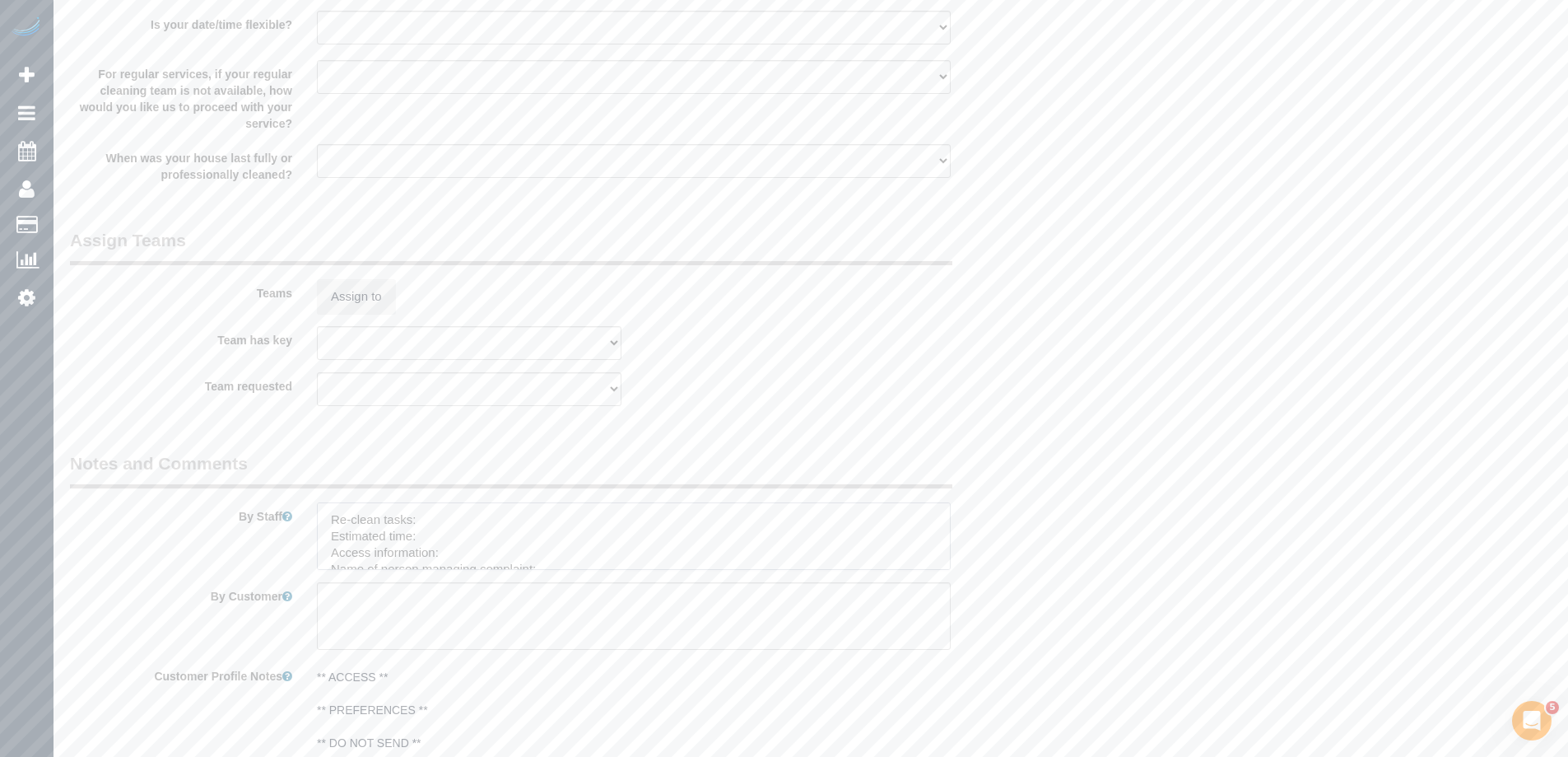
click at [445, 513] on textarea at bounding box center [634, 536] width 634 height 67
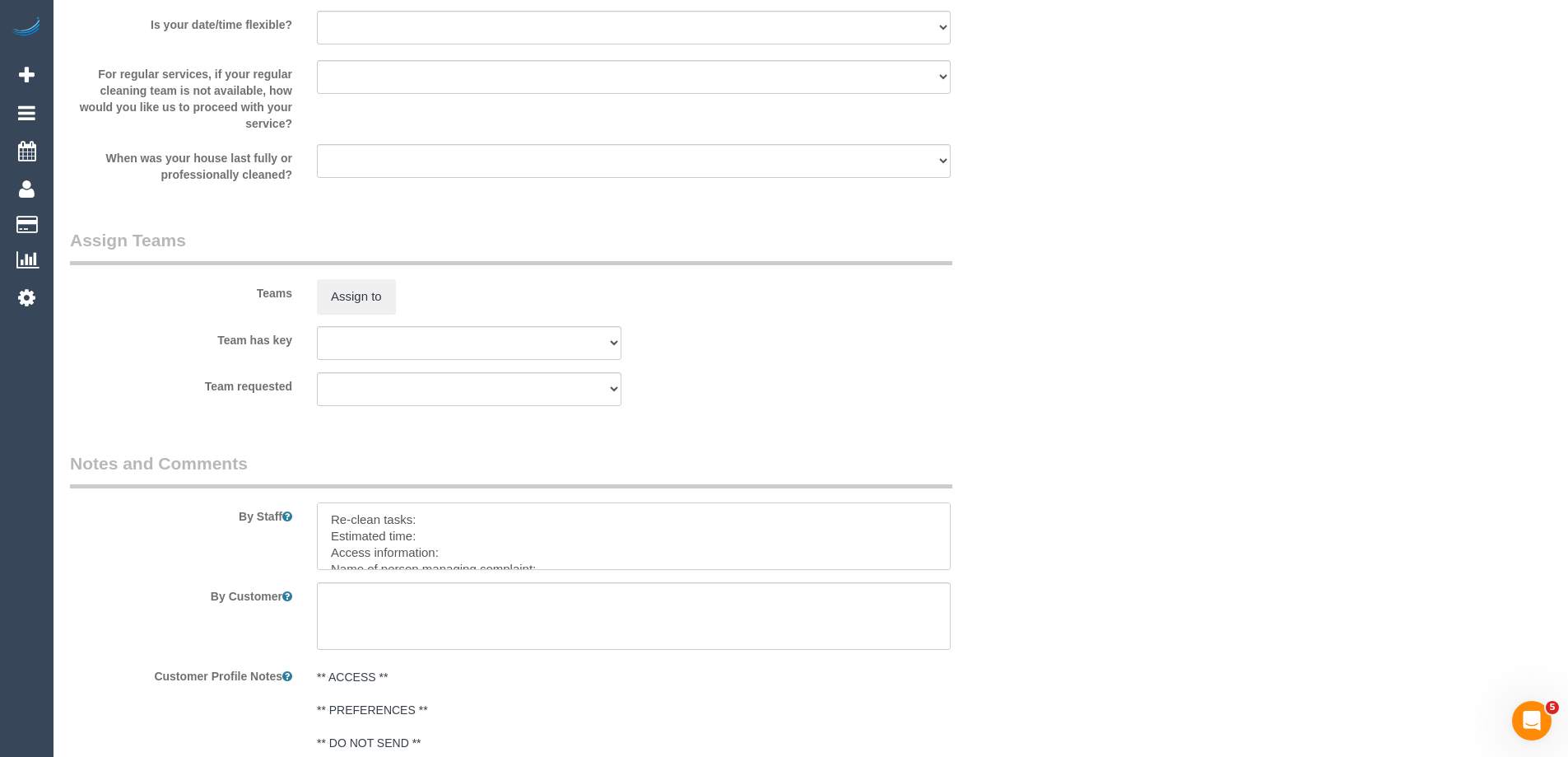
click at [466, 522] on textarea at bounding box center [634, 536] width 634 height 67
paste textarea "Walls - 1 hour $70 Fridge Flooring Doors"
click at [928, 564] on textarea at bounding box center [634, 536] width 634 height 67
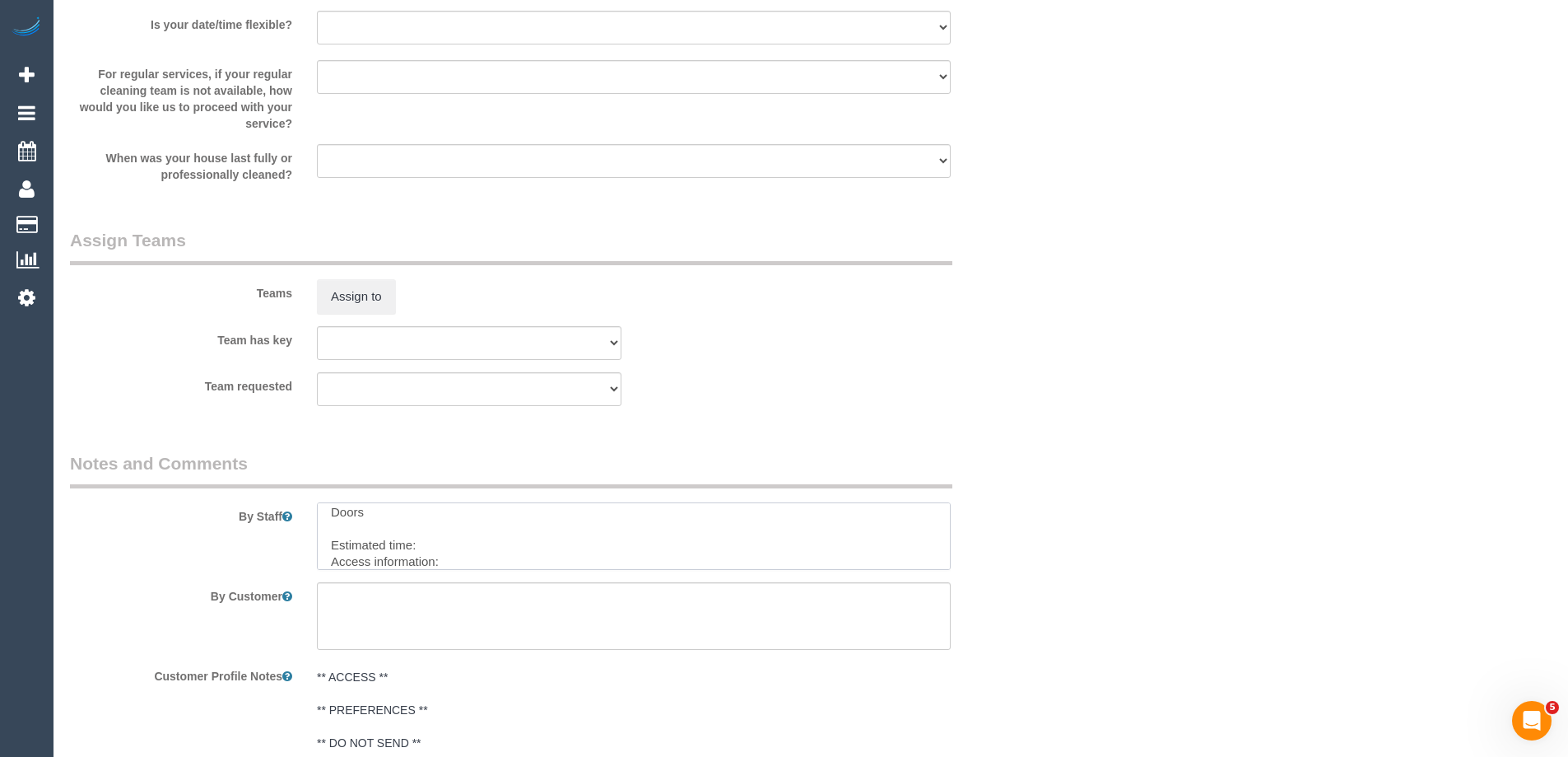
click at [534, 550] on textarea at bounding box center [634, 536] width 634 height 67
click at [544, 561] on textarea at bounding box center [634, 536] width 634 height 67
click at [657, 564] on textarea at bounding box center [634, 536] width 634 height 67
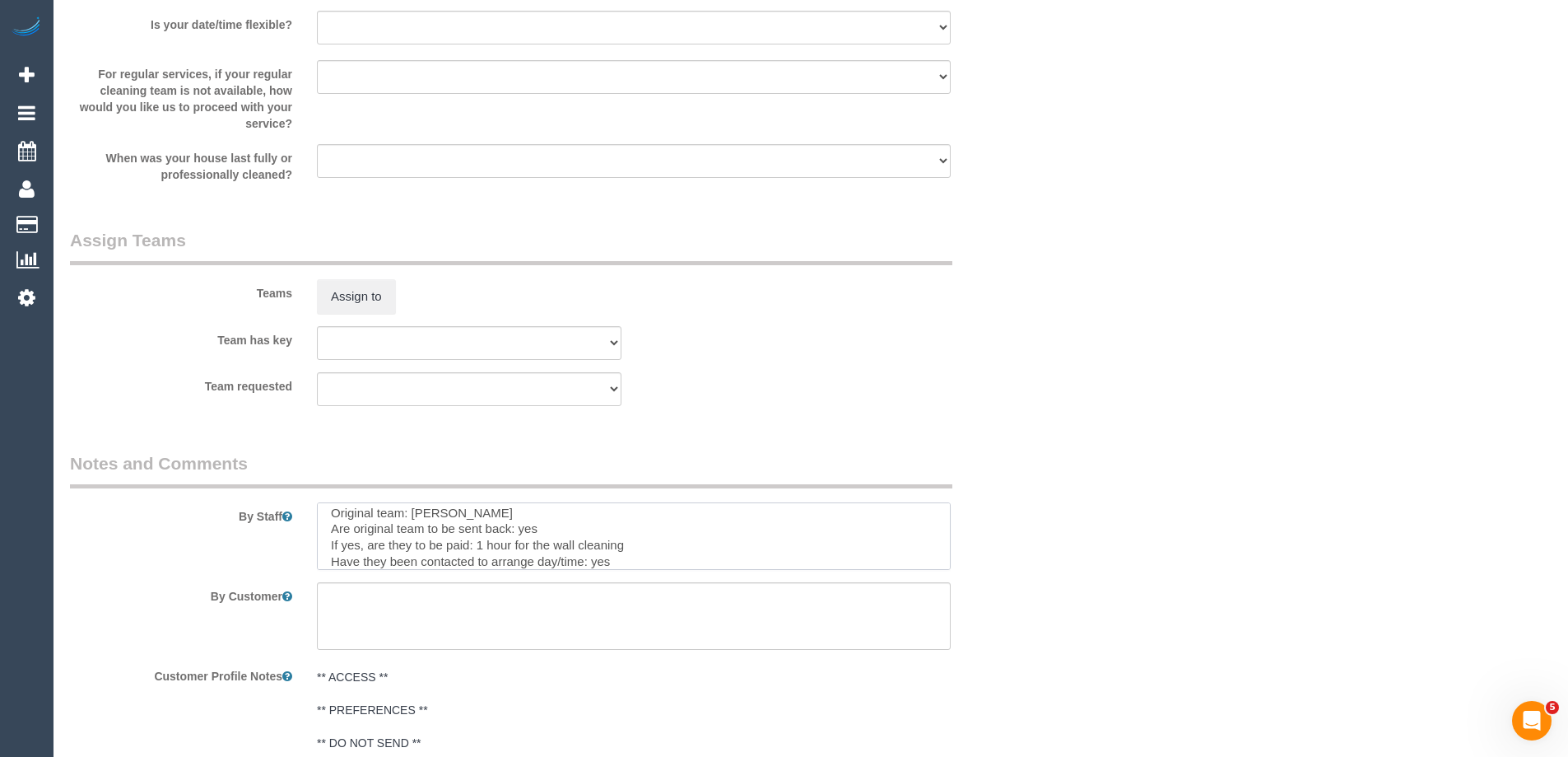
paste textarea "cnv_qf1gbm7"
click at [685, 548] on textarea at bounding box center [634, 536] width 634 height 67
click at [449, 543] on textarea at bounding box center [634, 536] width 634 height 67
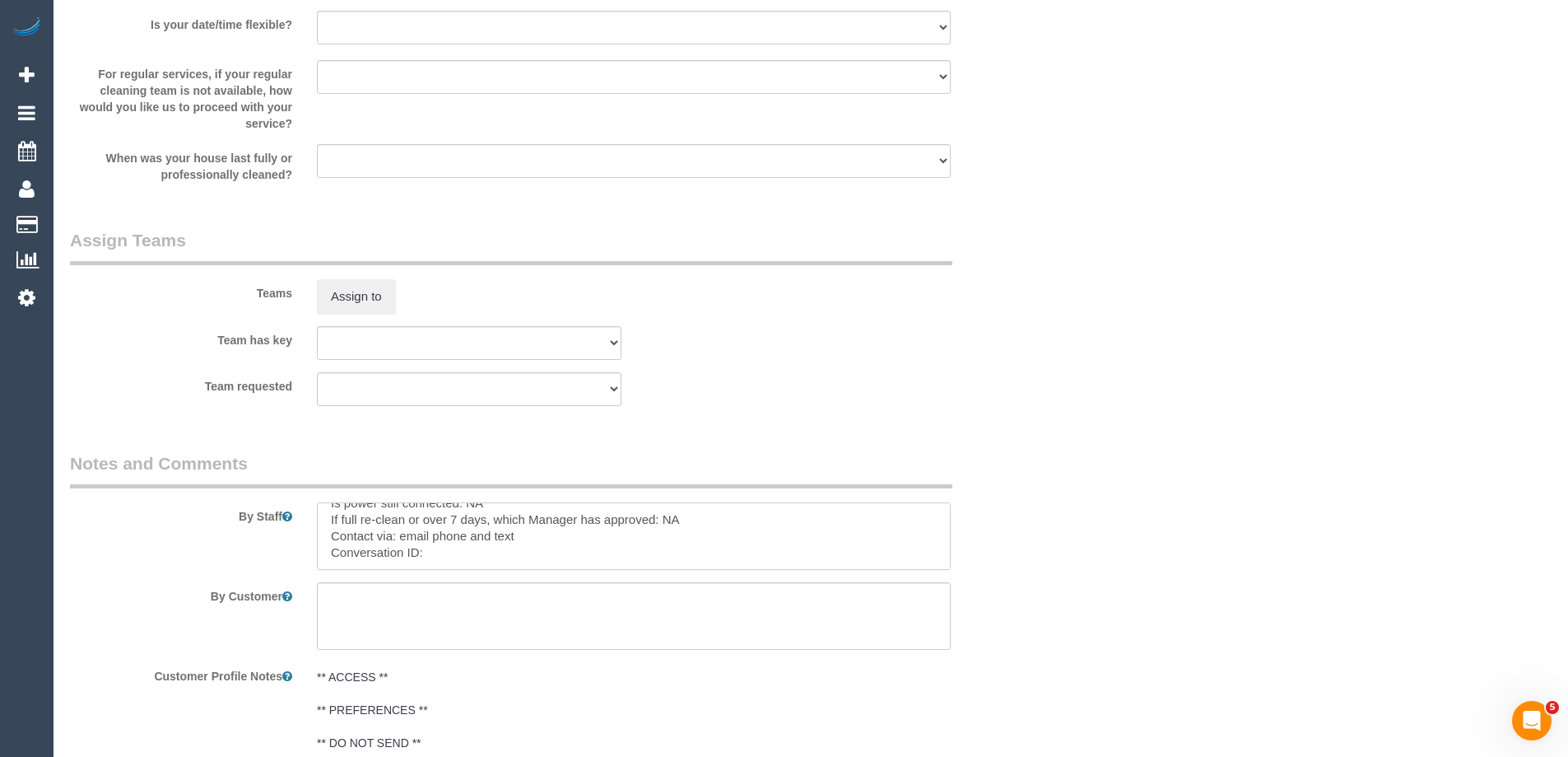
paste textarea "cnv_qe774b3"
click at [555, 548] on textarea at bounding box center [634, 536] width 634 height 67
paste textarea "cnv_qek61hr"
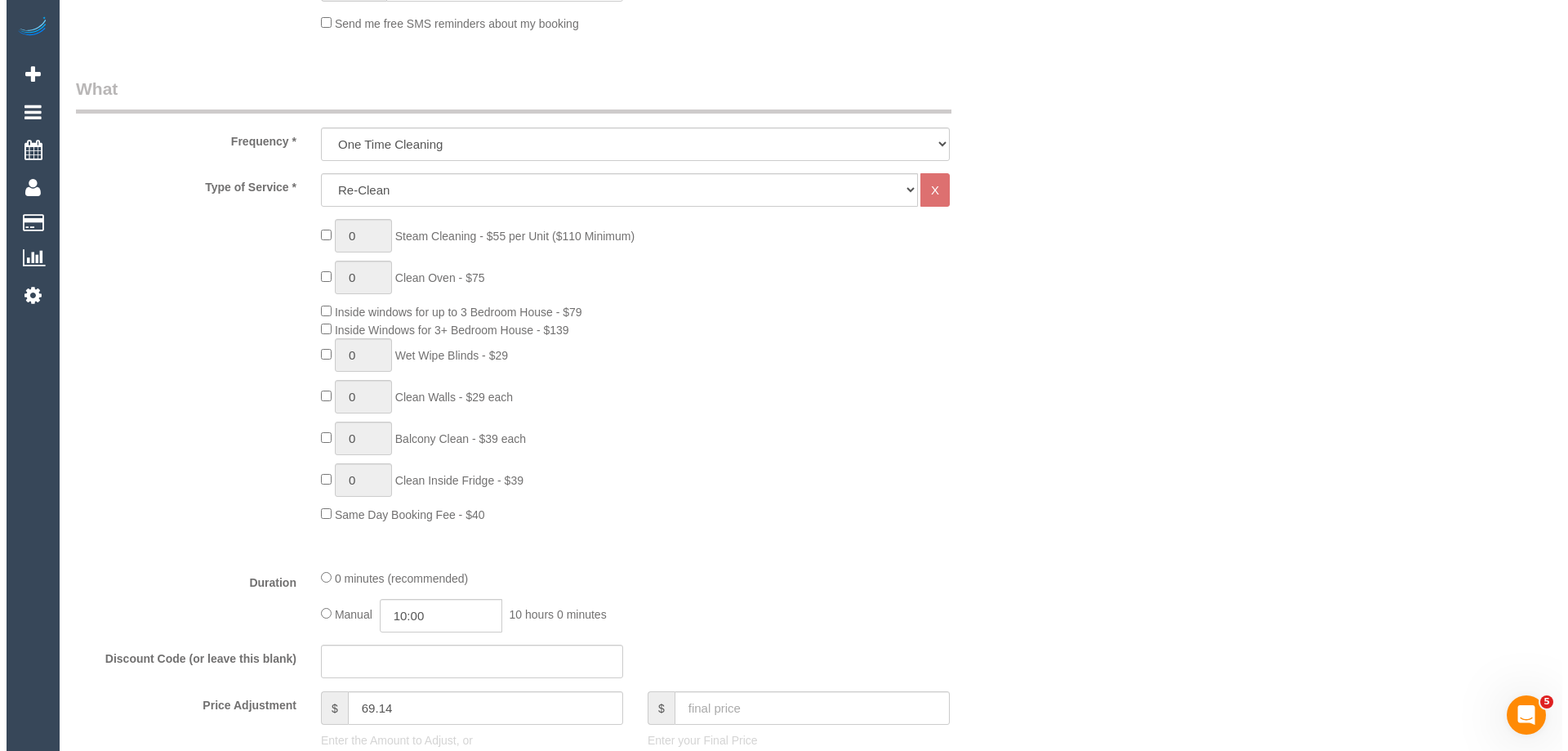
scroll to position [0, 0]
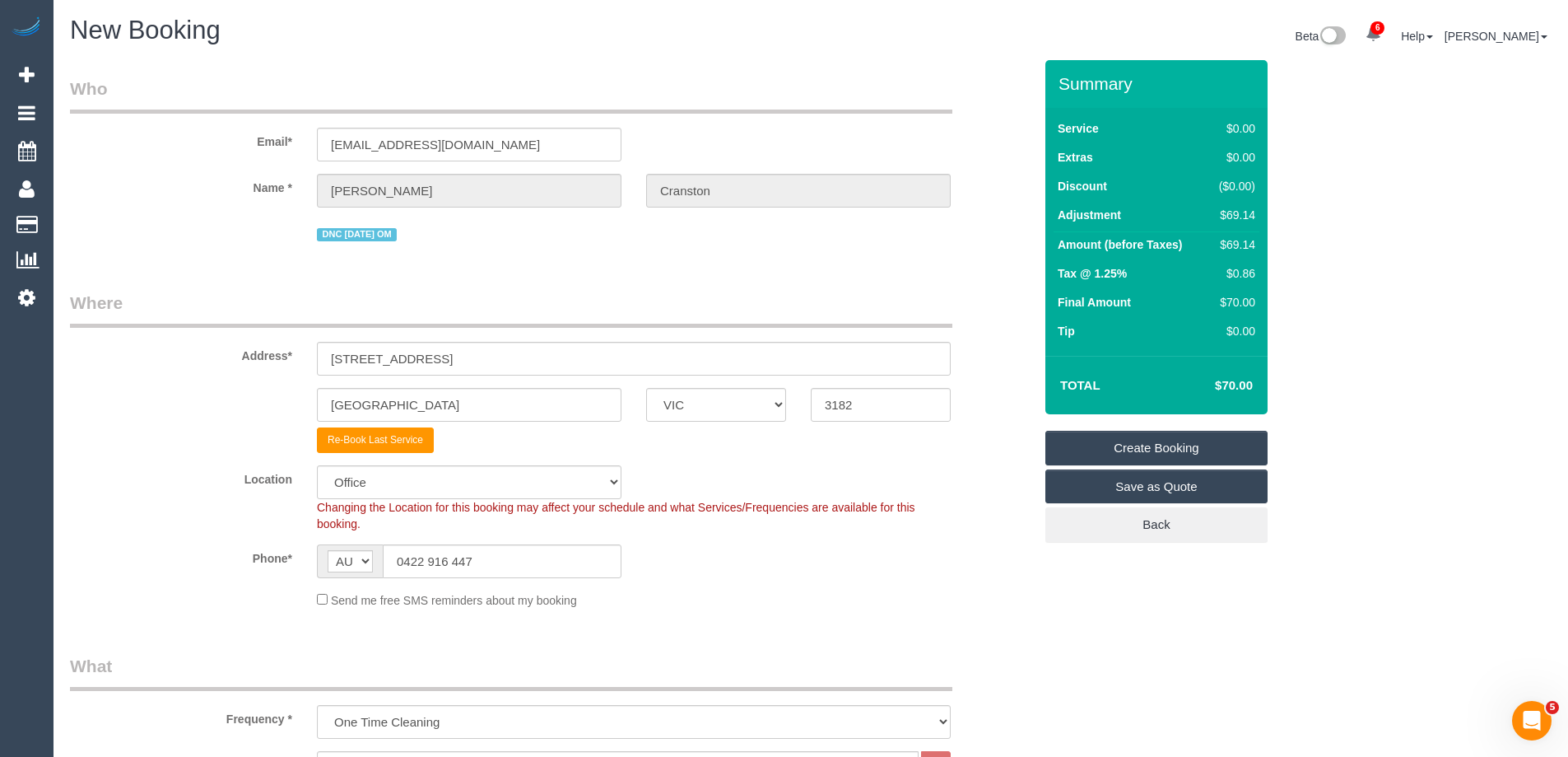
type textarea "Re-clean tasks: Walls - 1 hour $70 Fridge Flooring Doors Estimated time: 1.5 ho…"
click at [1150, 451] on link "Create Booking" at bounding box center [1157, 448] width 222 height 35
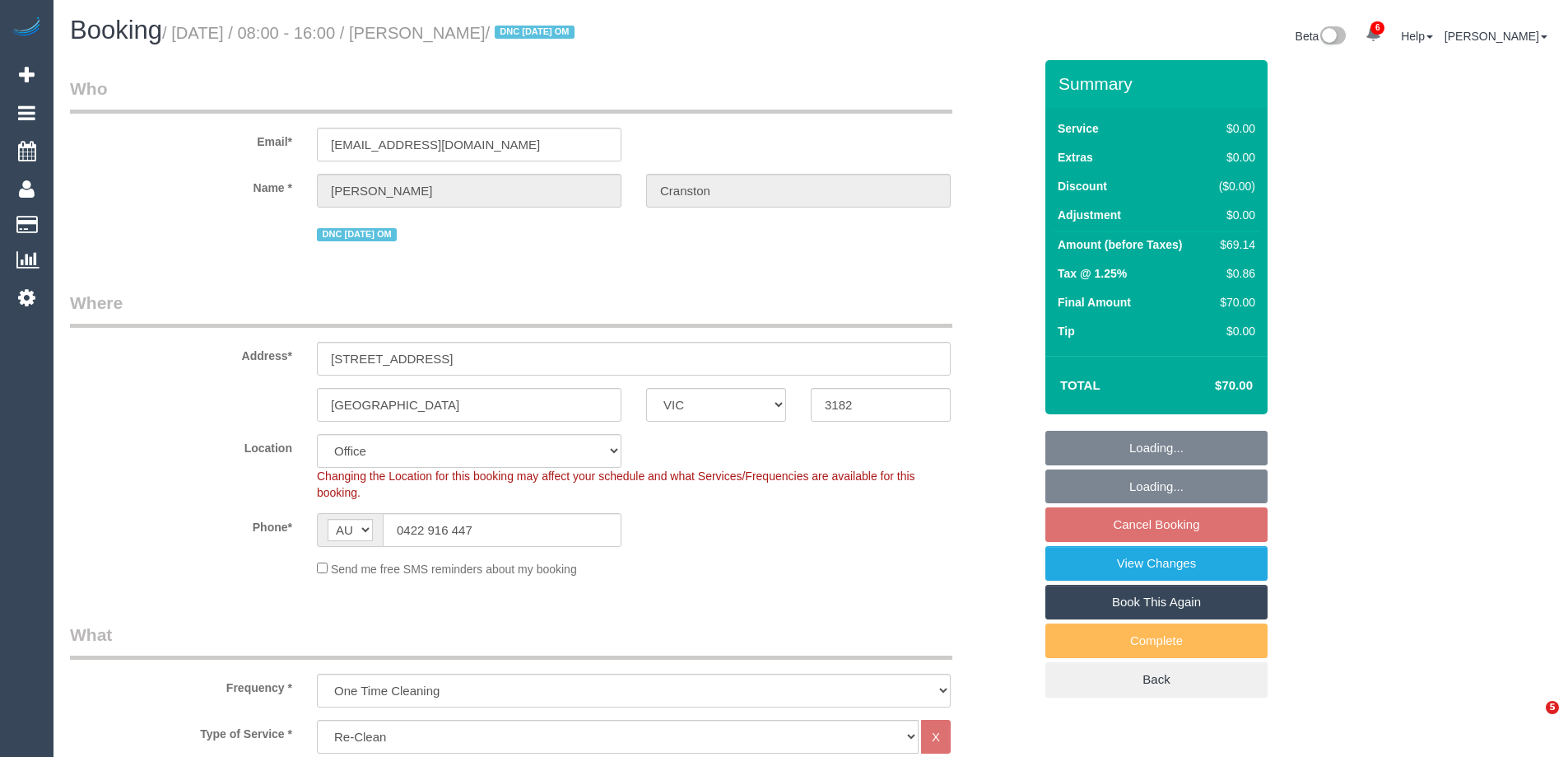
select select "VIC"
select select "number:28"
select select "number:14"
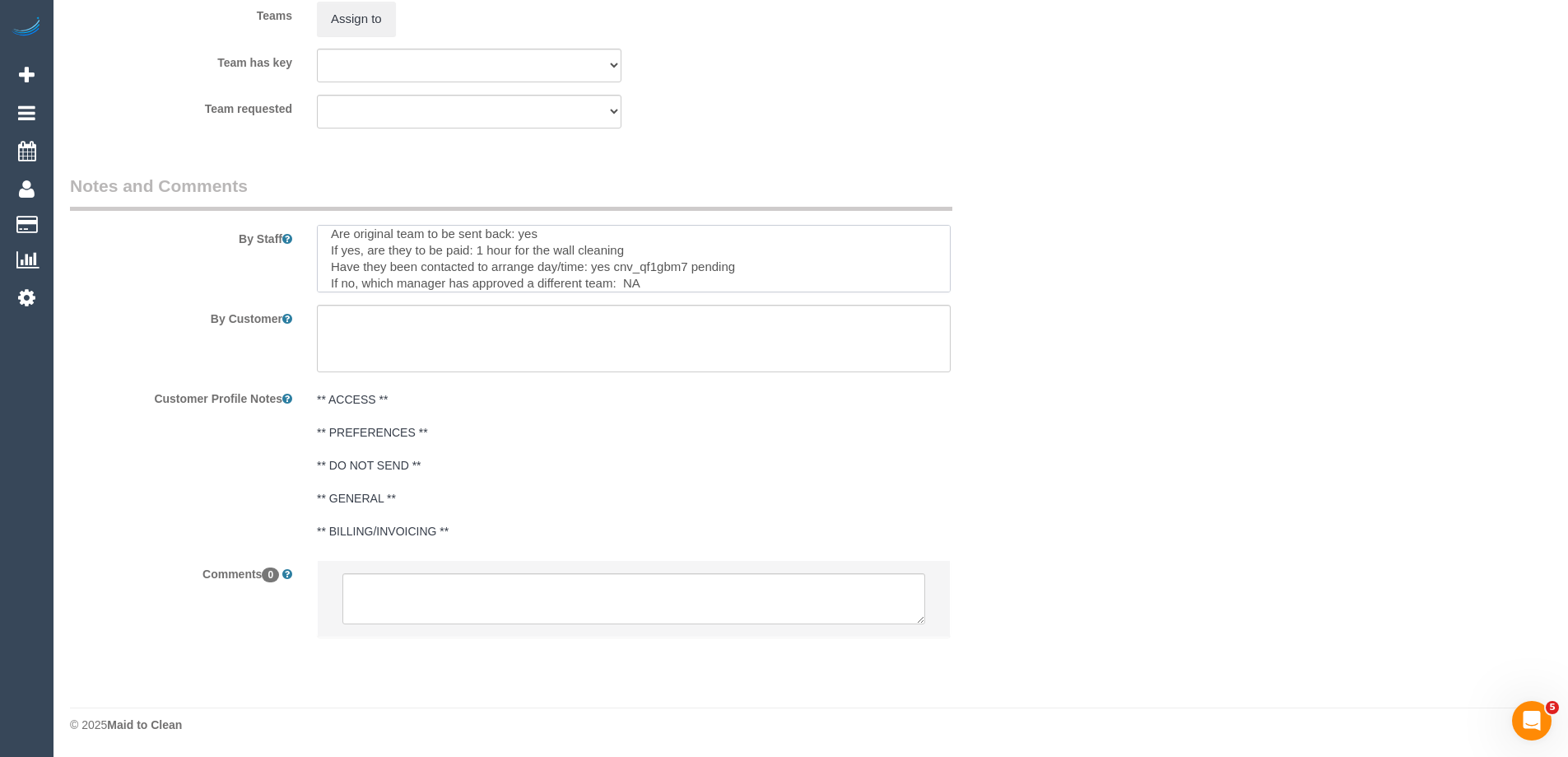
scroll to position [345, 0]
drag, startPoint x: 318, startPoint y: 240, endPoint x: 617, endPoint y: 317, distance: 308.8
click at [617, 317] on sui-booking-comments "By Staff By Customer Customer Profile Notes ** ACCESS ** ** PREFERENCES ** ** D…" at bounding box center [552, 414] width 963 height 480
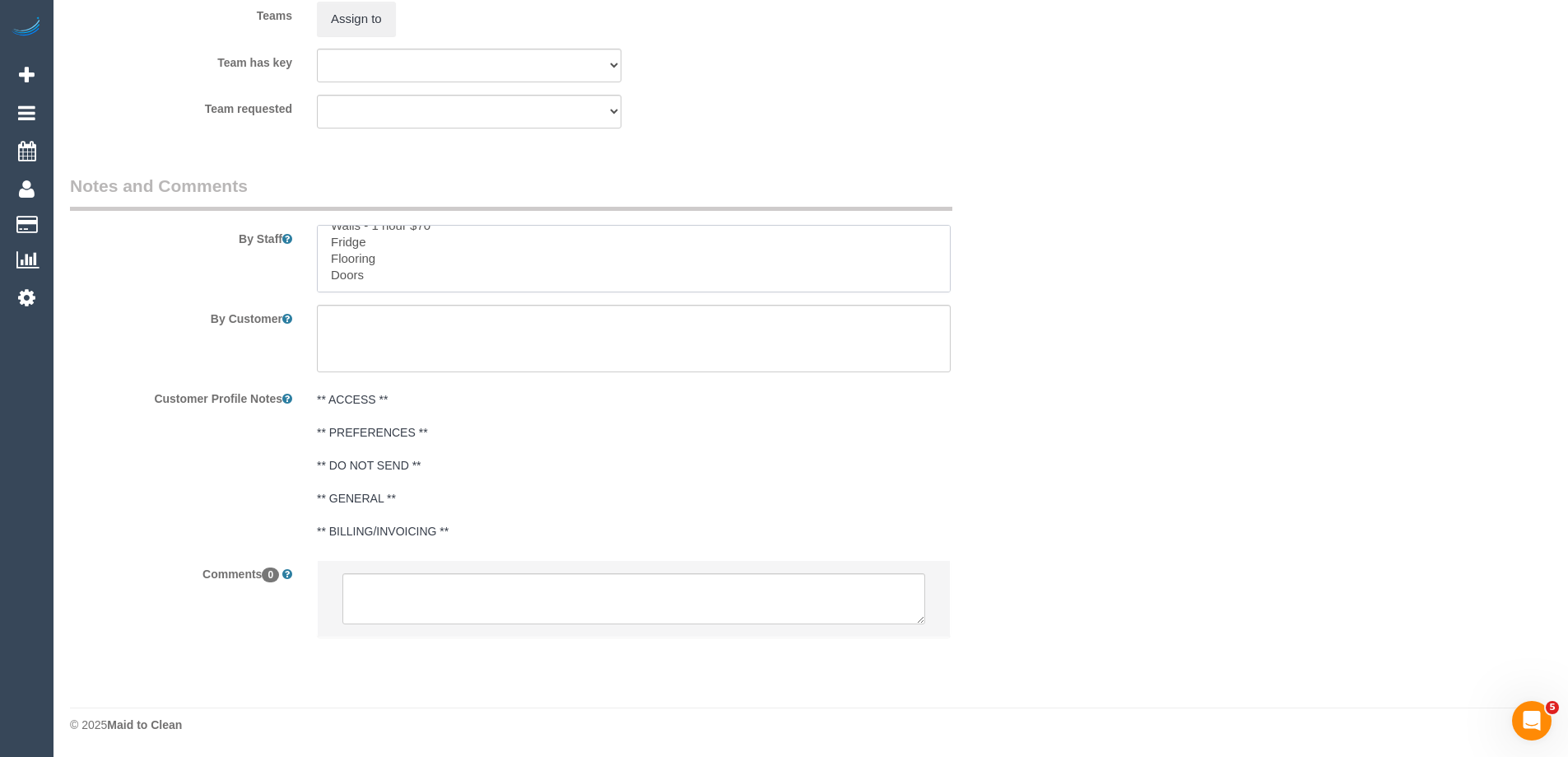
scroll to position [66, 0]
type textarea "Re-clean tasks: Walls - 1 hour $70 Fridge Flooring Doors"
click at [510, 590] on textarea at bounding box center [634, 598] width 583 height 51
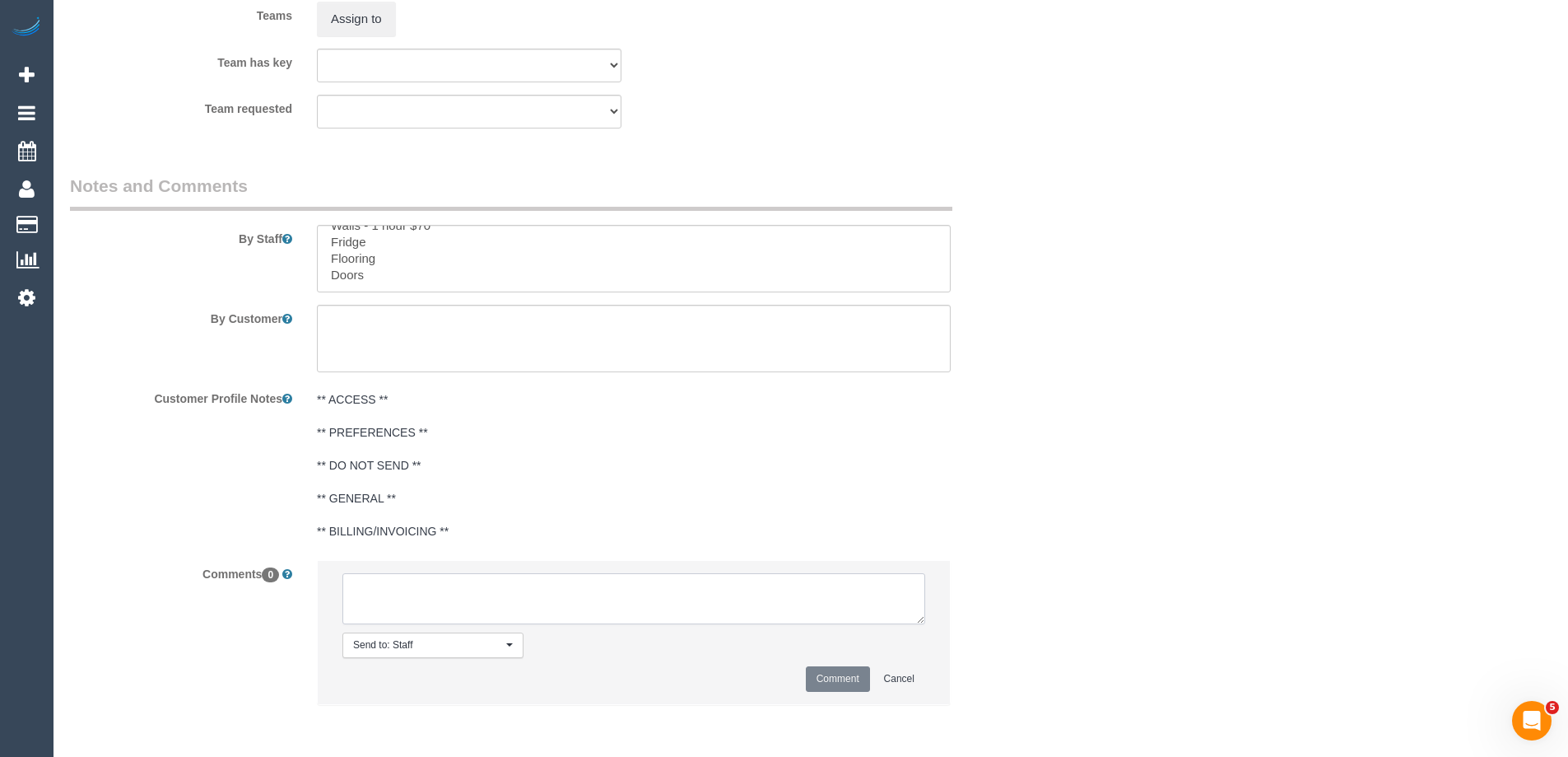
paste textarea "Estimated time: 1.5 hours Access information: front desk will let you in Name o…"
type textarea "Estimated time: 1.5 hours Access information: front desk will let you in Name o…"
click at [856, 686] on button "Comment" at bounding box center [838, 679] width 64 height 26
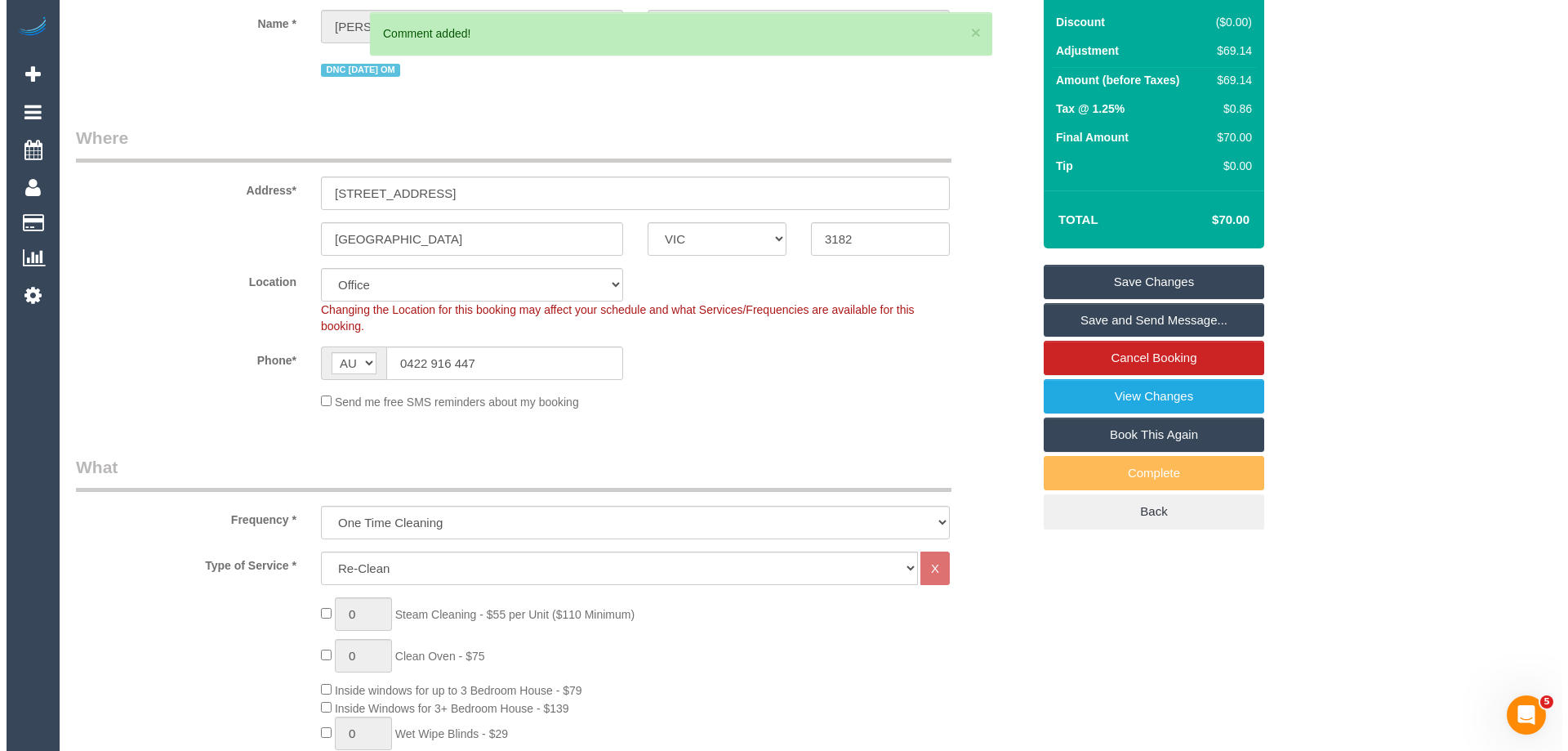
scroll to position [0, 0]
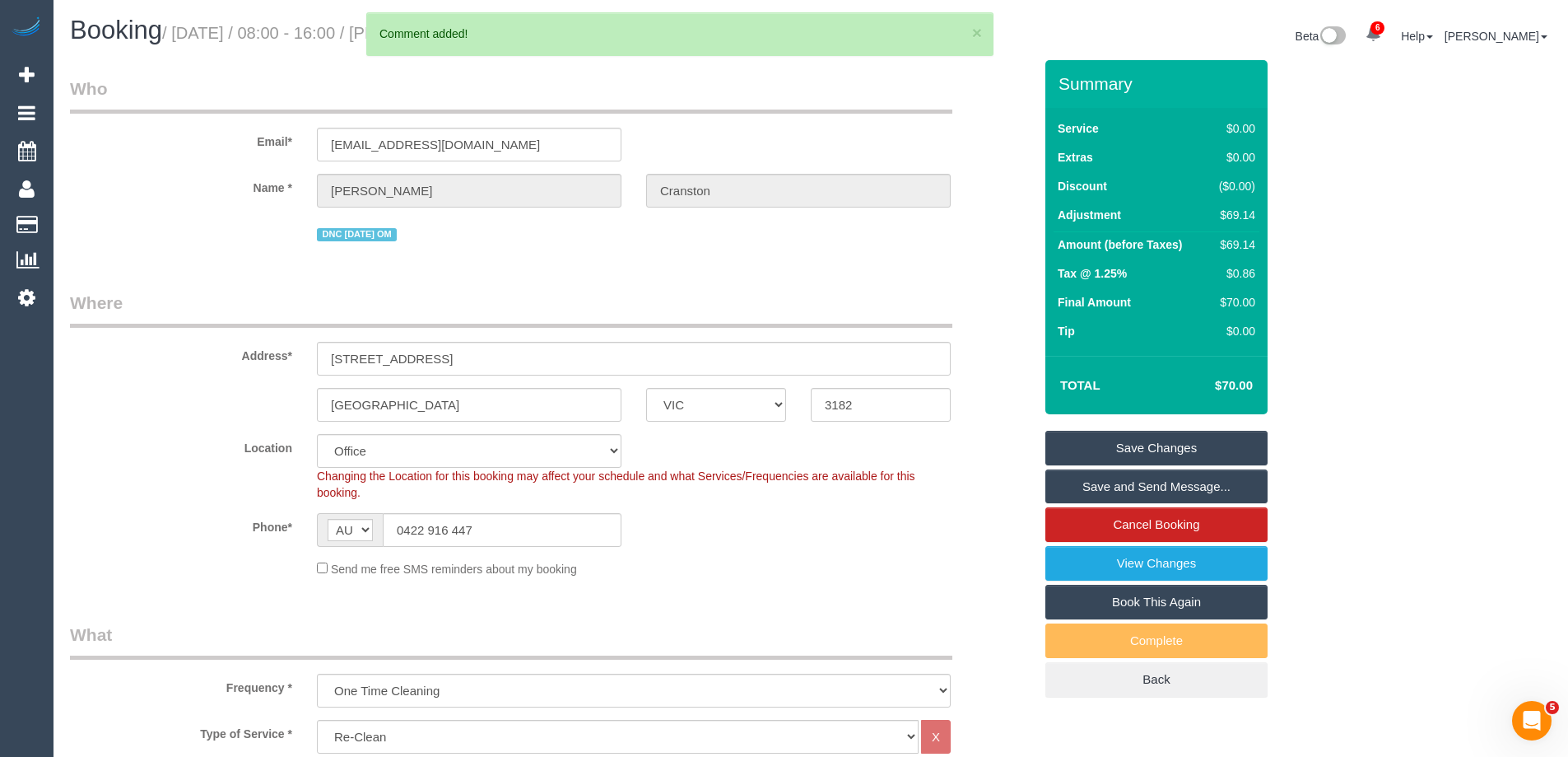
click at [1194, 451] on link "Save Changes" at bounding box center [1157, 448] width 222 height 35
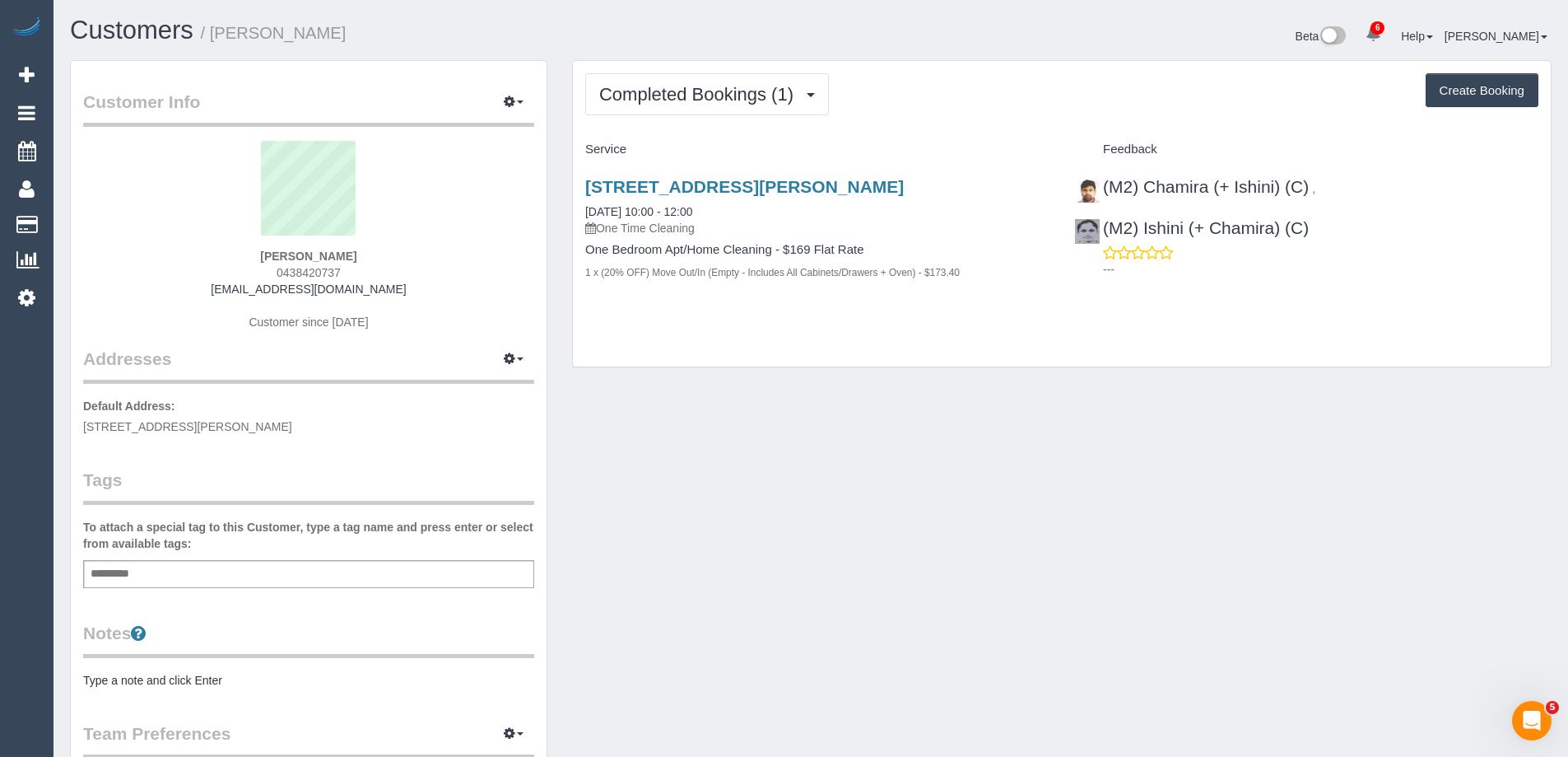
click at [352, 576] on div "Add a tag" at bounding box center [308, 574] width 451 height 28
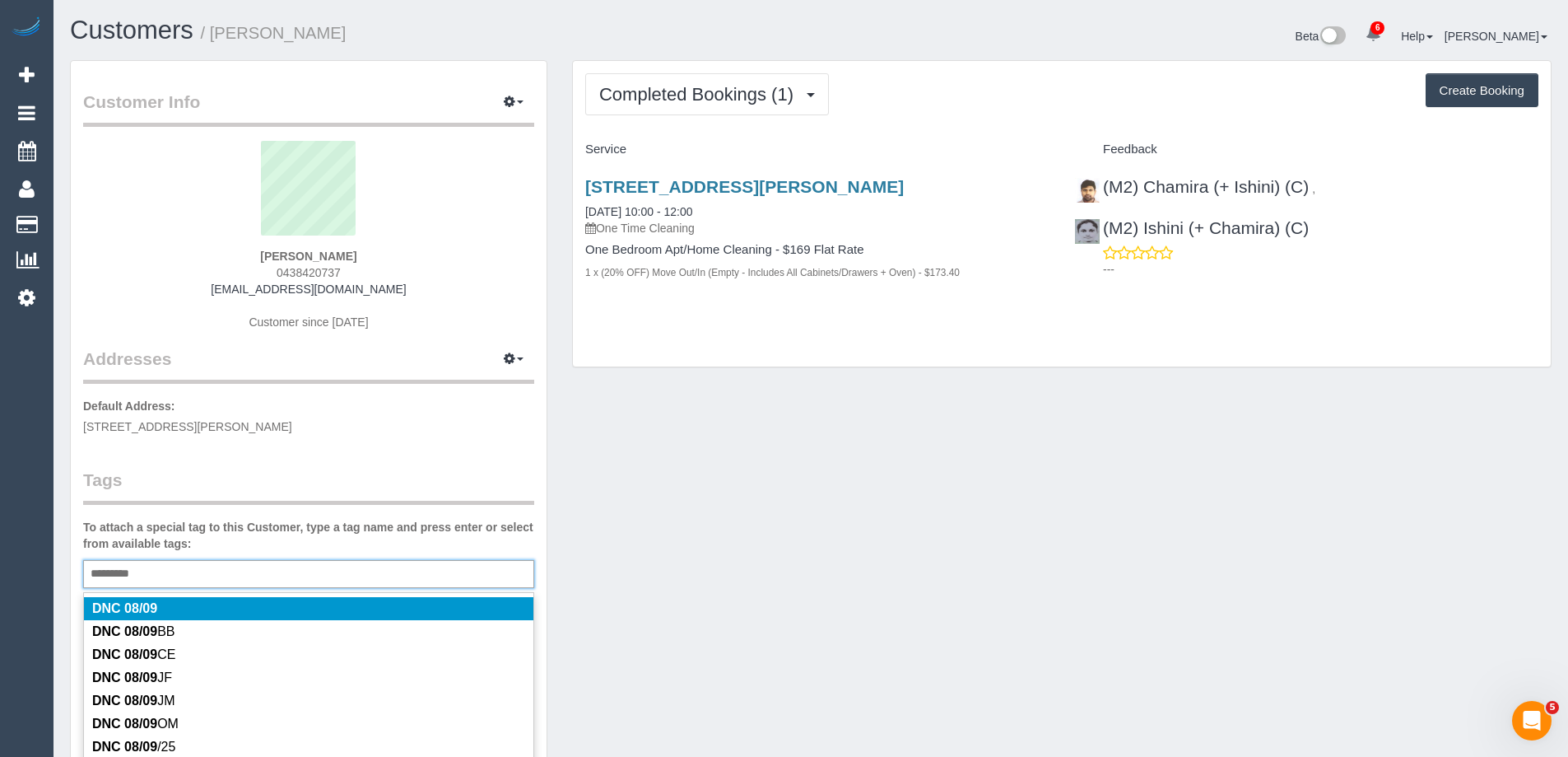
type input "*********"
click at [366, 490] on legend "Tags" at bounding box center [308, 486] width 451 height 37
